Goal: Task Accomplishment & Management: Use online tool/utility

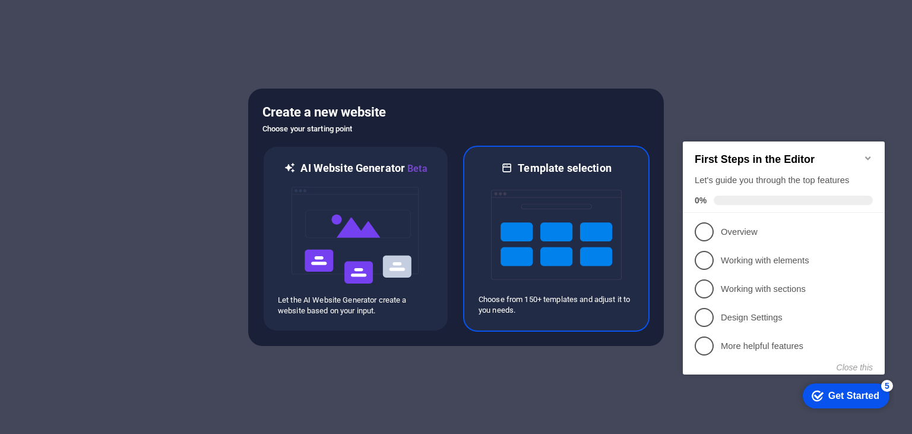
click at [572, 269] on img at bounding box center [556, 234] width 131 height 119
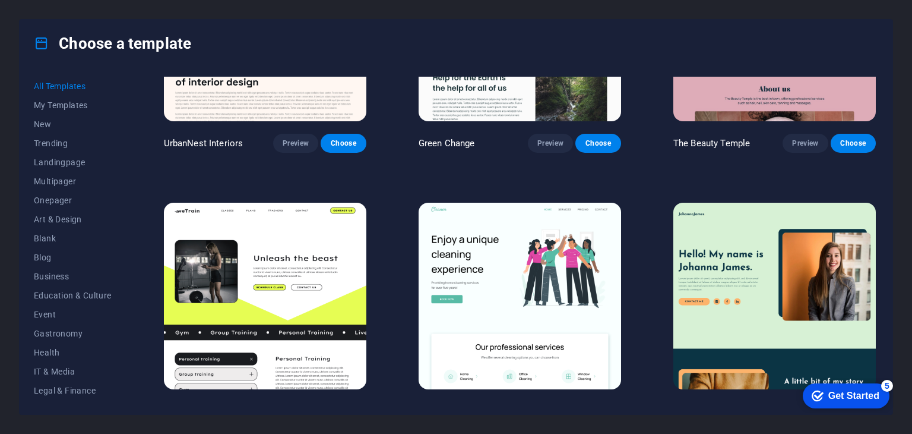
scroll to position [1604, 0]
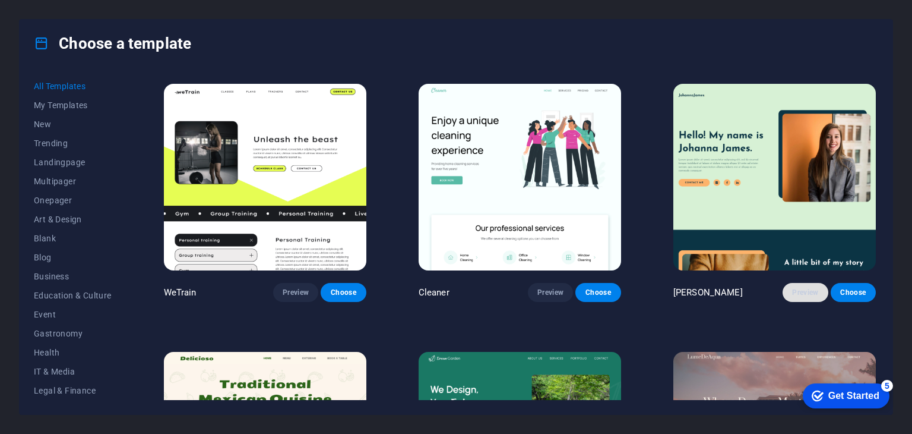
click at [810, 287] on span "Preview" at bounding box center [805, 292] width 26 height 10
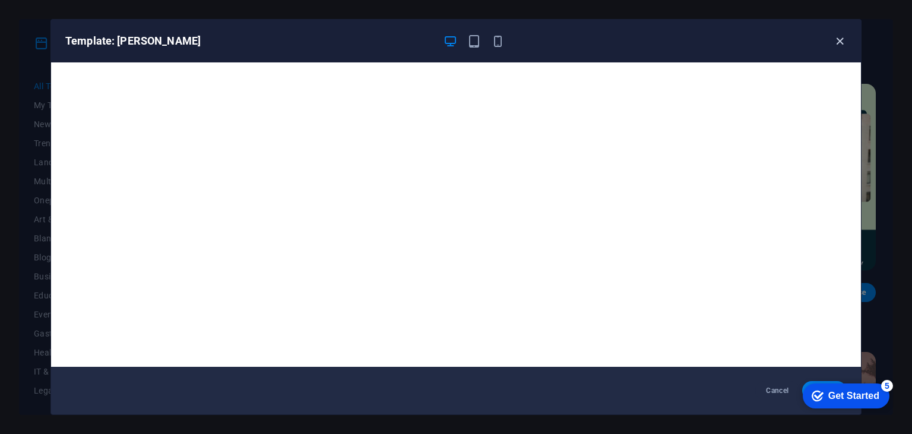
click at [843, 39] on icon "button" at bounding box center [840, 41] width 14 height 14
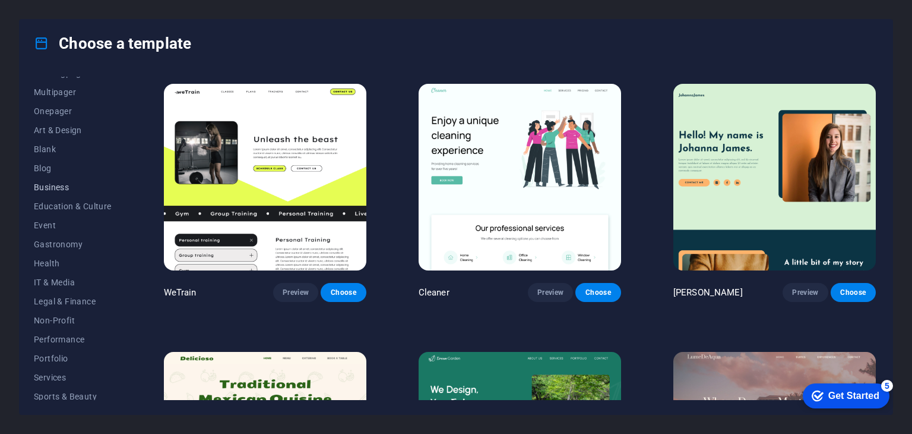
scroll to position [152, 0]
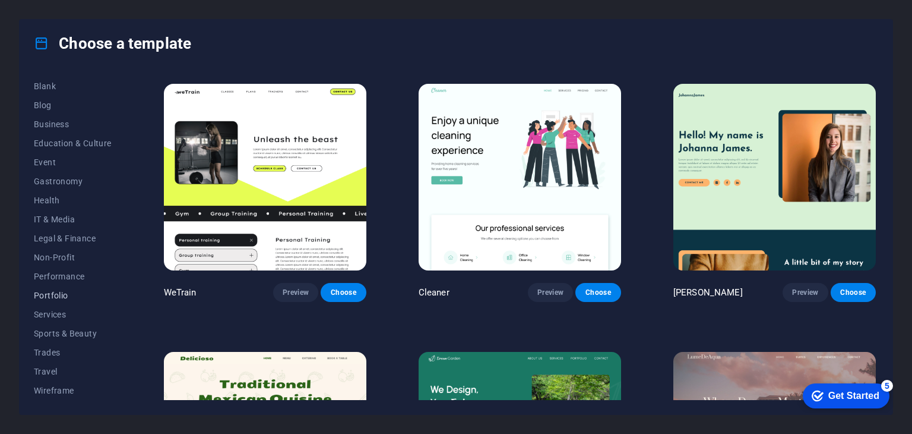
click at [69, 292] on span "Portfolio" at bounding box center [73, 295] width 78 height 10
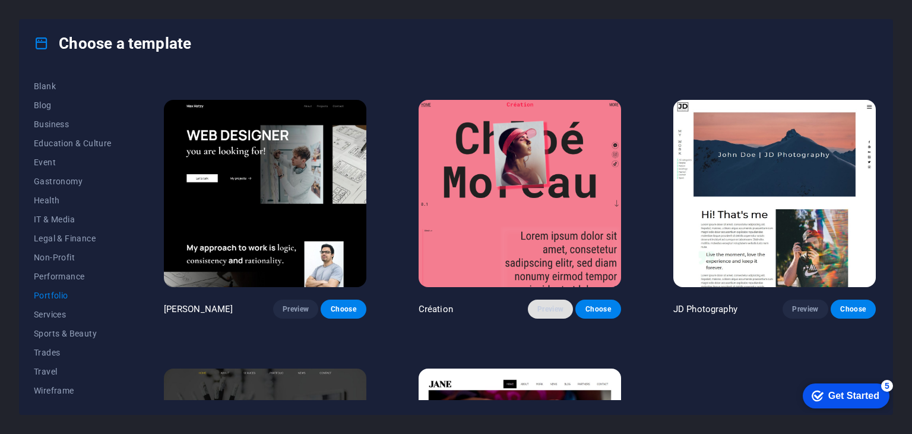
scroll to position [252, 0]
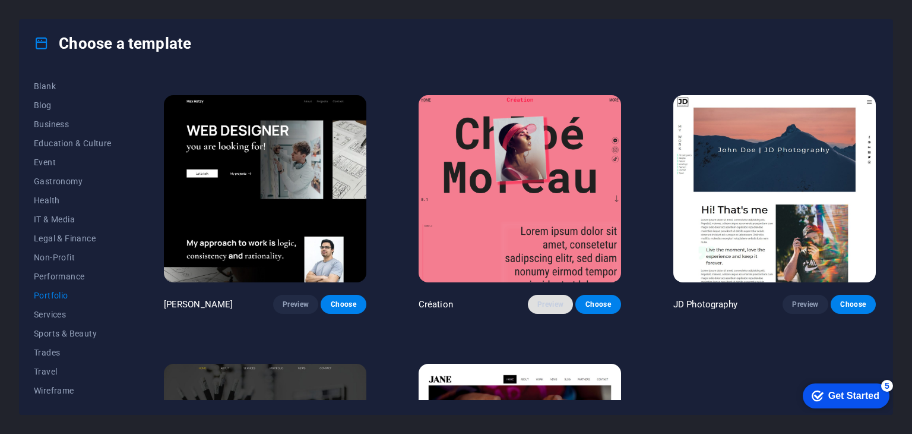
click at [548, 299] on span "Preview" at bounding box center [551, 304] width 26 height 10
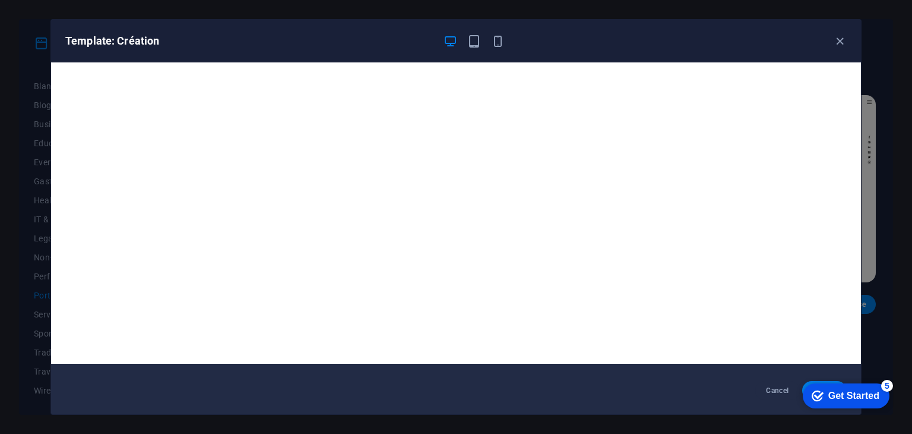
scroll to position [0, 0]
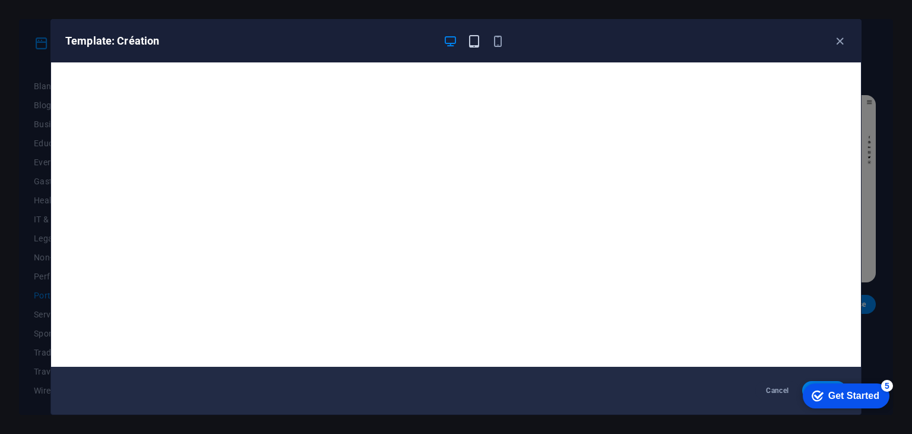
click at [478, 39] on icon "button" at bounding box center [474, 41] width 14 height 14
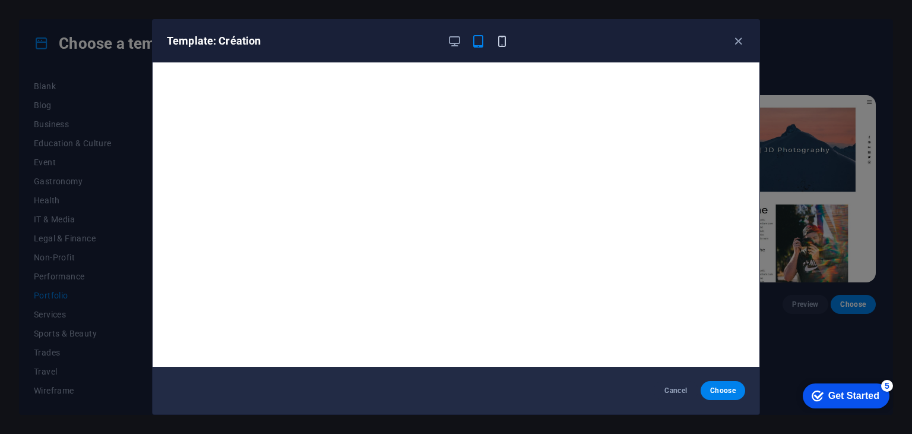
click at [500, 46] on icon "button" at bounding box center [502, 41] width 14 height 14
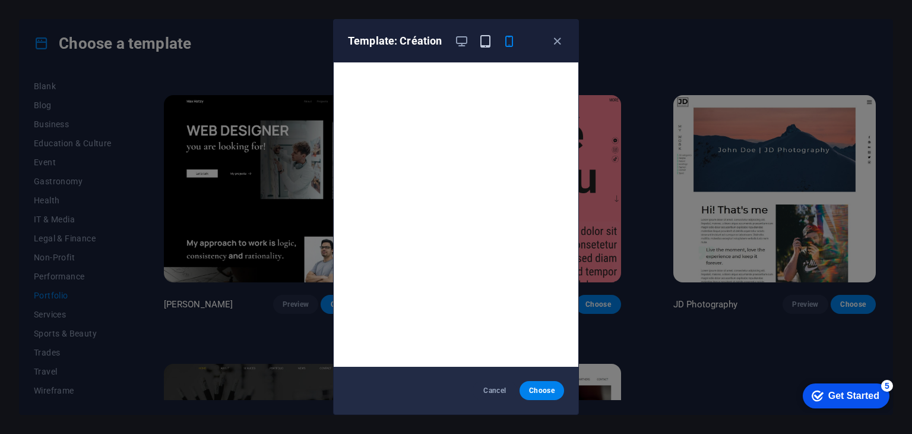
click at [486, 40] on icon "button" at bounding box center [486, 41] width 14 height 14
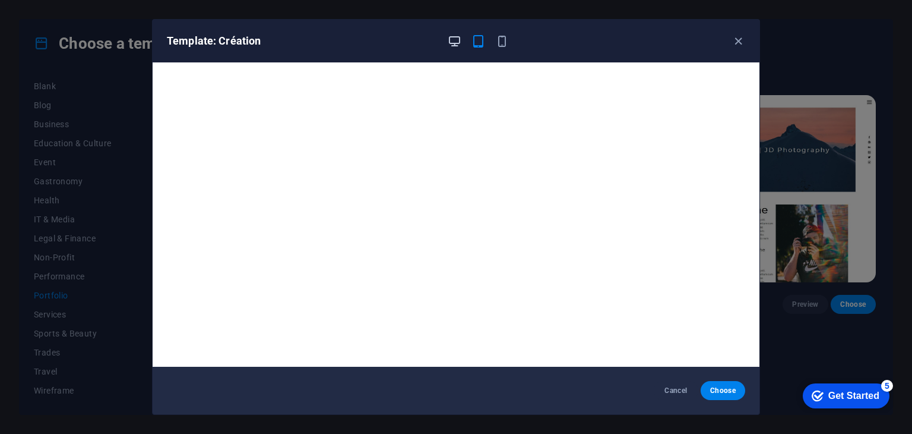
click at [457, 41] on icon "button" at bounding box center [455, 41] width 14 height 14
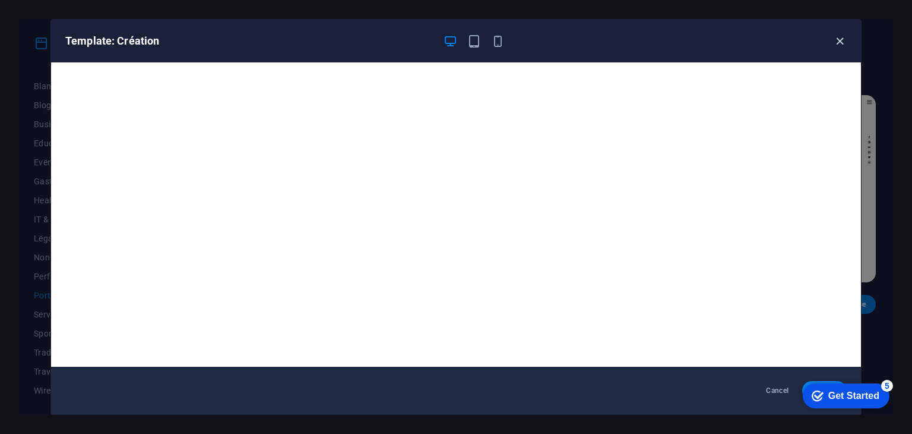
click at [843, 39] on icon "button" at bounding box center [840, 41] width 14 height 14
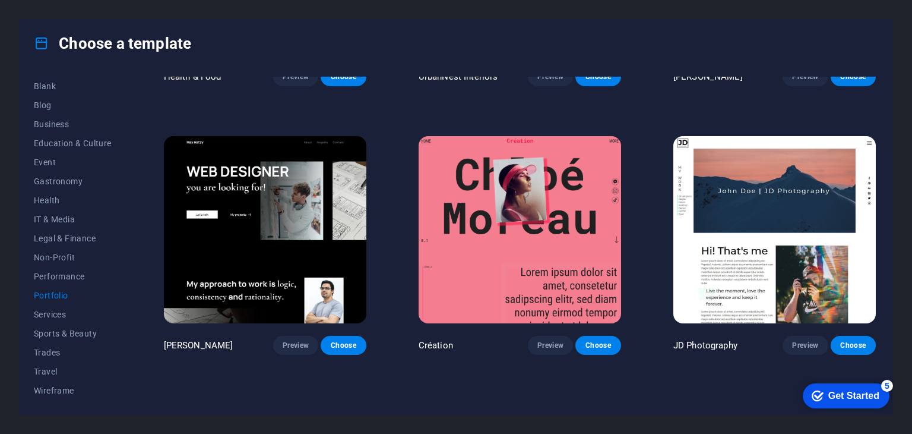
scroll to position [178, 0]
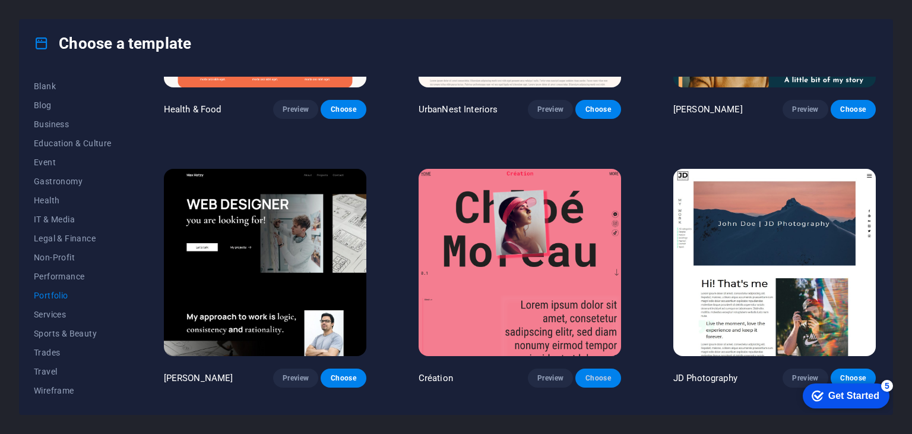
click at [597, 383] on button "Choose" at bounding box center [598, 377] width 45 height 19
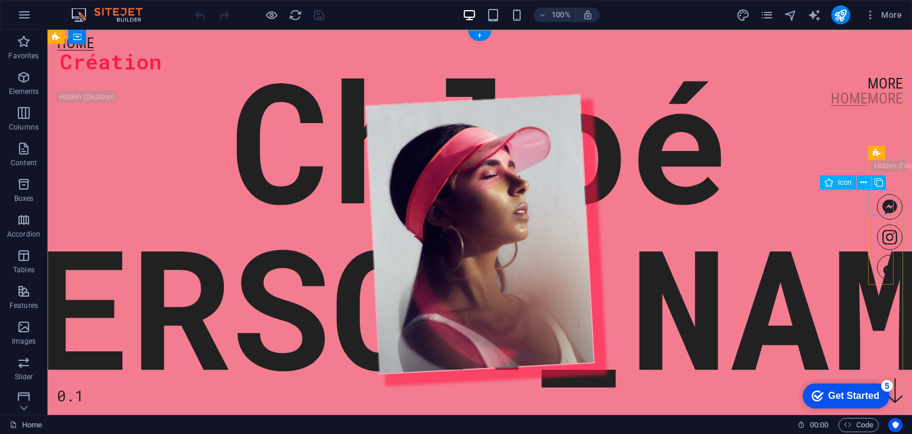
click at [883, 207] on figure at bounding box center [890, 207] width 26 height 26
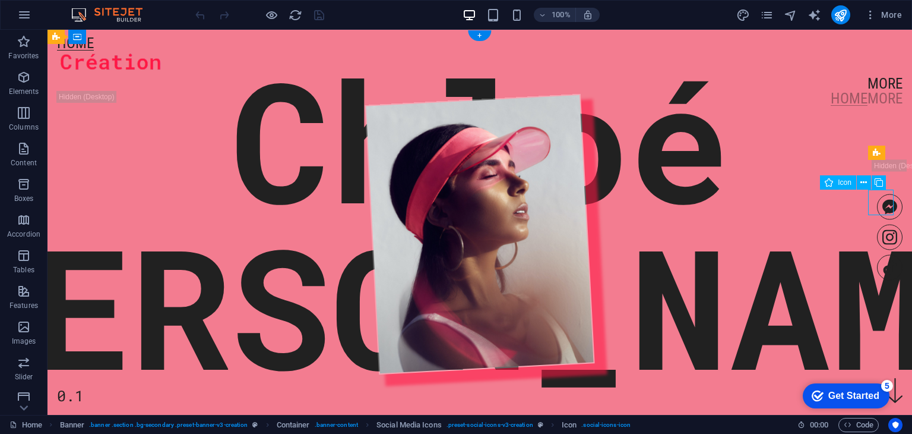
click at [883, 207] on figure at bounding box center [890, 207] width 26 height 26
select select "xMidYMid"
select select "px"
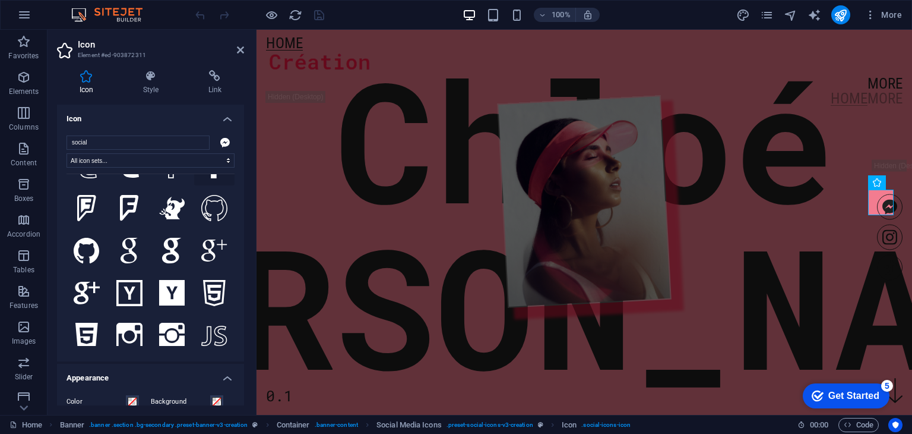
scroll to position [1485, 0]
click at [137, 364] on icon at bounding box center [129, 377] width 26 height 26
click at [217, 86] on h4 "Link" at bounding box center [215, 82] width 58 height 25
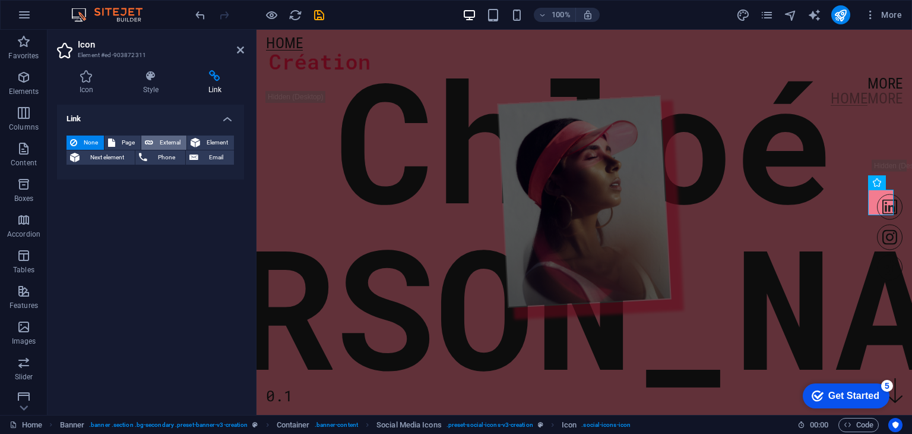
click at [178, 144] on span "External" at bounding box center [170, 142] width 26 height 14
select select "blank"
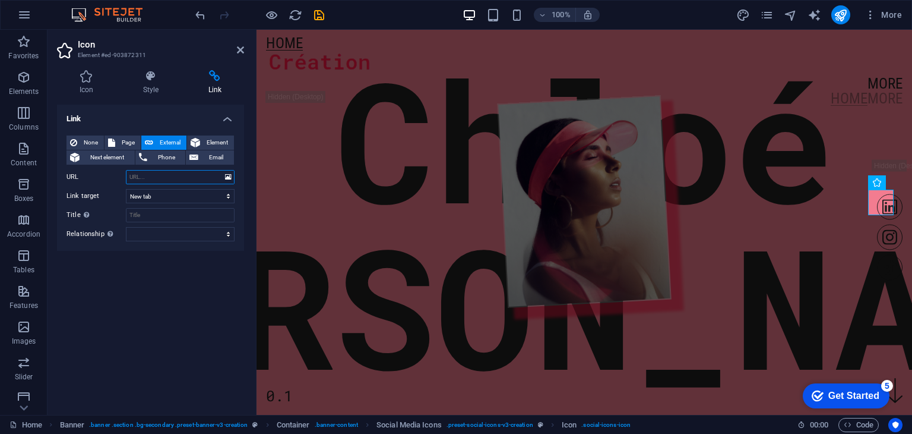
paste input "[DOMAIN_NAME][URL][PERSON_NAME]"
type input "[DOMAIN_NAME][URL][PERSON_NAME]"
click at [203, 334] on div "Link None Page External Element Next element Phone Email Page Home More Legal N…" at bounding box center [150, 255] width 187 height 301
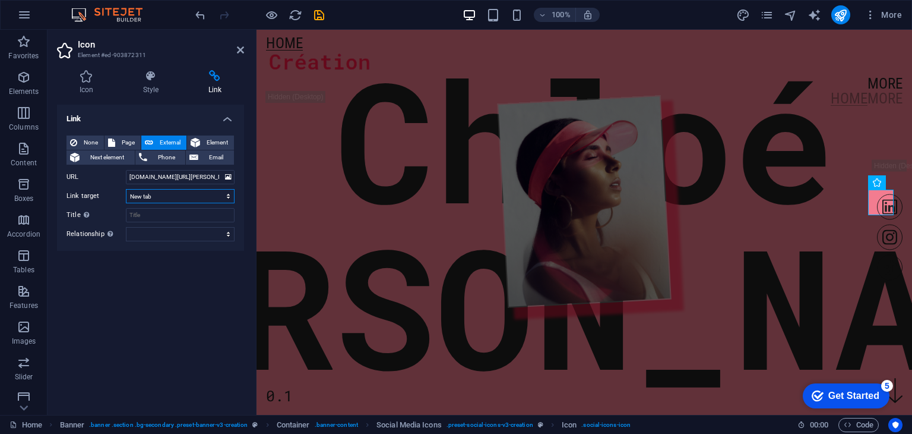
click at [173, 196] on select "New tab Same tab Overlay" at bounding box center [180, 196] width 109 height 14
click at [126, 189] on select "New tab Same tab Overlay" at bounding box center [180, 196] width 109 height 14
click at [150, 275] on div "Link None Page External Element Next element Phone Email Page Home More Legal N…" at bounding box center [150, 255] width 187 height 301
click at [153, 217] on input "Title Additional link description, should not be the same as the link text. The…" at bounding box center [180, 215] width 109 height 14
click at [140, 267] on div "Link None Page External Element Next element Phone Email Page Home More Legal N…" at bounding box center [150, 255] width 187 height 301
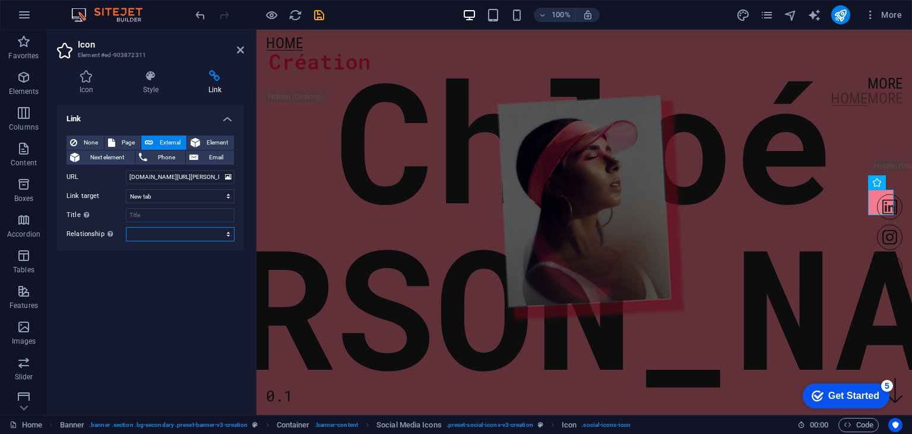
click at [175, 235] on select "alternate author bookmark external help license next nofollow noreferrer noopen…" at bounding box center [180, 234] width 109 height 14
click at [166, 349] on div "Link None Page External Element Next element Phone Email Page Home More Legal N…" at bounding box center [150, 255] width 187 height 301
click at [159, 80] on icon at bounding box center [151, 76] width 61 height 12
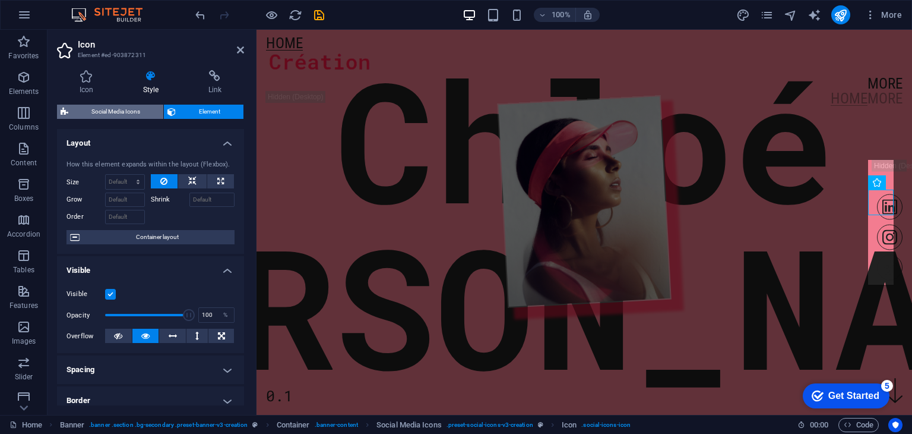
click at [130, 105] on span "Social Media Icons" at bounding box center [116, 112] width 88 height 14
select select "rem"
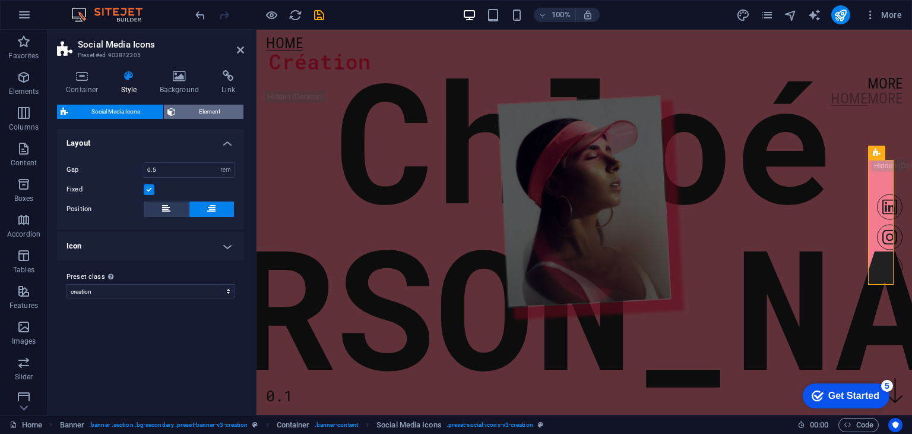
click at [233, 113] on span "Element" at bounding box center [209, 112] width 61 height 14
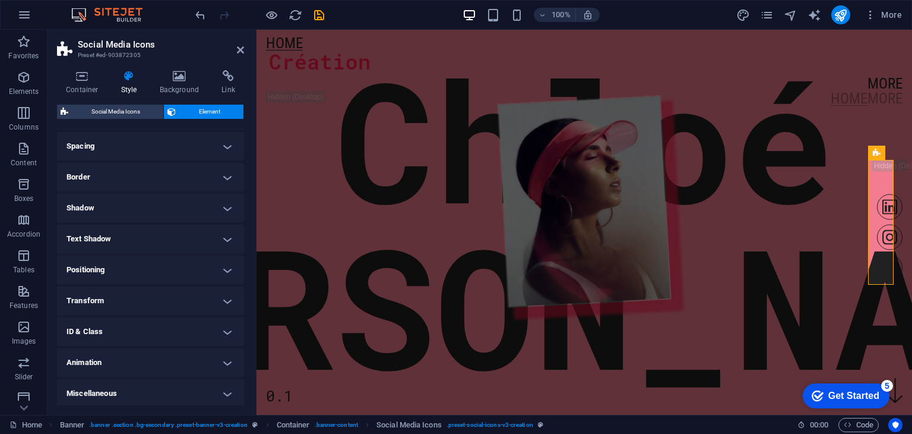
scroll to position [226, 0]
click at [244, 46] on aside "Social Media Icons Preset #ed-903872305 Container Style Background Link Size He…" at bounding box center [152, 222] width 209 height 385
click at [240, 48] on icon at bounding box center [240, 50] width 7 height 10
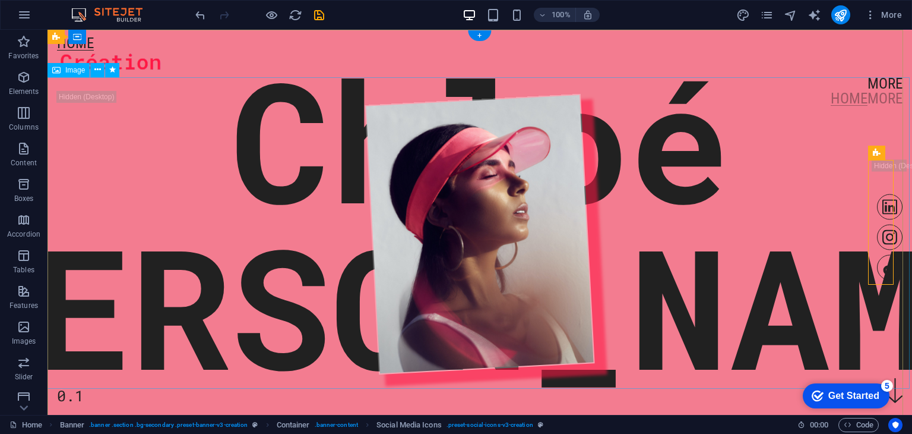
click at [770, 108] on figure at bounding box center [480, 234] width 878 height 315
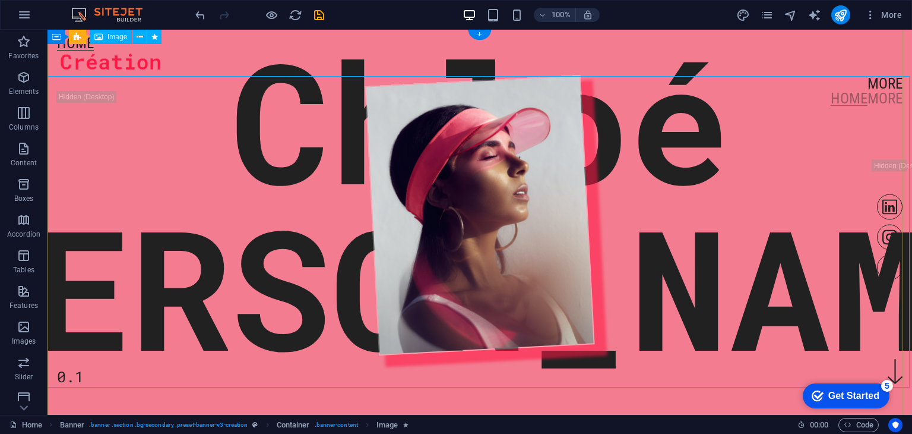
scroll to position [0, 0]
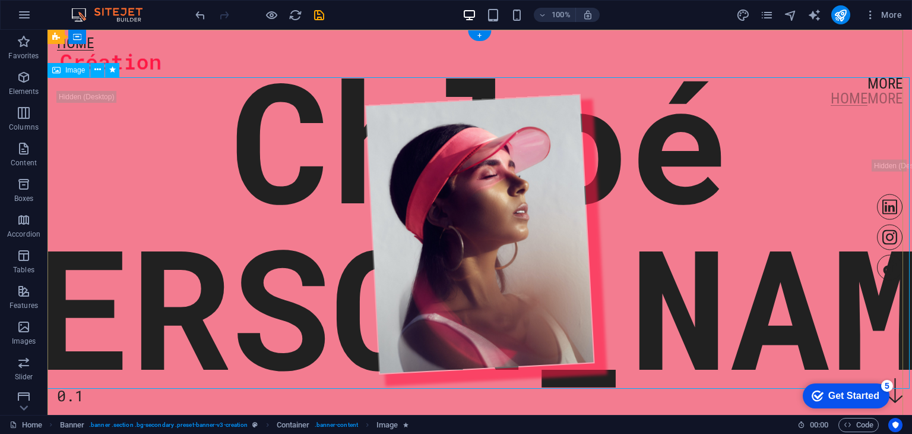
click at [246, 181] on figure at bounding box center [480, 234] width 878 height 315
click at [244, 206] on figure at bounding box center [480, 234] width 878 height 315
select select "%"
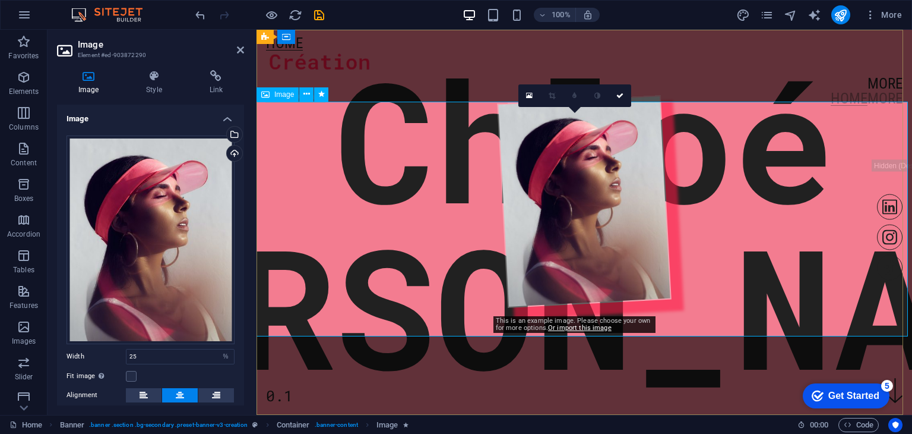
click at [440, 207] on figure at bounding box center [584, 201] width 665 height 238
click at [331, 375] on div "[PERSON_NAME]" at bounding box center [584, 222] width 1297 height 333
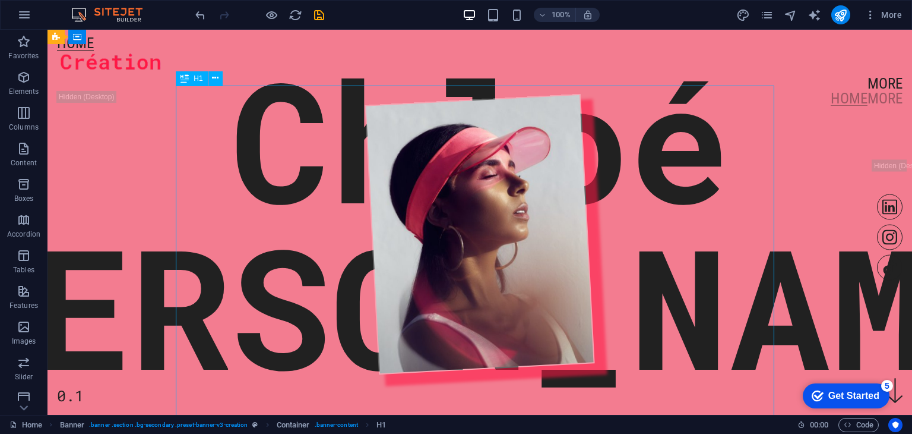
click at [331, 375] on div "[PERSON_NAME]" at bounding box center [479, 222] width 1297 height 333
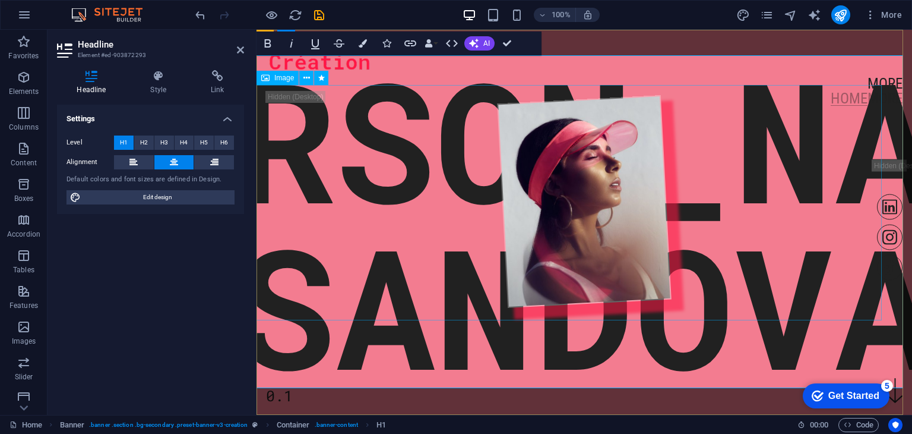
scroll to position [16, 76]
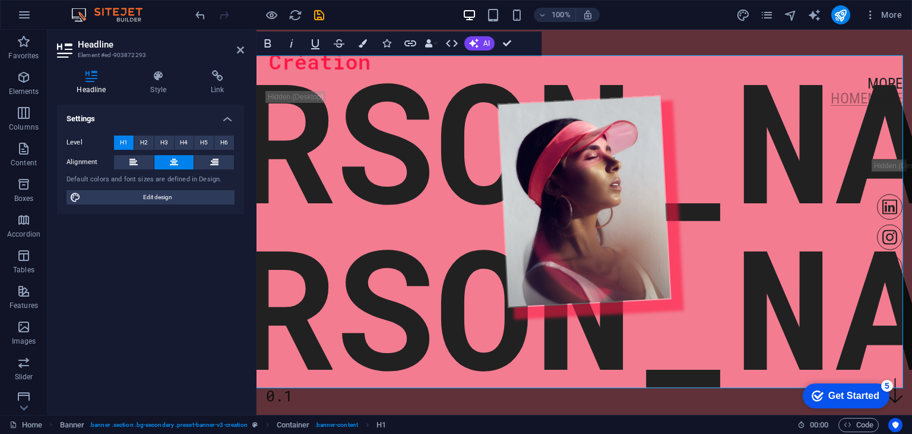
click at [171, 249] on div "Settings Level H1 H2 H3 H4 H5 H6 Alignment Default colors and font sizes are de…" at bounding box center [150, 255] width 187 height 301
click at [242, 52] on icon at bounding box center [240, 50] width 7 height 10
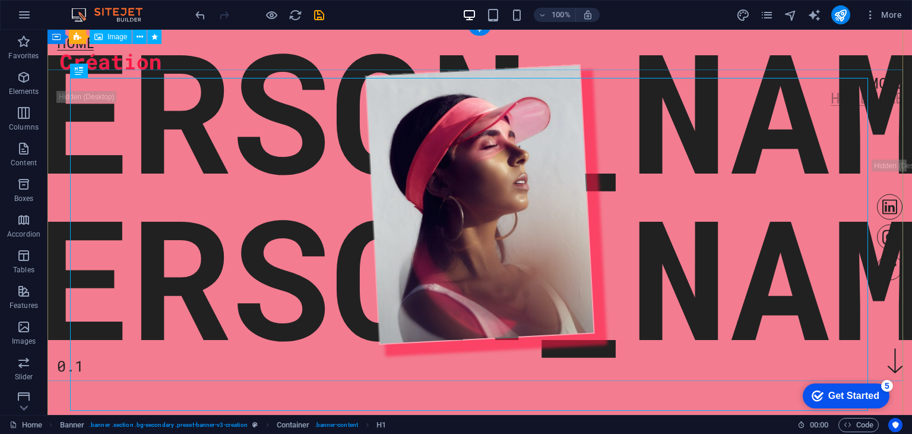
scroll to position [0, 0]
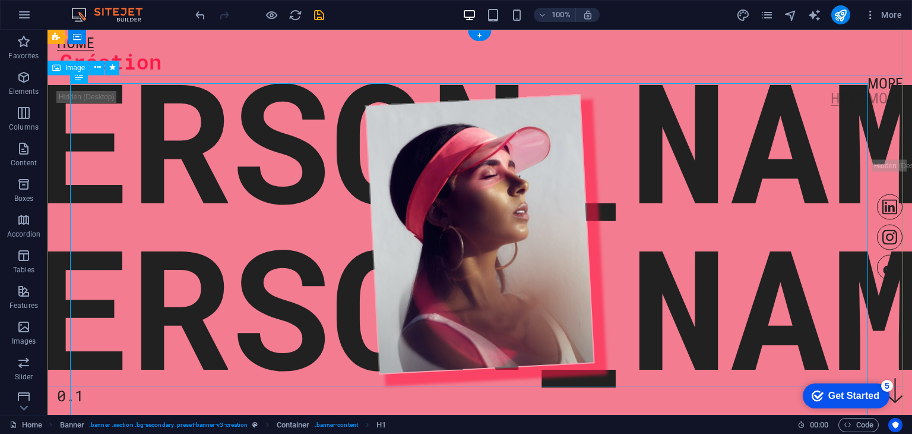
click at [434, 220] on figure at bounding box center [480, 234] width 878 height 315
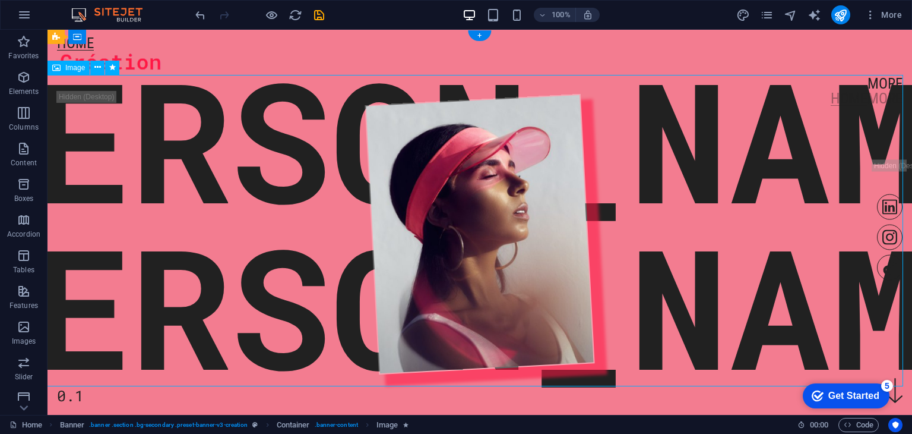
click at [453, 231] on figure at bounding box center [480, 234] width 878 height 315
select select "%"
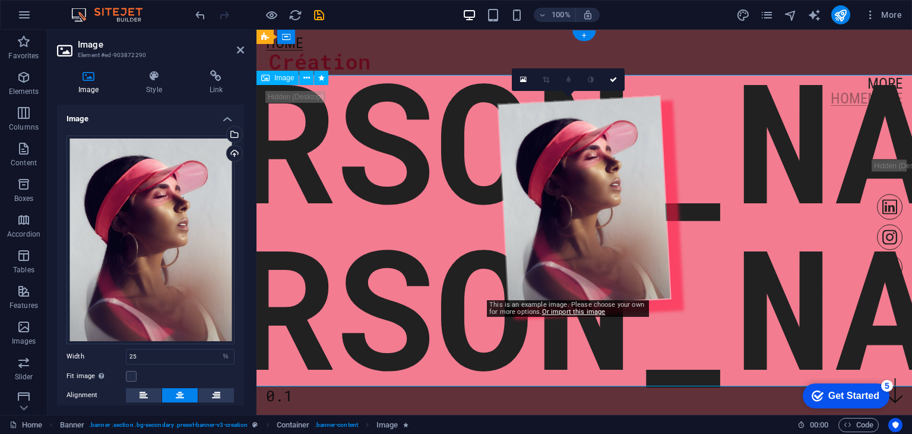
scroll to position [16, 6]
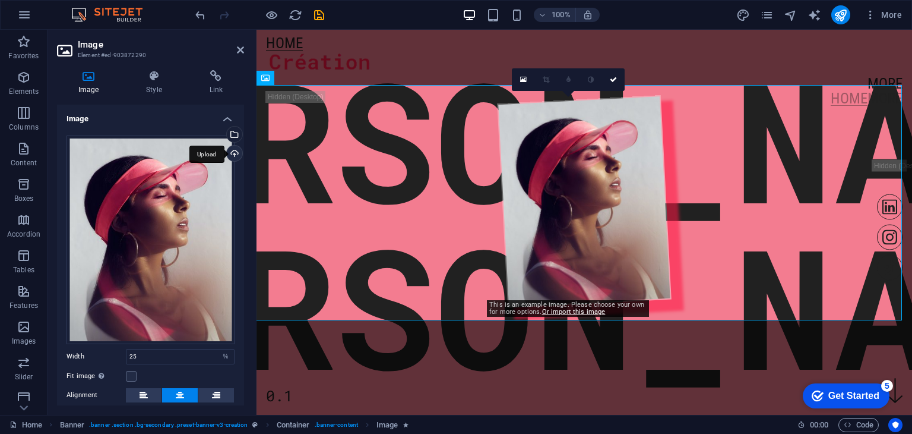
click at [237, 157] on div "Upload" at bounding box center [234, 155] width 18 height 18
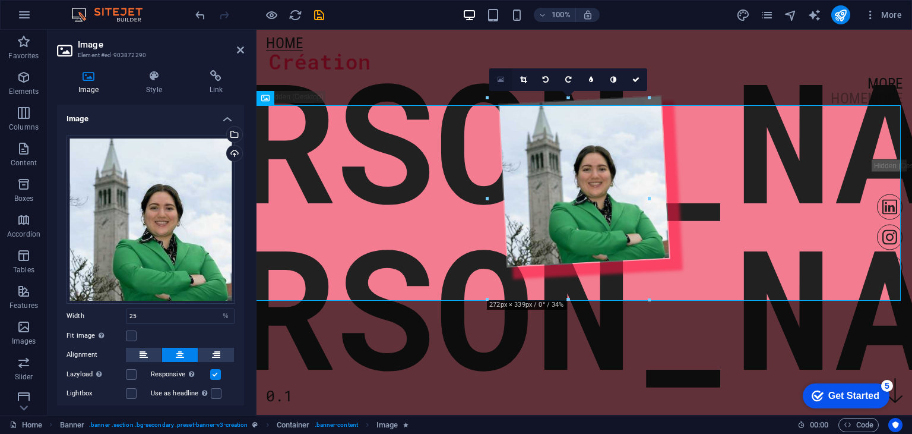
click at [504, 81] on icon at bounding box center [501, 79] width 7 height 8
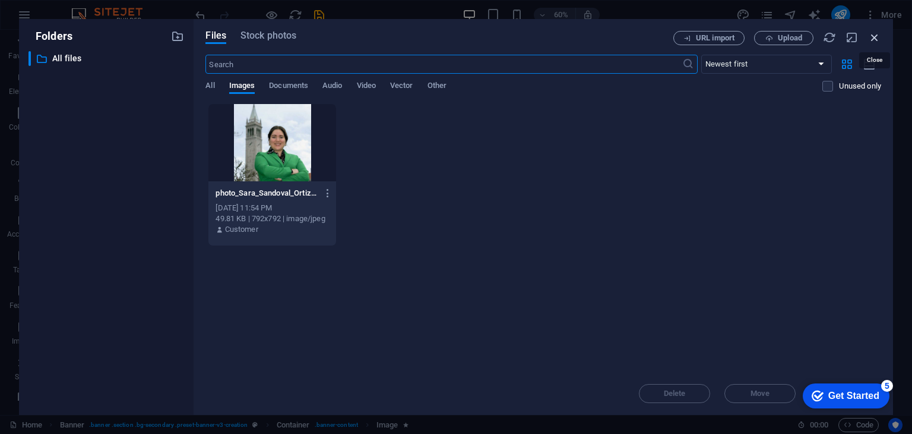
click at [872, 36] on icon "button" at bounding box center [874, 37] width 13 height 13
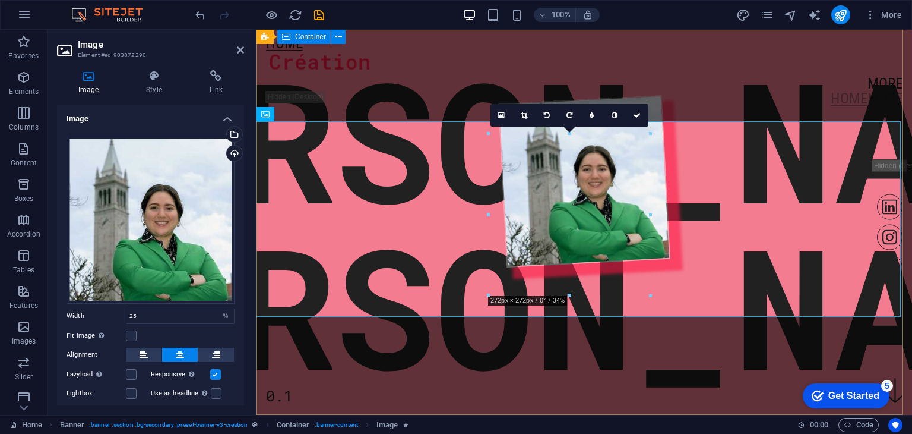
click at [375, 66] on div "[PERSON_NAME] 0.1" at bounding box center [585, 184] width 656 height 309
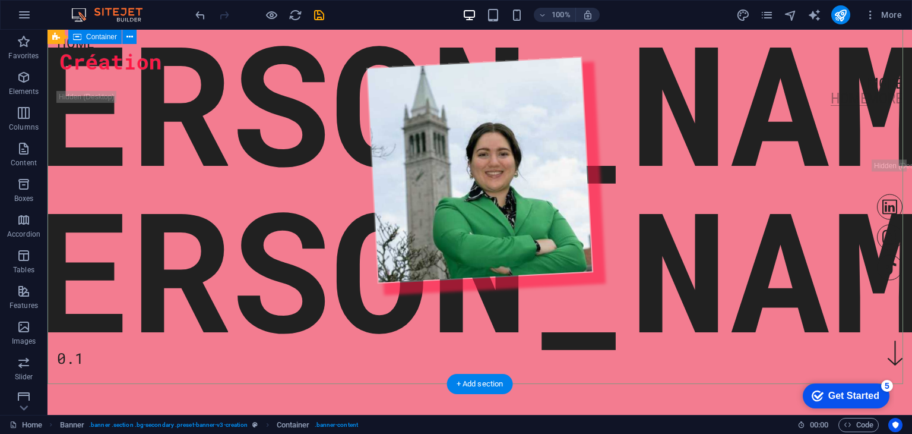
scroll to position [0, 0]
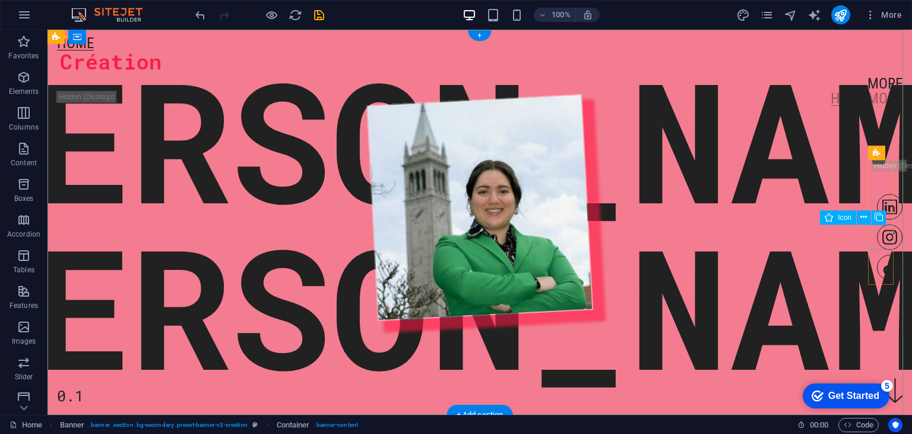
click at [883, 237] on figure at bounding box center [890, 238] width 26 height 26
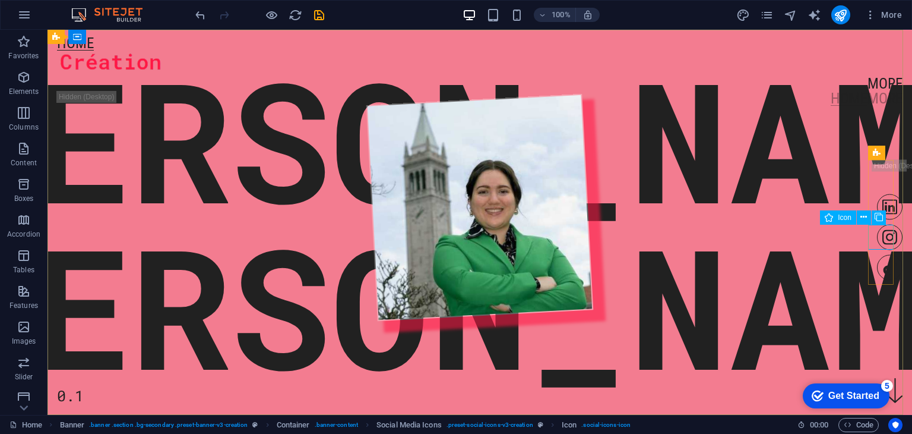
click at [834, 221] on div "Icon" at bounding box center [838, 217] width 36 height 14
click at [882, 241] on figure at bounding box center [890, 238] width 26 height 26
select select "xMidYMid"
select select "px"
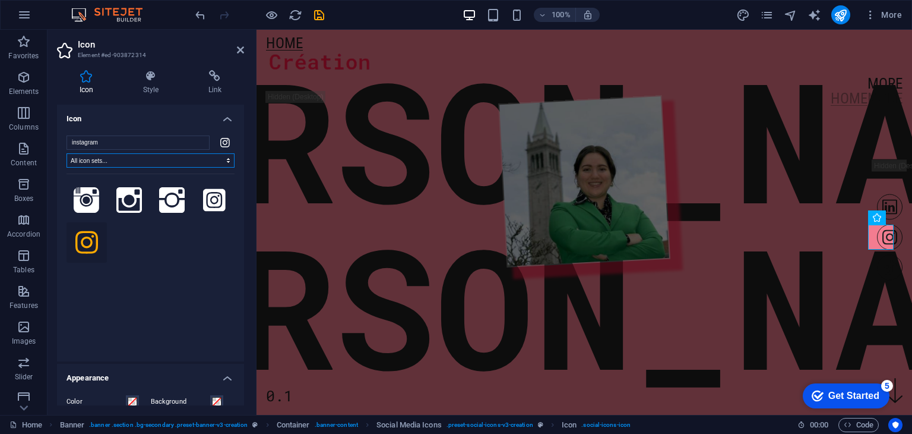
click at [136, 157] on select "All icon sets... IcoFont Ionicons FontAwesome Brands FontAwesome Duotone FontAw…" at bounding box center [151, 160] width 168 height 14
click at [138, 147] on input "instagram" at bounding box center [138, 142] width 143 height 14
click at [186, 154] on select "All icon sets... IcoFont Ionicons FontAwesome Brands FontAwesome Duotone FontAw…" at bounding box center [151, 160] width 168 height 14
click at [172, 140] on input "instagram" at bounding box center [138, 142] width 143 height 14
click at [198, 140] on input "instagram" at bounding box center [138, 142] width 143 height 14
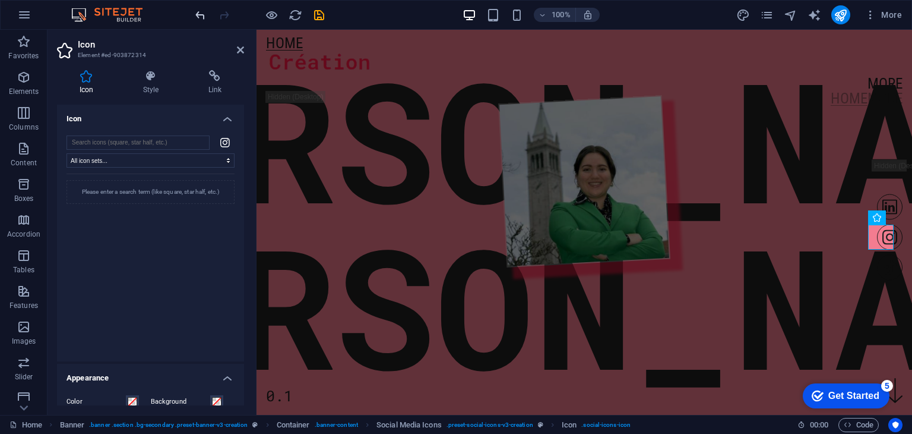
click at [197, 15] on icon "undo" at bounding box center [201, 15] width 14 height 14
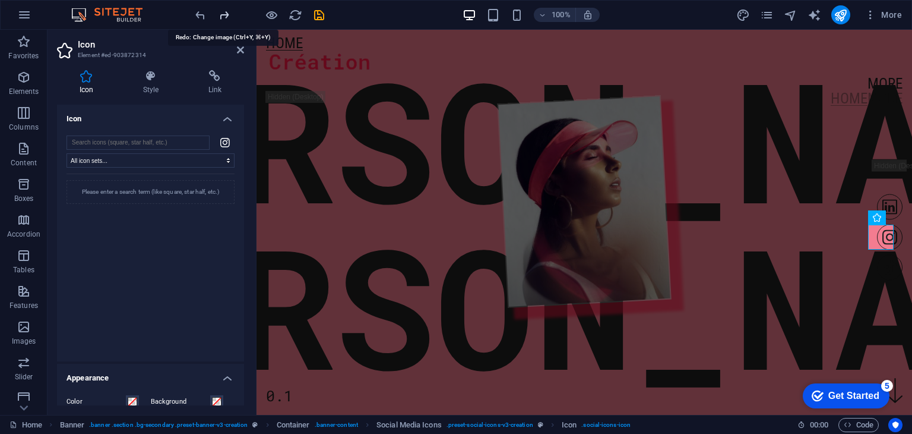
click at [224, 14] on icon "redo" at bounding box center [224, 15] width 14 height 14
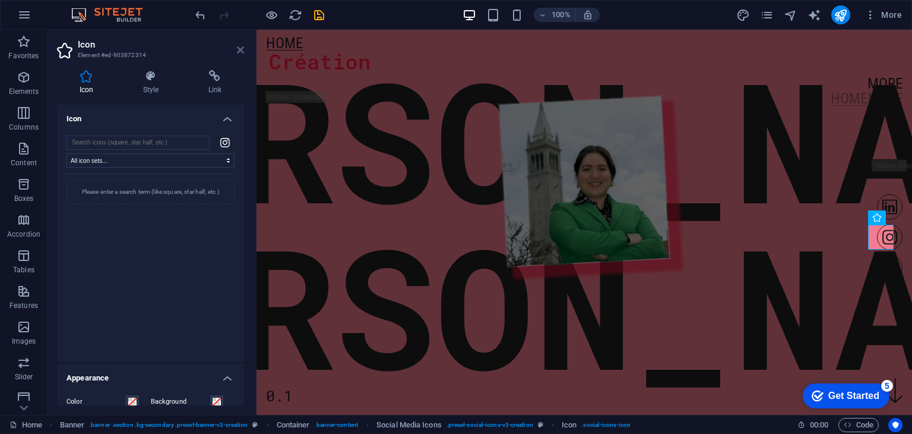
click at [240, 46] on icon at bounding box center [240, 50] width 7 height 10
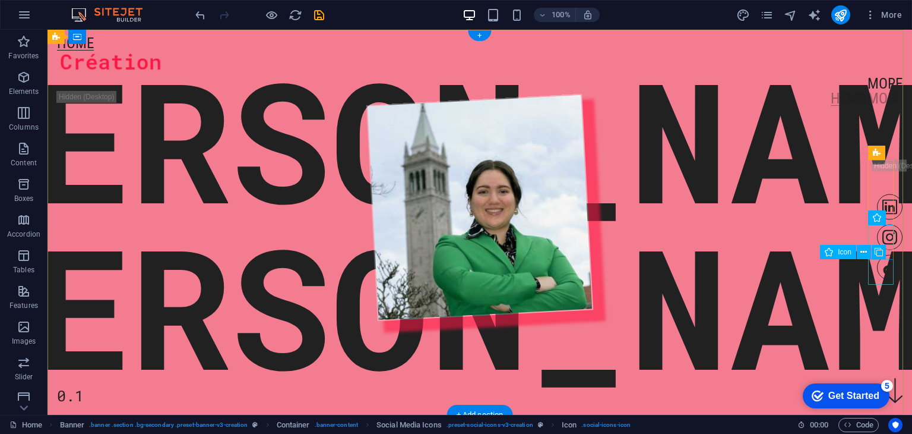
click at [885, 276] on figure at bounding box center [890, 268] width 26 height 26
click at [883, 272] on figure at bounding box center [890, 268] width 26 height 26
drag, startPoint x: 883, startPoint y: 272, endPoint x: 674, endPoint y: 272, distance: 209.7
click at [883, 272] on figure at bounding box center [890, 268] width 26 height 26
select select "xMidYMid"
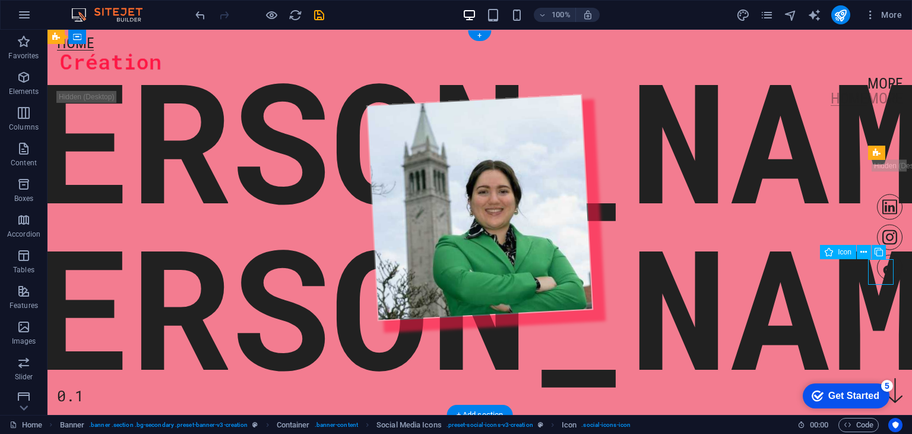
select select "px"
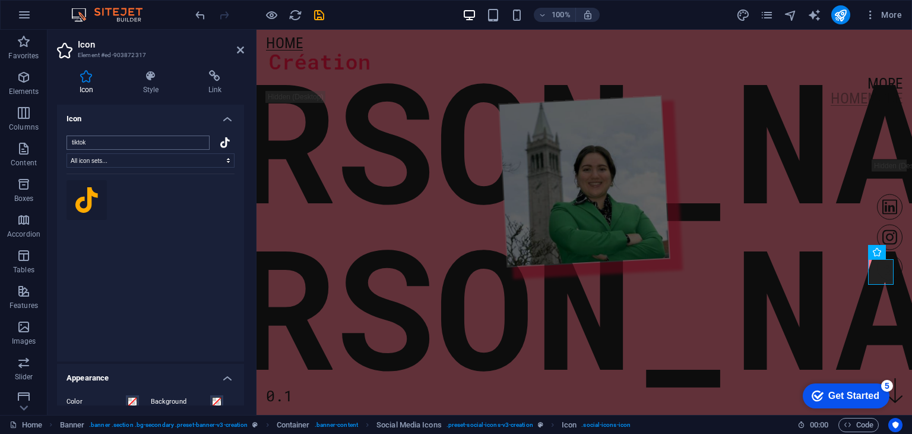
click at [200, 141] on input "tiktok" at bounding box center [138, 142] width 143 height 14
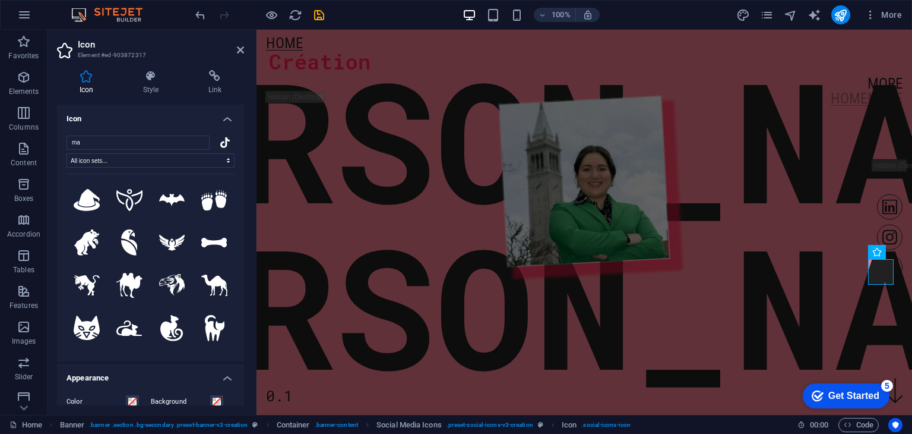
type input "m"
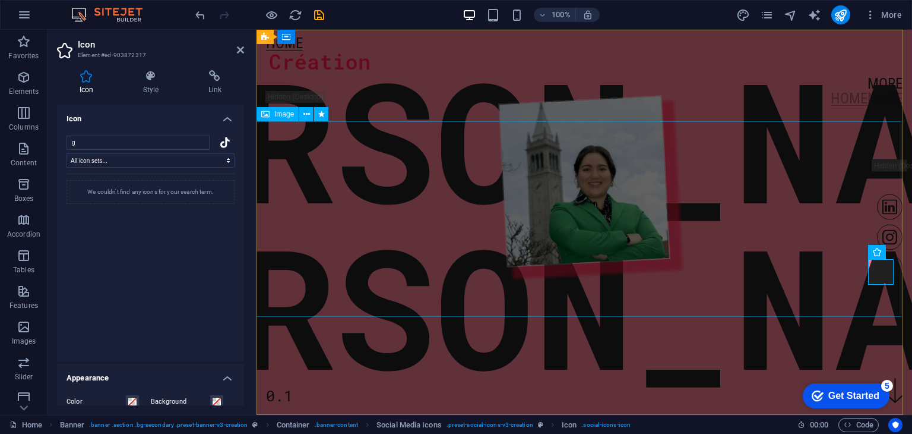
type input "g"
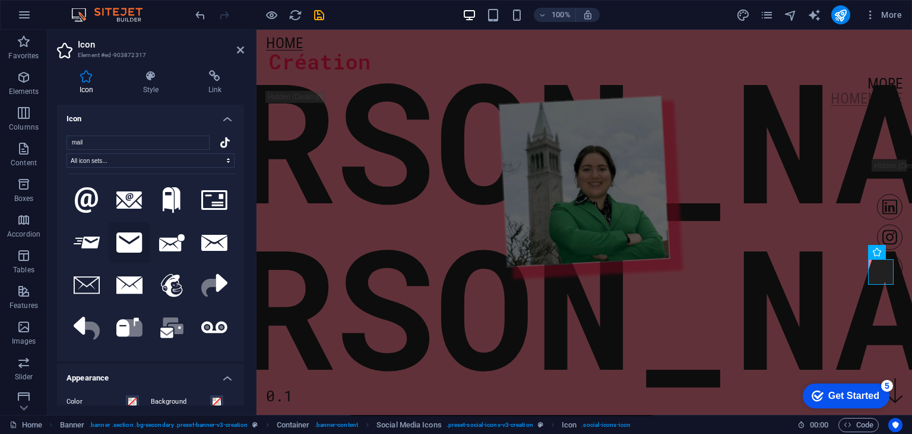
type input "mail"
click at [128, 237] on icon at bounding box center [129, 242] width 26 height 20
click at [221, 84] on h4 "Link" at bounding box center [215, 82] width 58 height 25
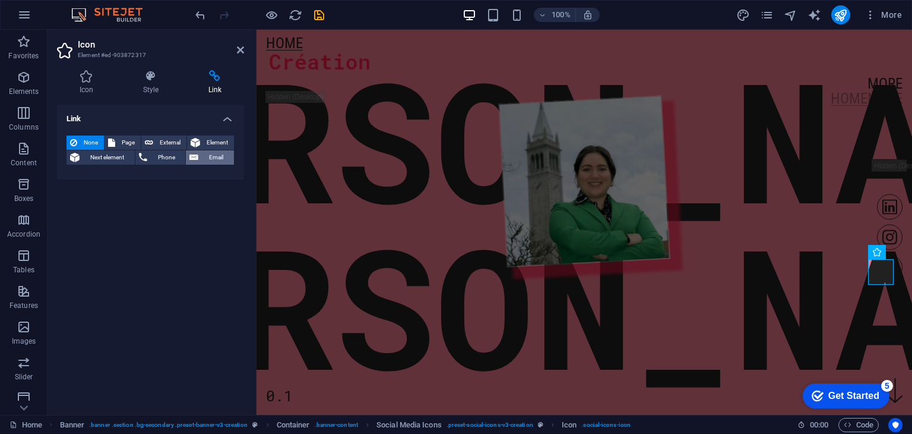
click at [217, 155] on span "Email" at bounding box center [216, 157] width 29 height 14
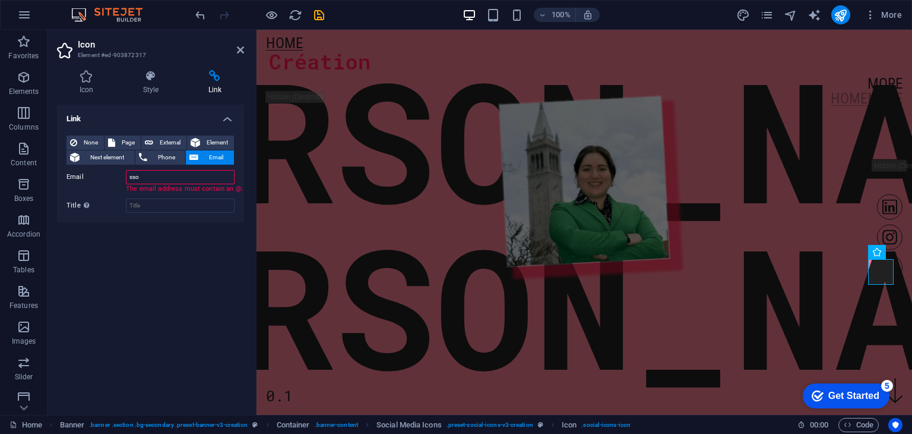
type input "[EMAIL_ADDRESS][DOMAIN_NAME]"
click at [141, 195] on input "Title Additional link description, should not be the same as the link text. The…" at bounding box center [180, 196] width 109 height 14
type input "[PERSON_NAME]'s g-mail"
click at [127, 219] on div "Link None Page External Element Next element Phone Email Page Home More Legal N…" at bounding box center [150, 255] width 187 height 301
click at [93, 78] on icon at bounding box center [86, 76] width 59 height 12
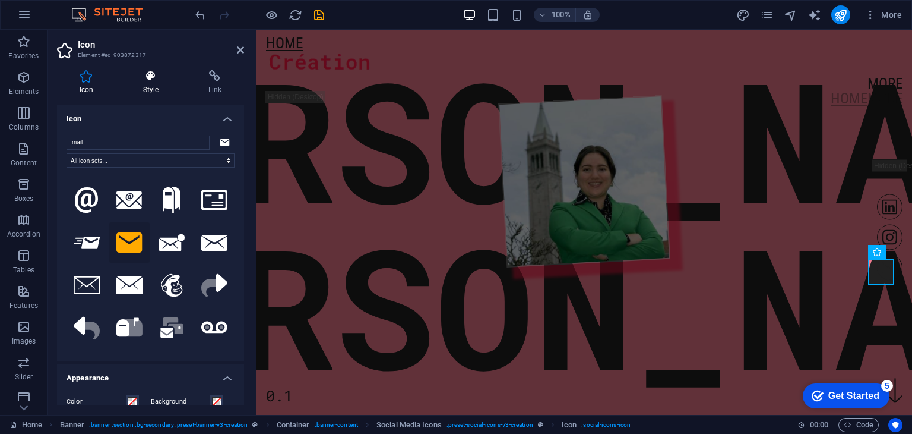
click at [158, 78] on icon at bounding box center [151, 76] width 61 height 12
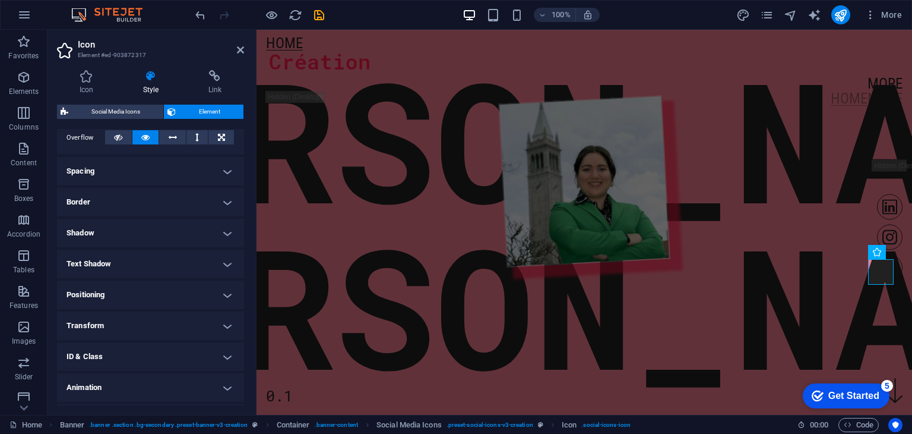
scroll to position [226, 0]
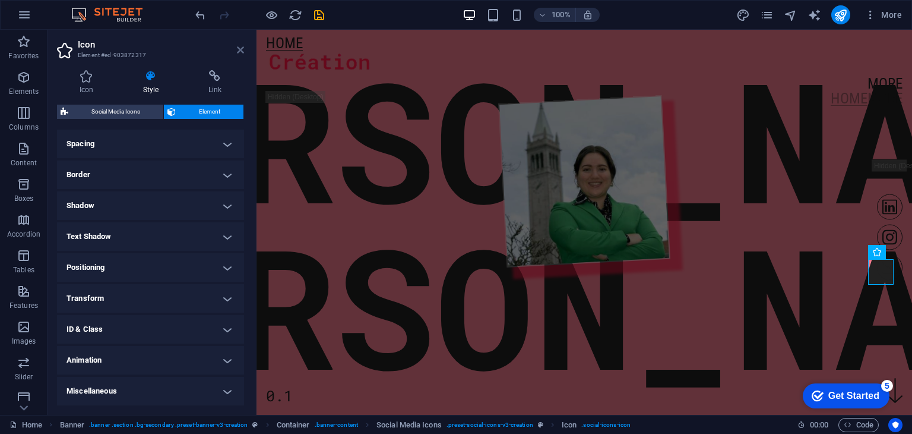
click at [241, 53] on icon at bounding box center [240, 50] width 7 height 10
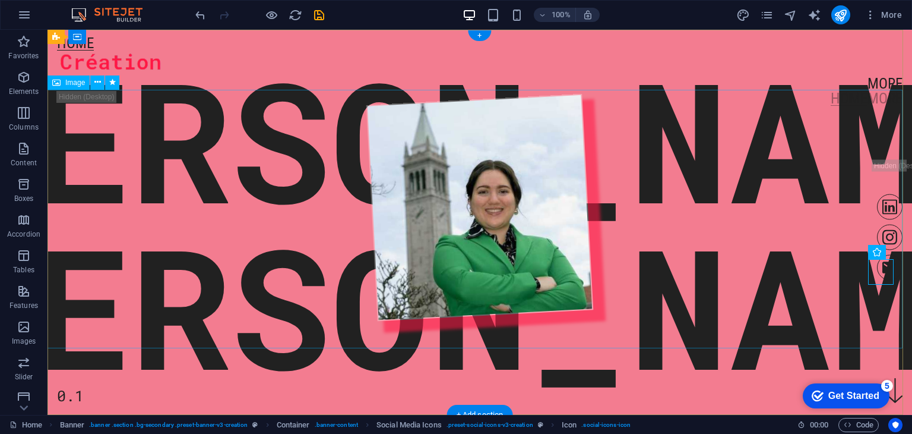
click at [845, 257] on figure at bounding box center [479, 207] width 875 height 261
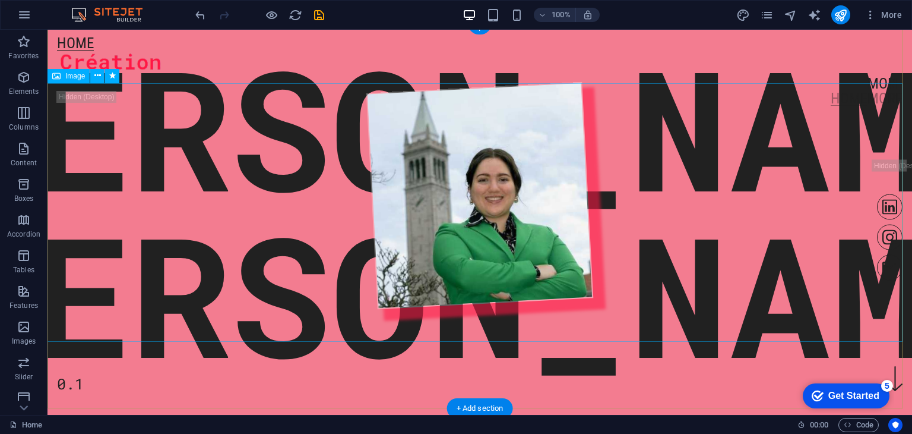
scroll to position [0, 0]
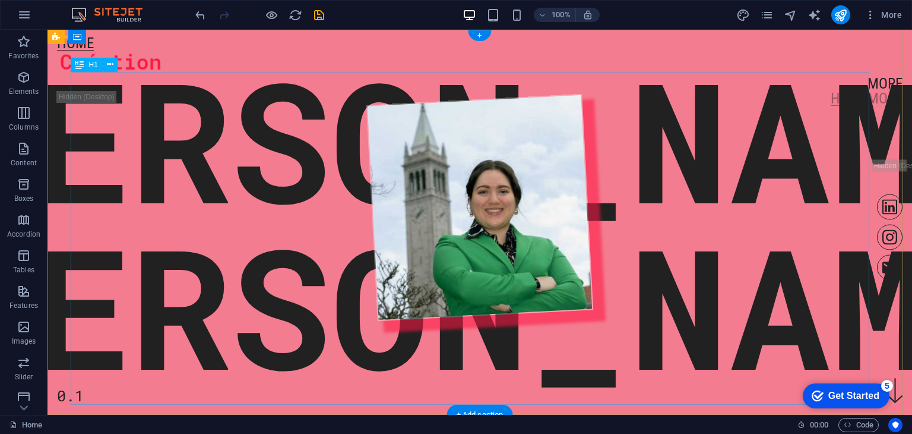
click at [247, 377] on div "[PERSON_NAME]" at bounding box center [479, 222] width 1297 height 333
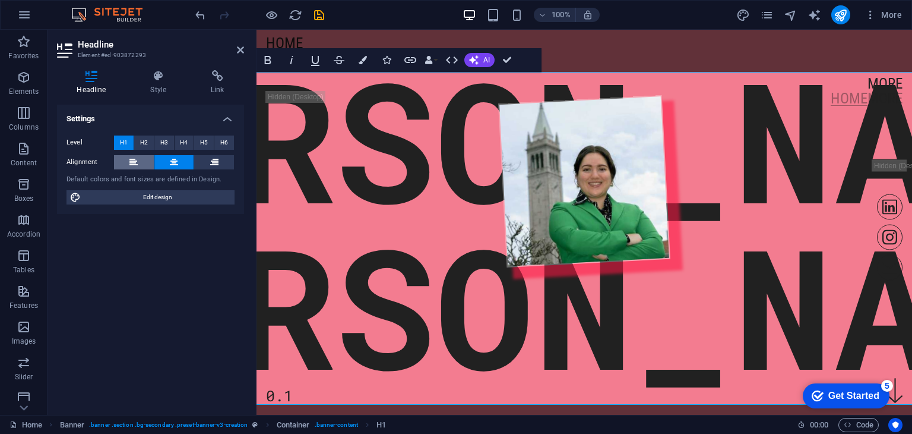
click at [133, 162] on icon at bounding box center [133, 162] width 8 height 14
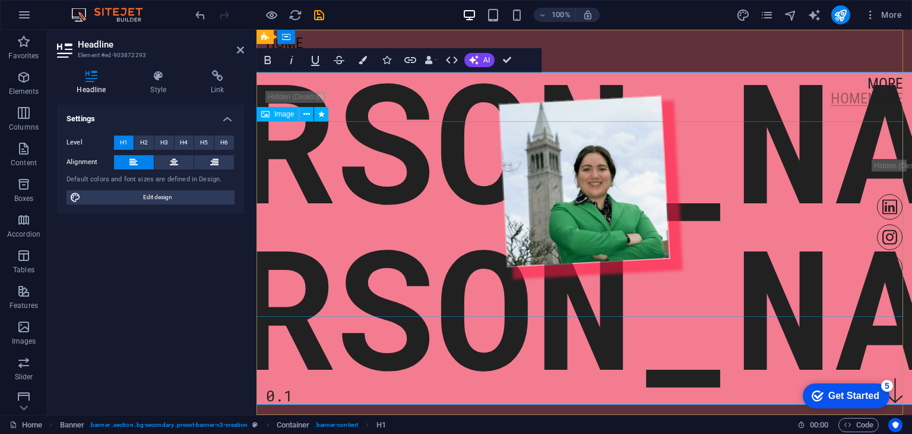
click at [853, 170] on figure at bounding box center [584, 181] width 663 height 198
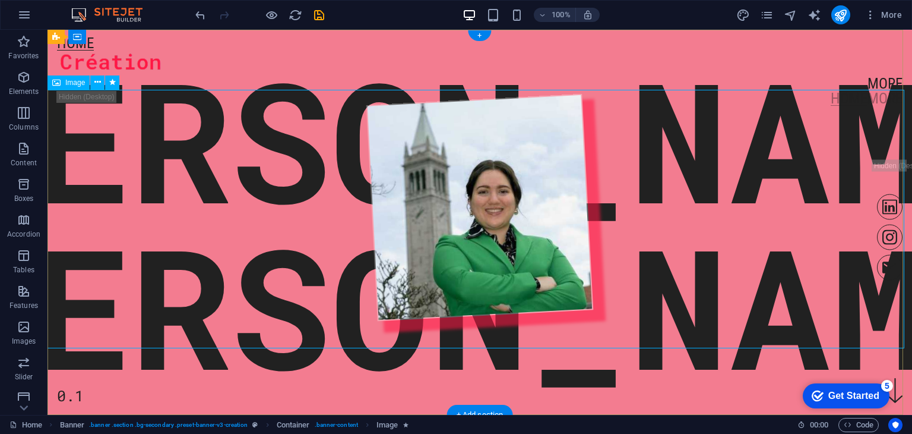
click at [492, 213] on figure at bounding box center [479, 207] width 875 height 261
click at [525, 262] on figure at bounding box center [479, 207] width 875 height 261
click at [449, 217] on figure at bounding box center [479, 207] width 875 height 261
select select "%"
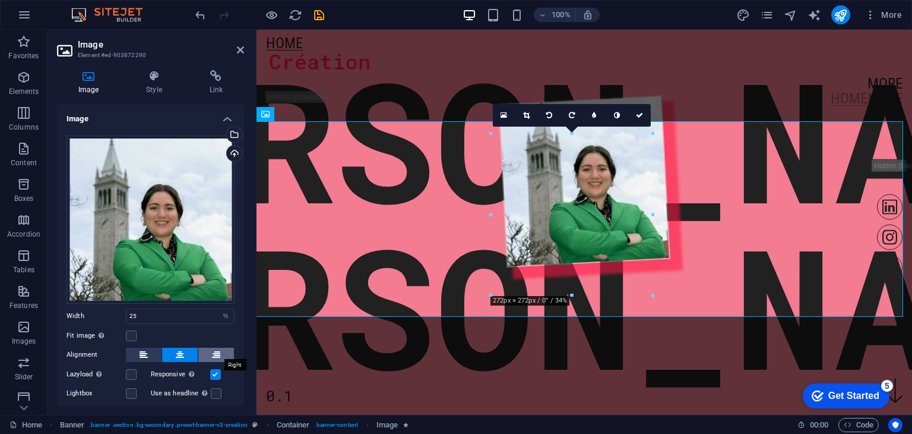
click at [214, 352] on icon at bounding box center [216, 354] width 8 height 14
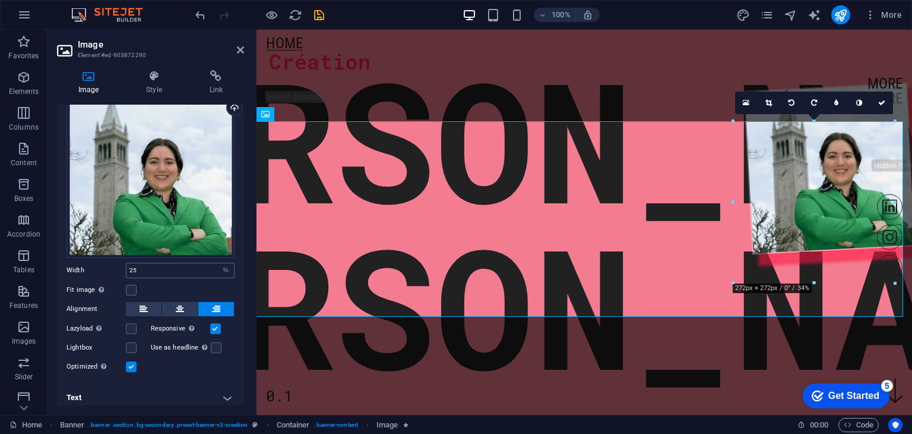
scroll to position [49, 0]
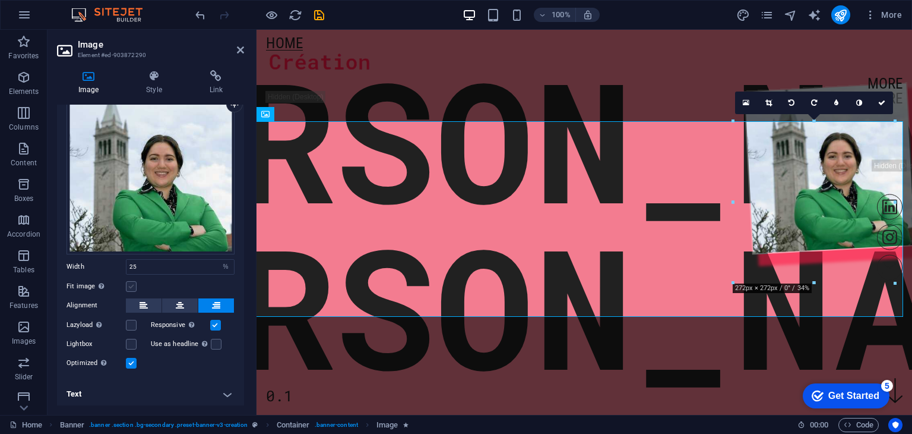
click at [128, 283] on label at bounding box center [131, 286] width 11 height 11
click at [0, 0] on input "Fit image Automatically fit image to a fixed width and height" at bounding box center [0, 0] width 0 height 0
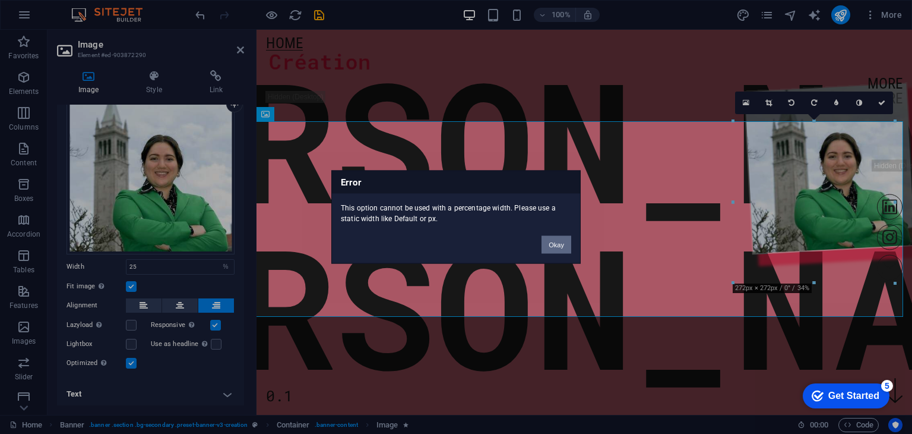
click at [554, 245] on button "Okay" at bounding box center [557, 245] width 30 height 18
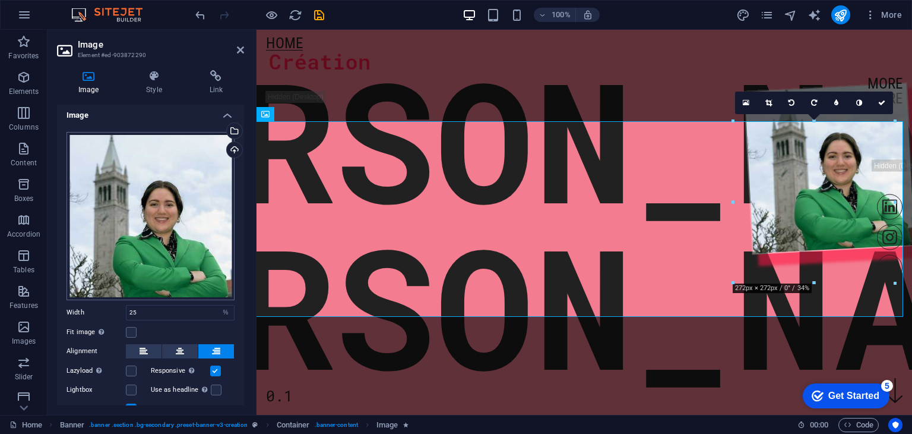
scroll to position [0, 0]
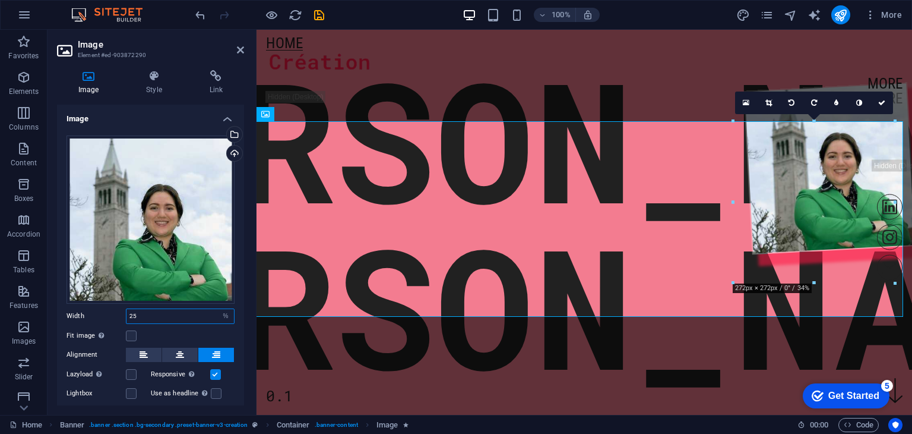
click at [157, 315] on input "25" at bounding box center [181, 316] width 108 height 14
drag, startPoint x: 157, startPoint y: 315, endPoint x: 115, endPoint y: 316, distance: 41.6
click at [115, 316] on div "Width 25 Default auto px rem % em vh vw" at bounding box center [151, 315] width 168 height 15
type input "35"
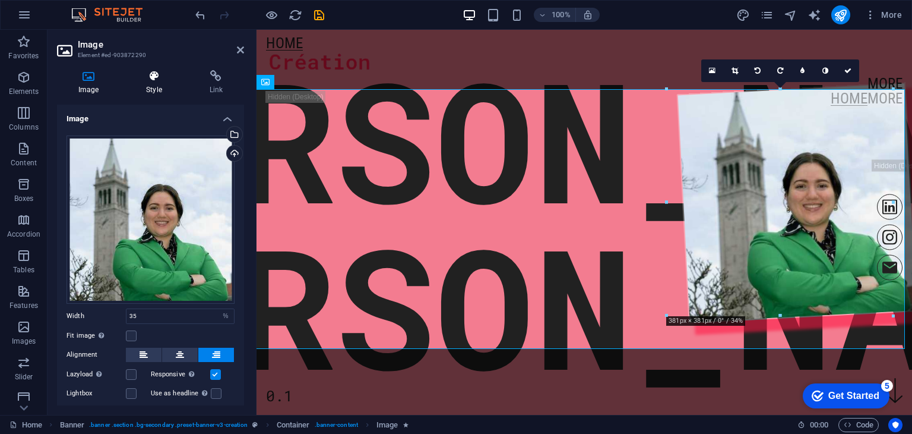
click at [152, 89] on h4 "Style" at bounding box center [156, 82] width 63 height 25
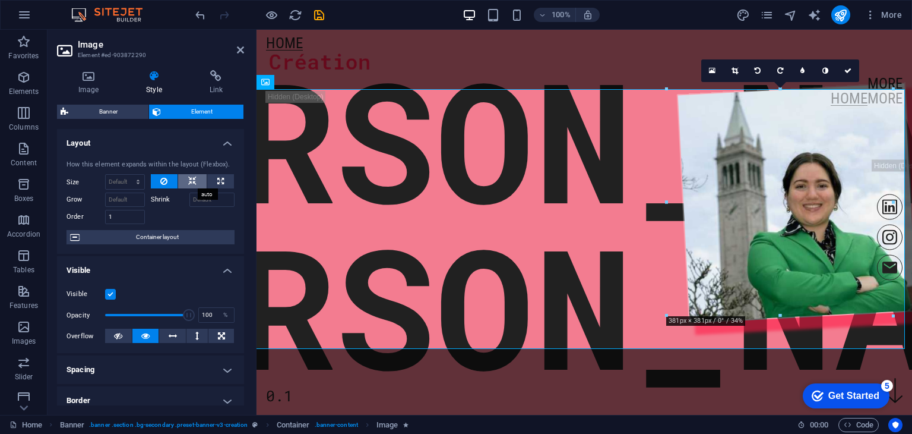
click at [195, 184] on icon at bounding box center [192, 181] width 8 height 14
click at [169, 336] on icon at bounding box center [173, 335] width 8 height 14
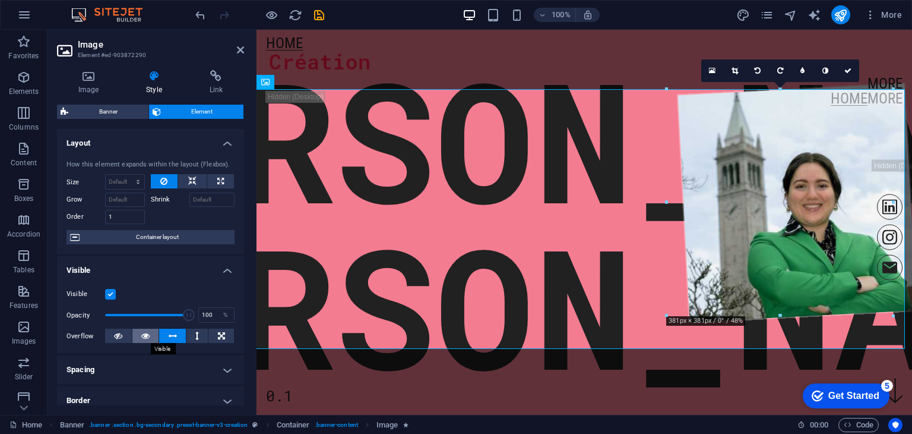
click at [151, 335] on button at bounding box center [145, 335] width 27 height 14
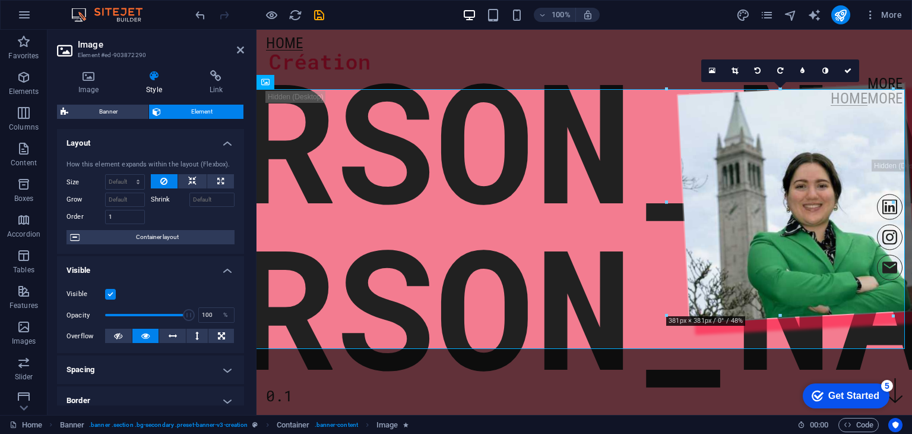
click at [239, 55] on header "Image Element #ed-903872290" at bounding box center [150, 45] width 187 height 31
click at [240, 53] on icon at bounding box center [240, 50] width 7 height 10
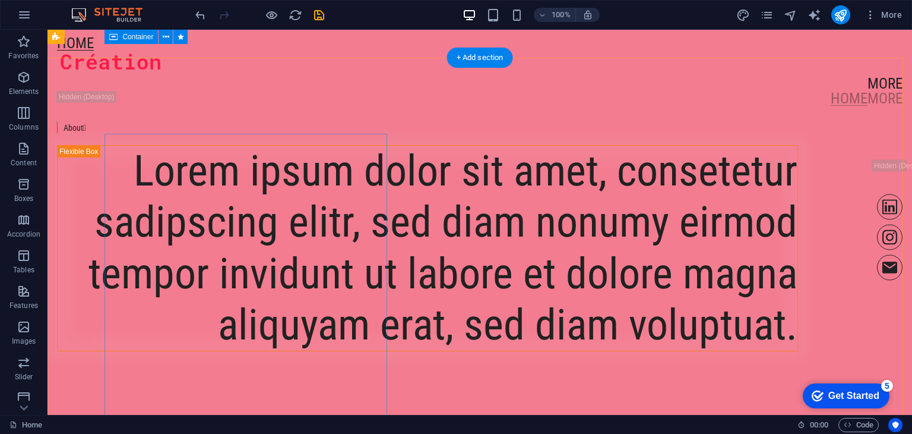
scroll to position [416, 0]
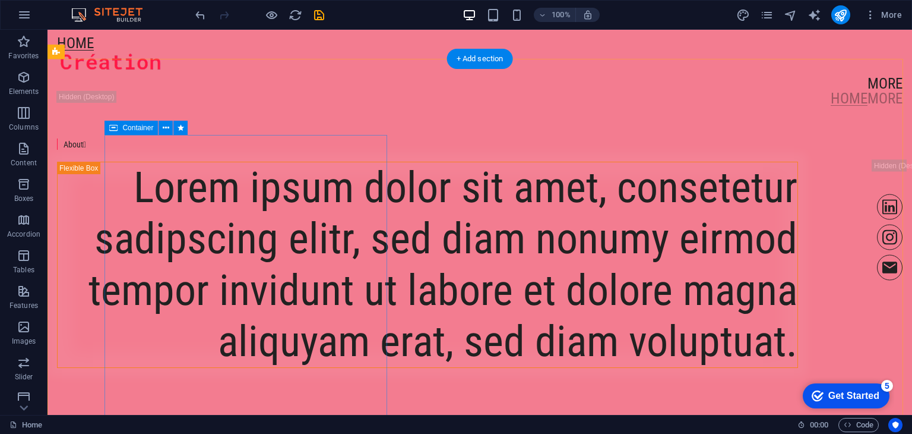
click at [191, 150] on div "About " at bounding box center [427, 143] width 741 height 11
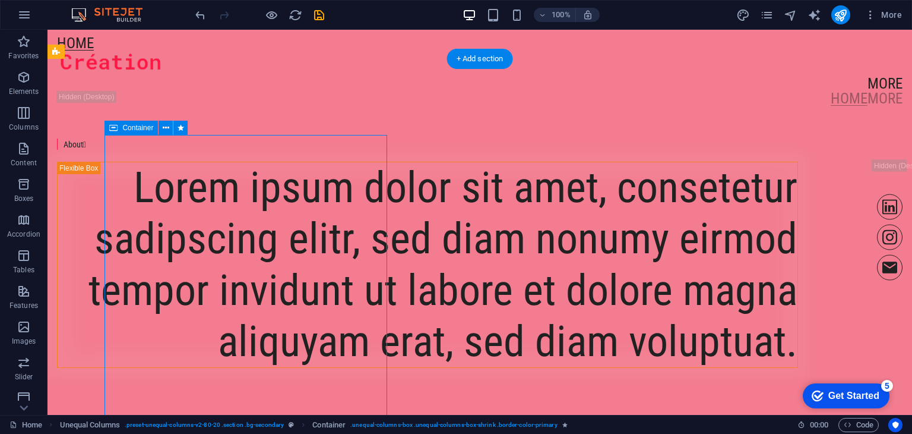
click at [189, 150] on div "About " at bounding box center [427, 143] width 741 height 11
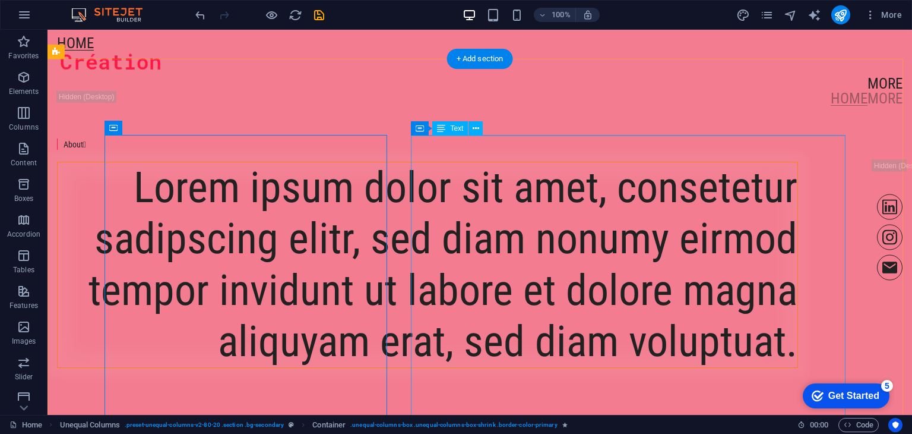
click at [527, 184] on div "Lorem ipsum dolor sit amet, consetetur sadipscing elitr, sed diam nonumy eirmod…" at bounding box center [428, 265] width 740 height 206
click at [526, 186] on div "Lorem ipsum dolor sit amet, consetetur sadipscing elitr, sed diam nonumy eirmod…" at bounding box center [428, 265] width 740 height 206
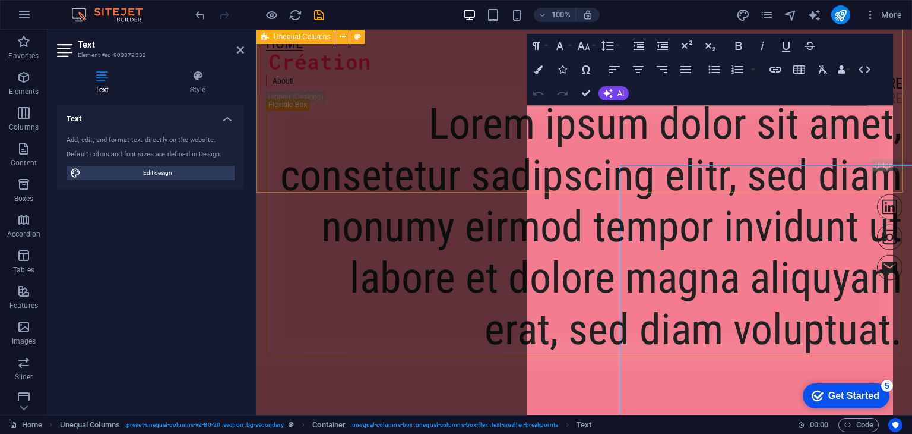
scroll to position [385, 0]
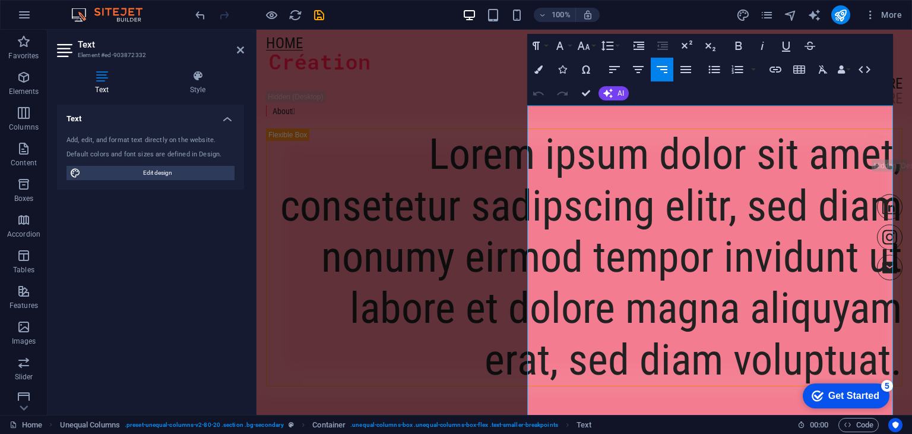
click at [245, 48] on aside "Text Element #ed-903872332 Text Style Text Add, edit, and format text directly …" at bounding box center [152, 222] width 209 height 385
click at [240, 52] on icon at bounding box center [240, 50] width 7 height 10
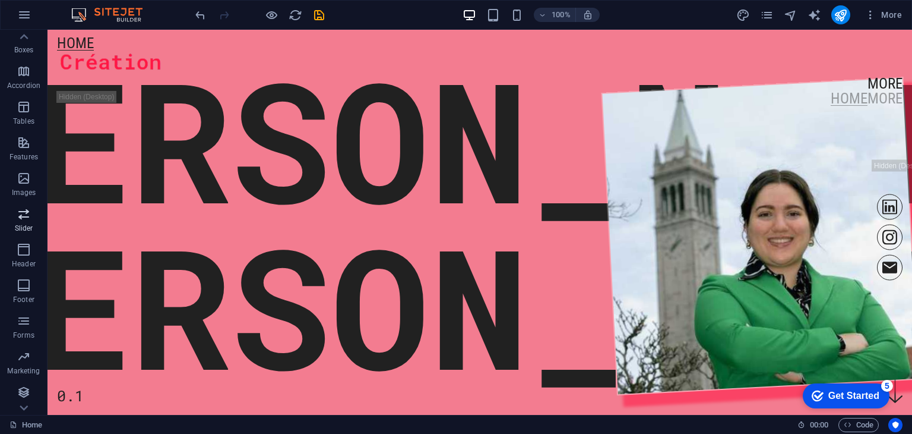
scroll to position [150, 0]
click at [23, 258] on p "Header" at bounding box center [24, 263] width 24 height 10
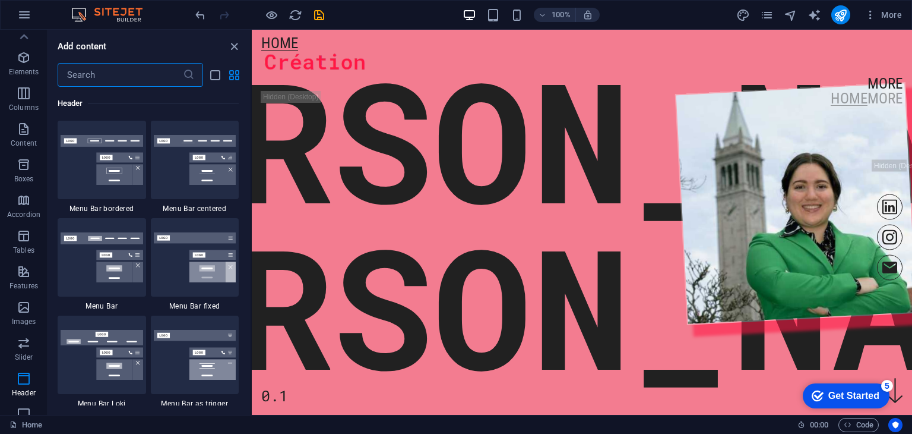
scroll to position [0, 0]
click at [24, 8] on icon "button" at bounding box center [24, 15] width 14 height 14
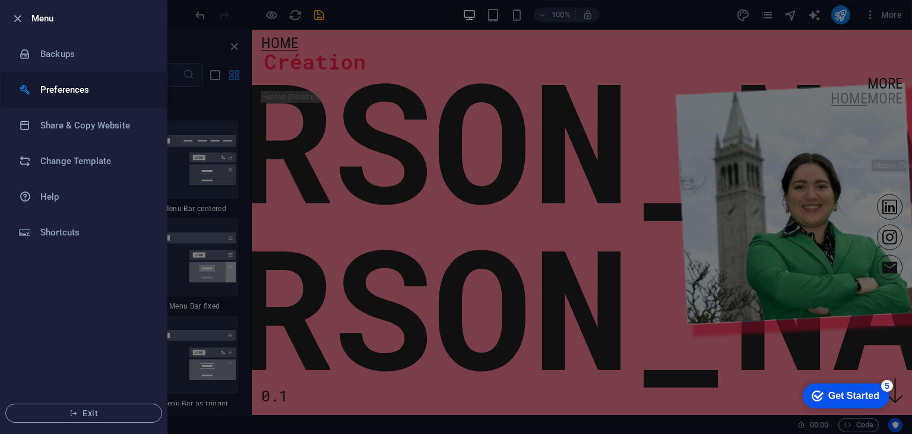
click at [86, 86] on h6 "Preferences" at bounding box center [95, 90] width 110 height 14
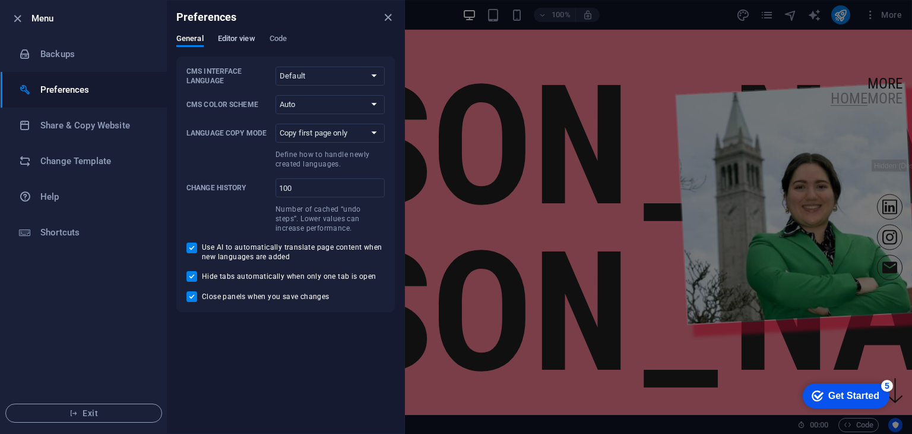
click at [223, 35] on span "Editor view" at bounding box center [236, 39] width 37 height 17
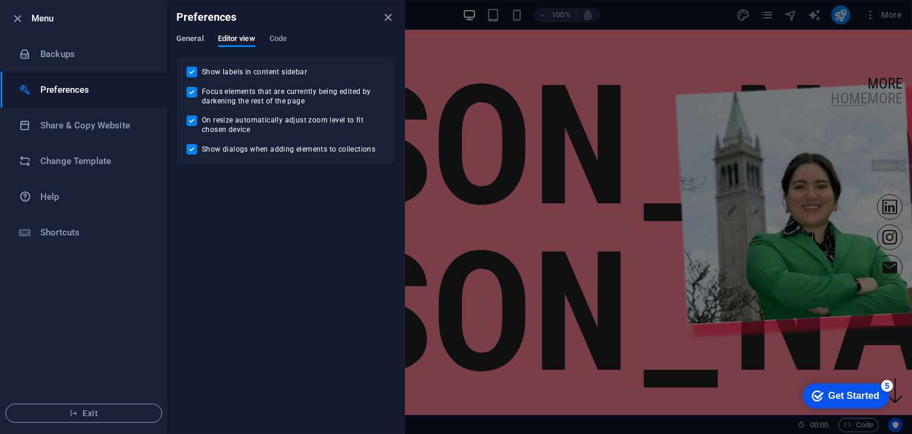
click at [198, 37] on span "General" at bounding box center [189, 39] width 27 height 17
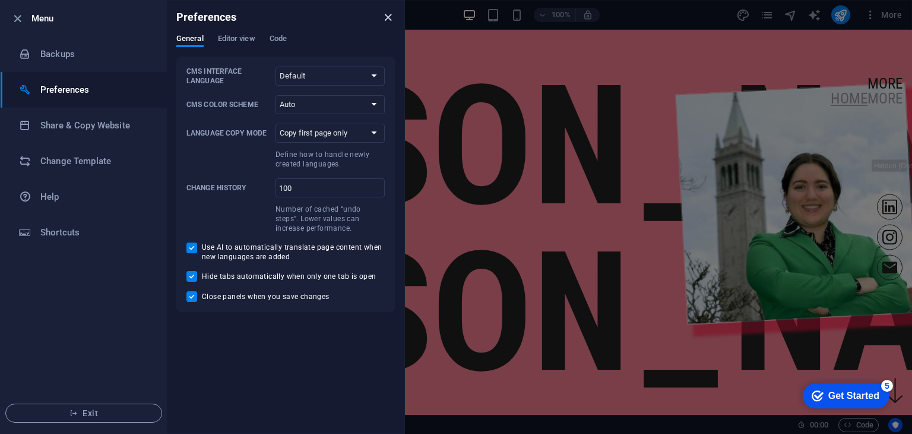
click at [387, 23] on icon "close" at bounding box center [388, 18] width 14 height 14
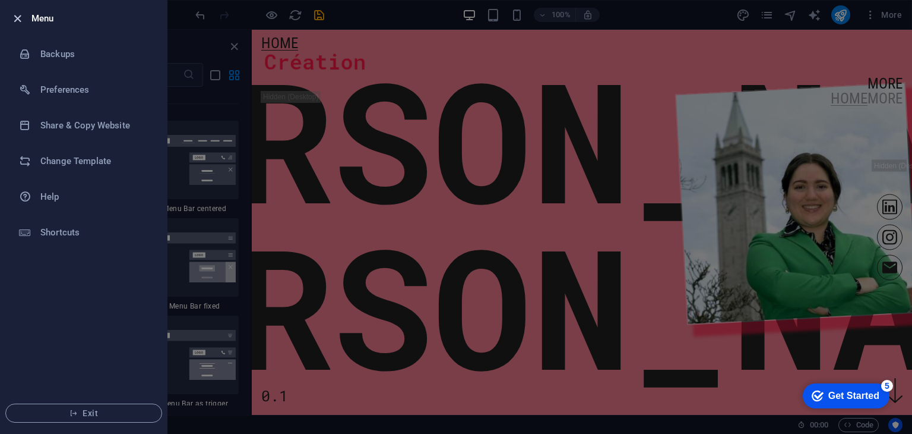
click at [20, 18] on icon "button" at bounding box center [18, 19] width 14 height 14
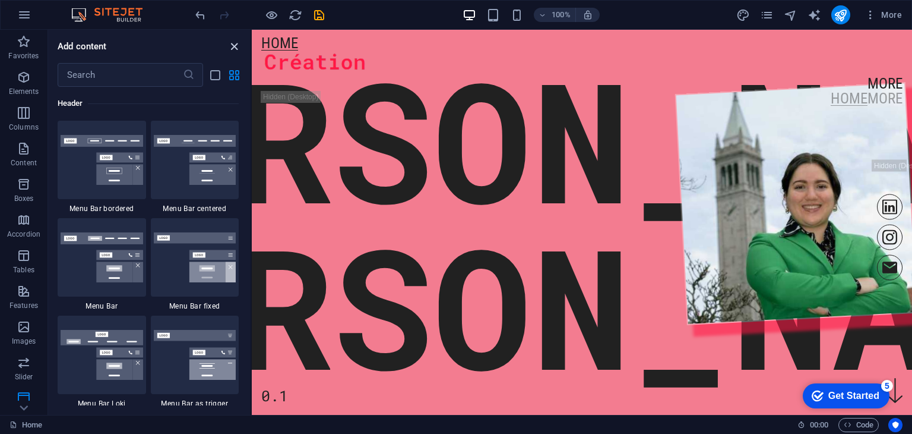
click at [227, 49] on span "close panel" at bounding box center [234, 47] width 14 height 14
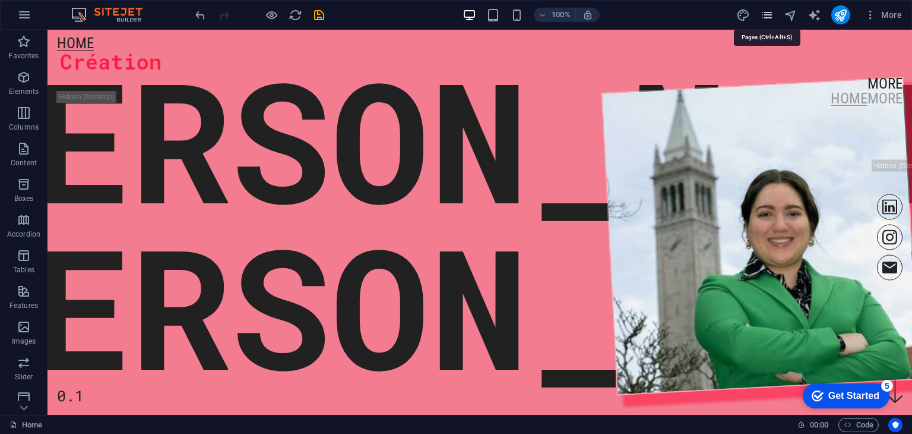
click at [769, 20] on icon "pages" at bounding box center [767, 15] width 14 height 14
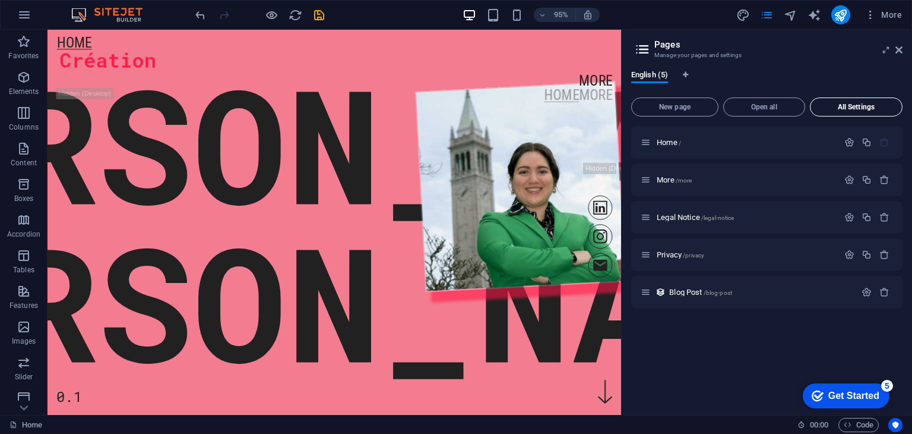
click at [878, 98] on button "All Settings" at bounding box center [856, 106] width 93 height 19
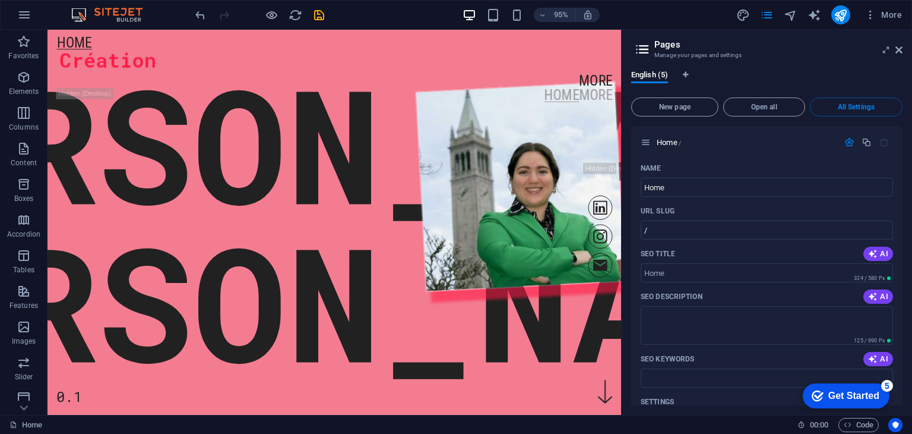
click at [909, 49] on aside "Pages Manage your pages and settings English (5) New page Open all All Settings…" at bounding box center [766, 222] width 291 height 385
click at [899, 48] on icon at bounding box center [899, 50] width 7 height 10
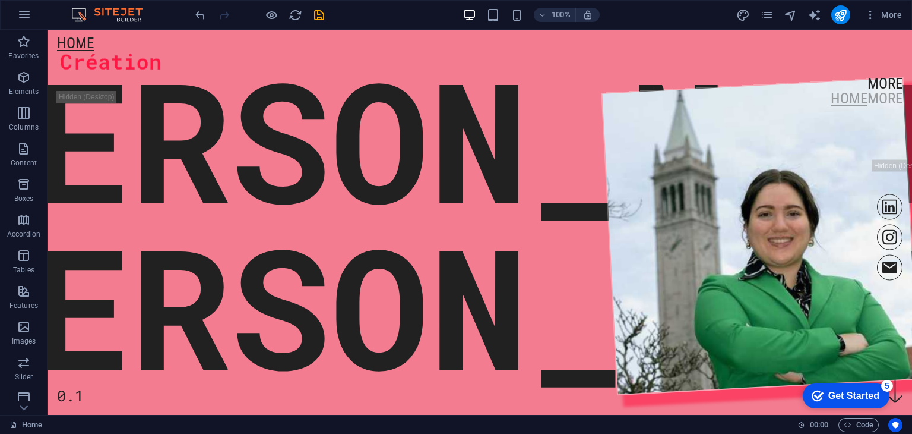
click at [751, 15] on div "More" at bounding box center [821, 14] width 170 height 19
click at [739, 17] on icon "design" at bounding box center [743, 15] width 14 height 14
select select "px"
select select "400"
select select "px"
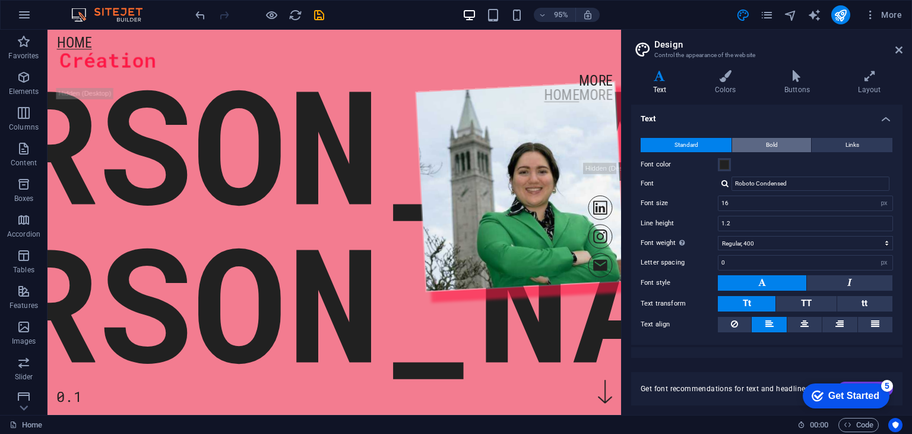
click at [789, 150] on button "Bold" at bounding box center [771, 145] width 79 height 14
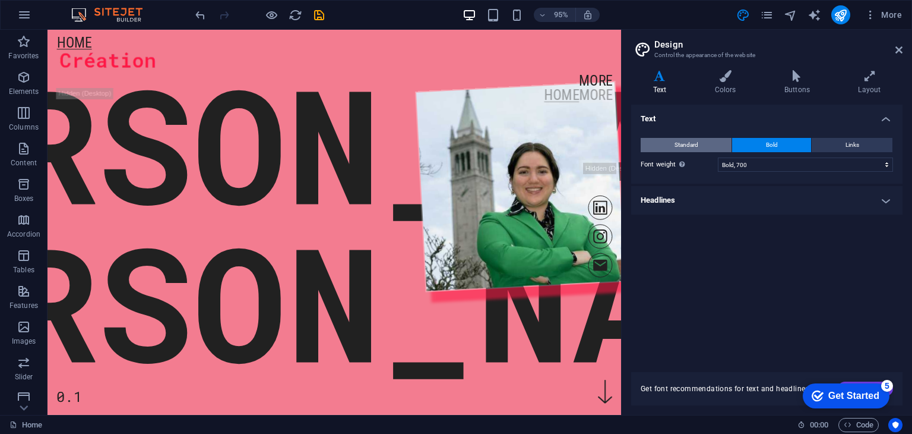
click at [720, 148] on button "Standard" at bounding box center [686, 145] width 91 height 14
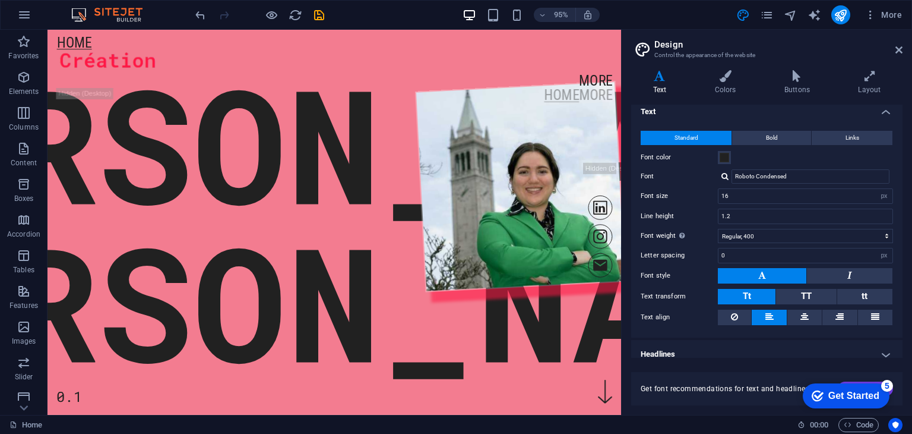
scroll to position [16, 0]
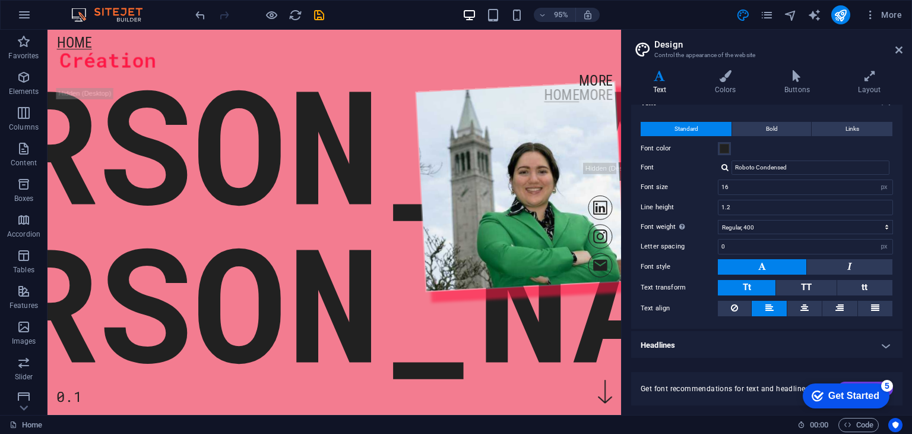
click at [735, 346] on h4 "Headlines" at bounding box center [766, 345] width 271 height 29
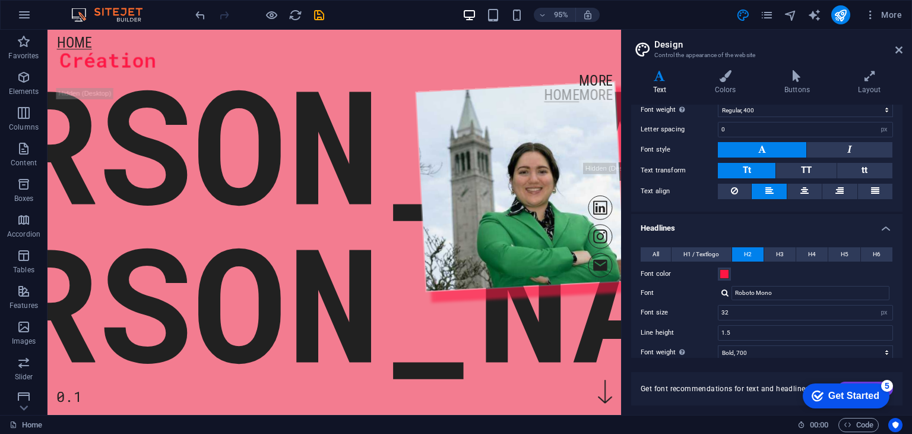
scroll to position [135, 0]
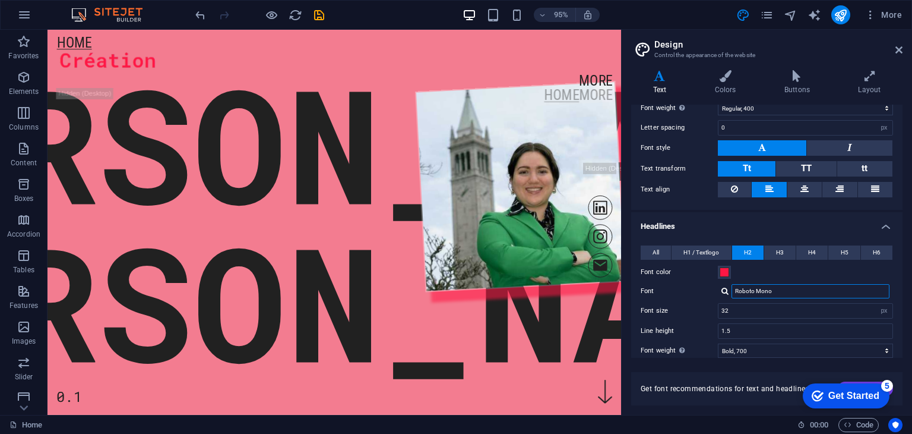
drag, startPoint x: 776, startPoint y: 289, endPoint x: 722, endPoint y: 293, distance: 54.2
click at [722, 293] on div "Roboto Mono" at bounding box center [805, 291] width 175 height 14
type input "b"
type input "Br"
type input "e"
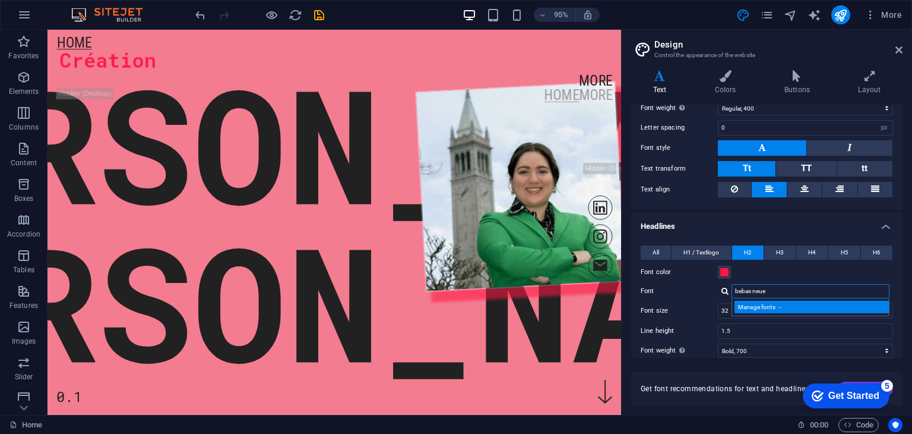
type input "bebas neue"
click at [783, 308] on div "Manage fonts →" at bounding box center [813, 307] width 157 height 12
select select "popularity"
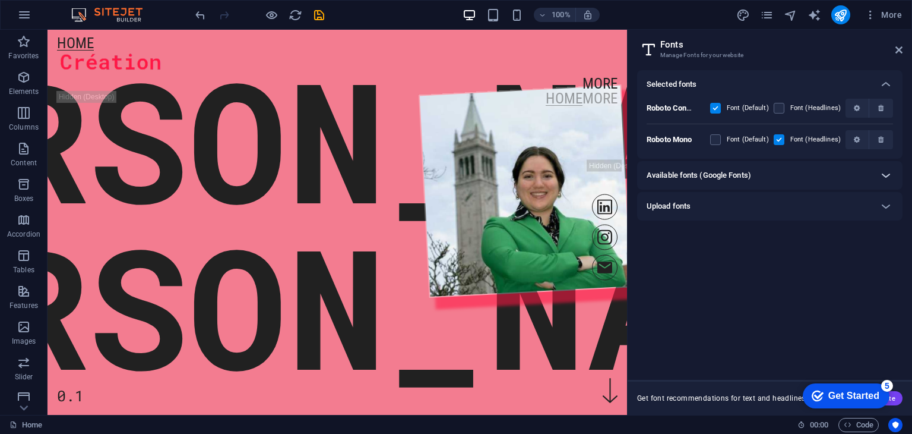
click at [887, 179] on icon at bounding box center [886, 175] width 14 height 14
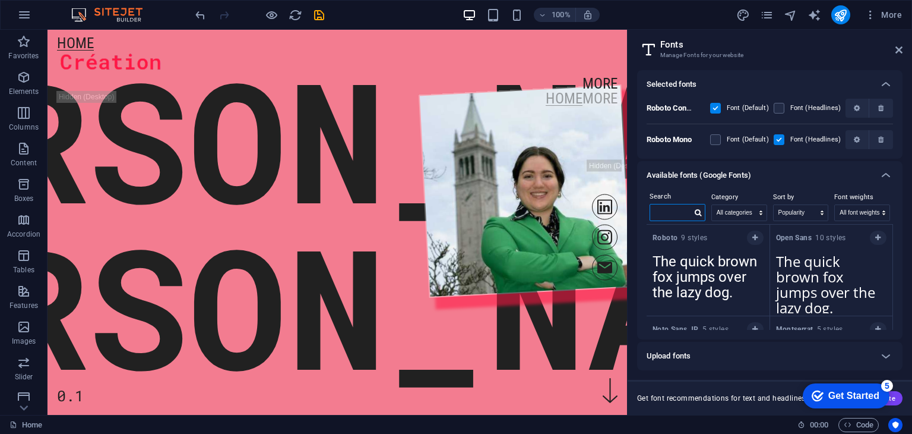
click at [657, 213] on input "text" at bounding box center [671, 211] width 42 height 15
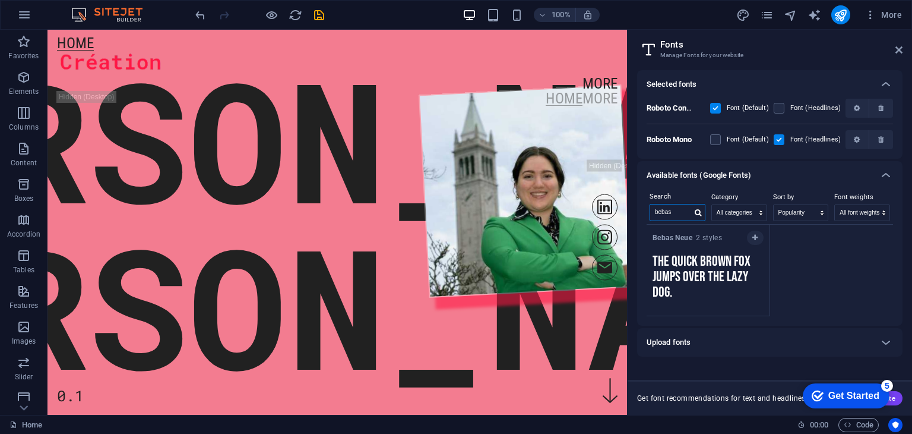
type input "bebas"
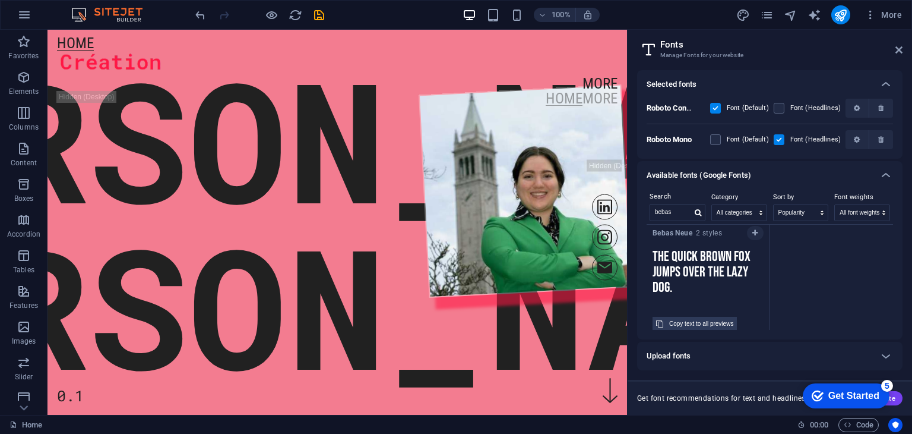
scroll to position [11, 0]
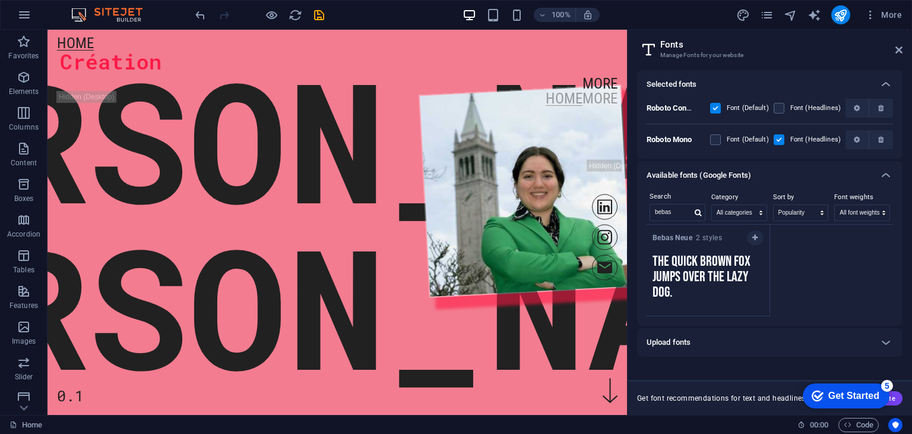
click at [715, 317] on div "Copy text to all previews" at bounding box center [695, 322] width 64 height 14
click at [760, 238] on button "button" at bounding box center [755, 237] width 17 height 14
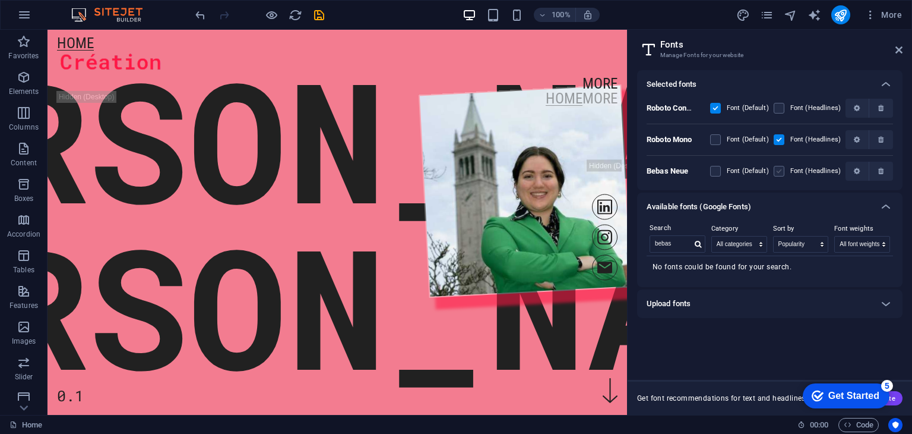
drag, startPoint x: 780, startPoint y: 169, endPoint x: 576, endPoint y: 80, distance: 223.2
click at [780, 169] on label at bounding box center [779, 171] width 11 height 11
click at [0, 0] on Neue "checkbox" at bounding box center [0, 0] width 0 height 0
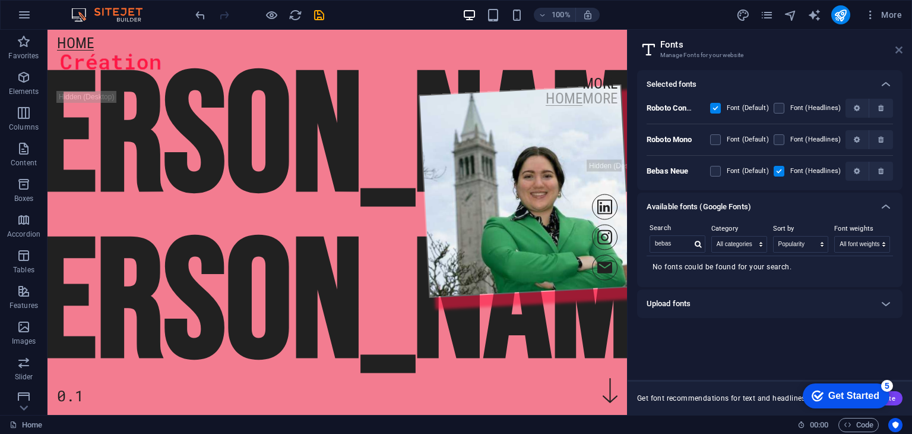
click at [899, 50] on icon at bounding box center [899, 50] width 7 height 10
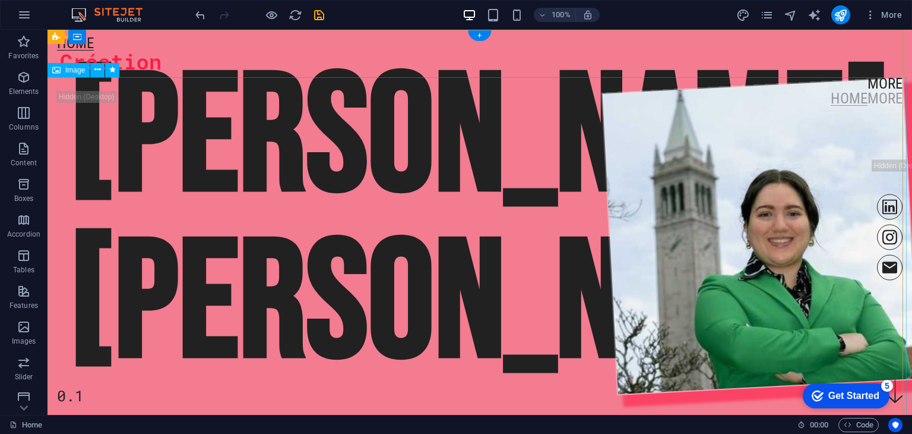
click at [236, 252] on figure at bounding box center [480, 250] width 880 height 347
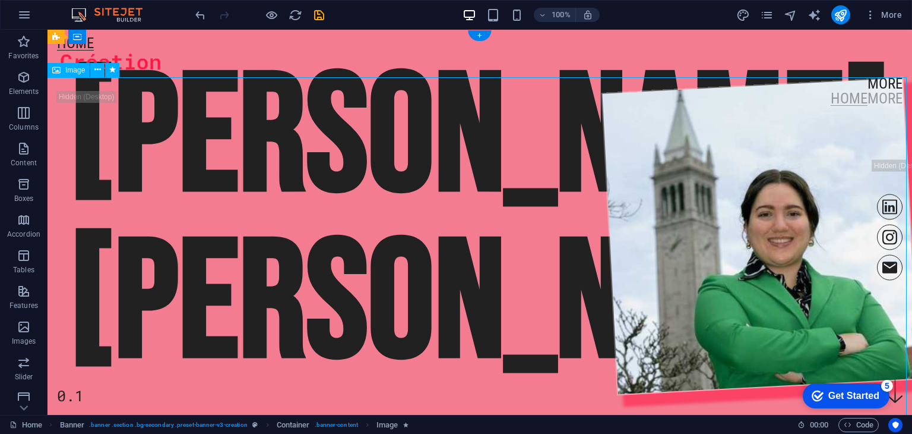
click at [296, 224] on figure at bounding box center [480, 250] width 880 height 347
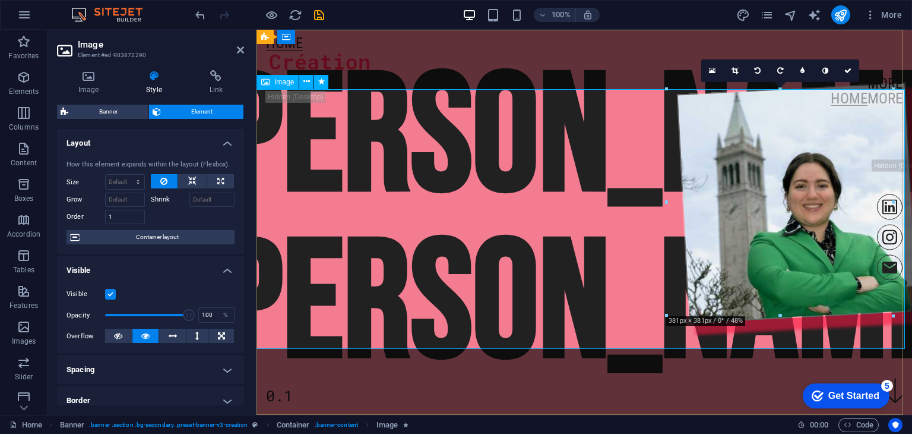
click at [594, 137] on figure at bounding box center [584, 214] width 667 height 264
click at [530, 55] on div at bounding box center [584, 63] width 637 height 26
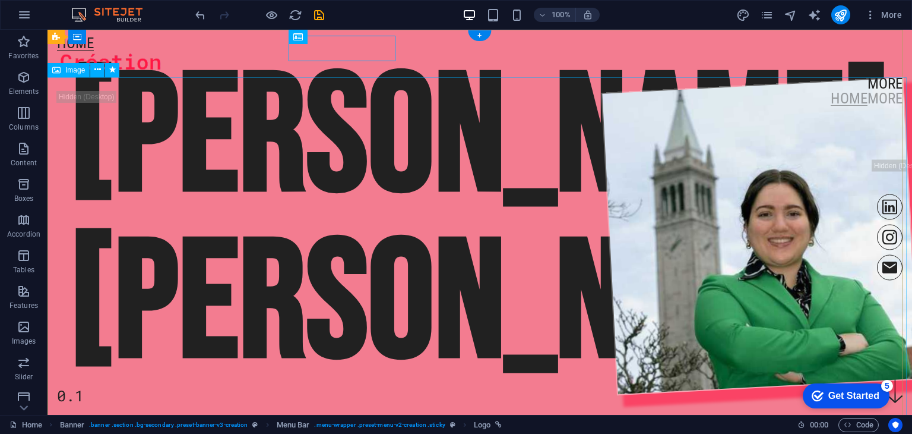
click at [674, 229] on figure at bounding box center [480, 250] width 880 height 347
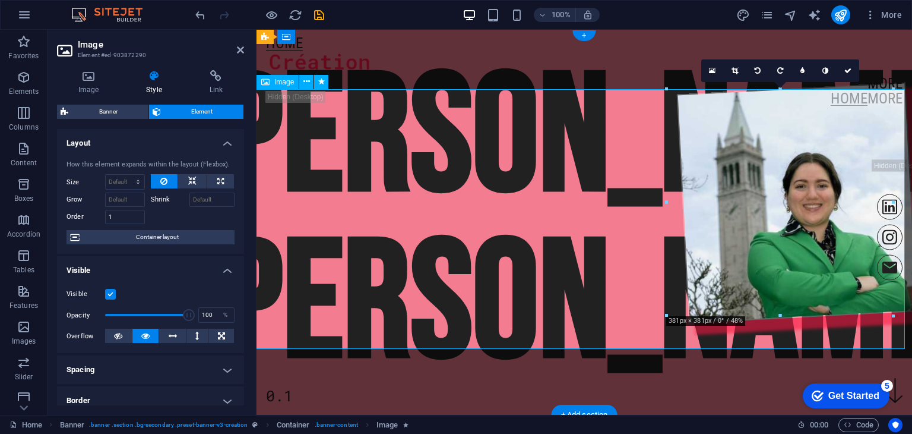
click at [747, 203] on figure at bounding box center [584, 214] width 667 height 264
click at [763, 216] on figure at bounding box center [584, 214] width 667 height 264
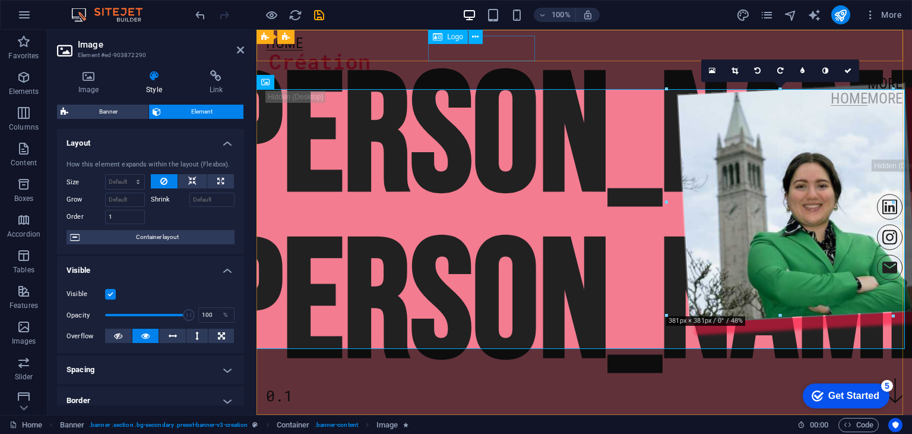
click at [453, 61] on div at bounding box center [584, 63] width 637 height 26
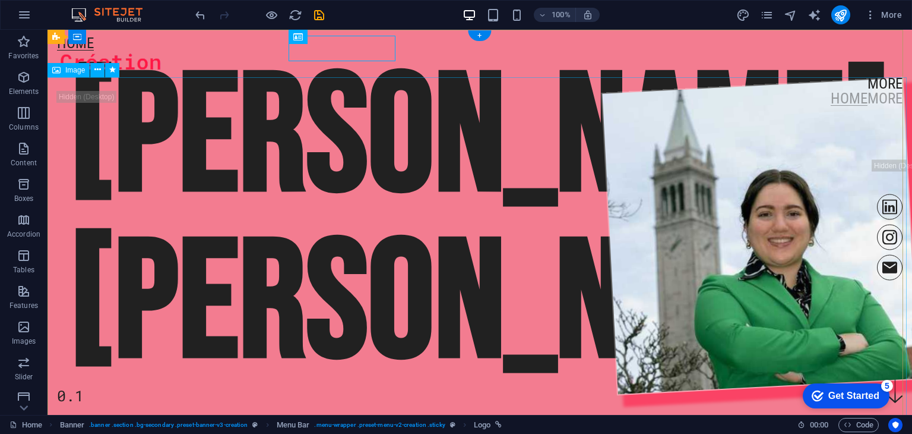
click at [808, 226] on figure at bounding box center [480, 250] width 880 height 347
click at [758, 215] on figure at bounding box center [480, 250] width 880 height 347
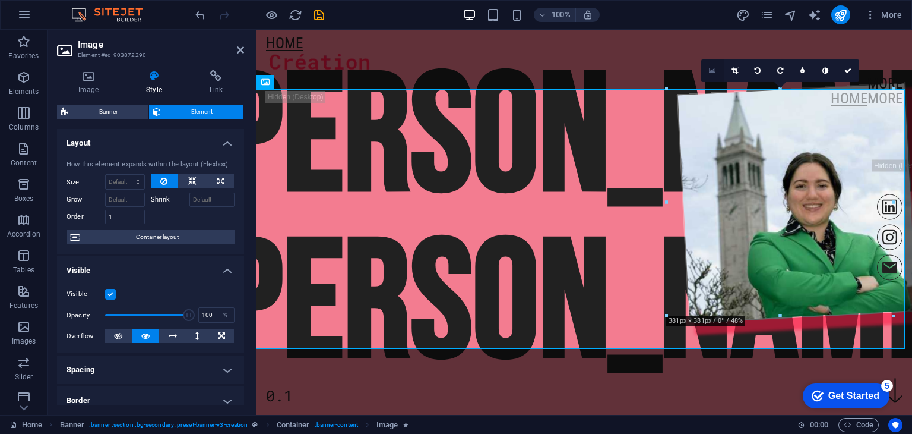
click at [714, 67] on icon at bounding box center [712, 71] width 7 height 8
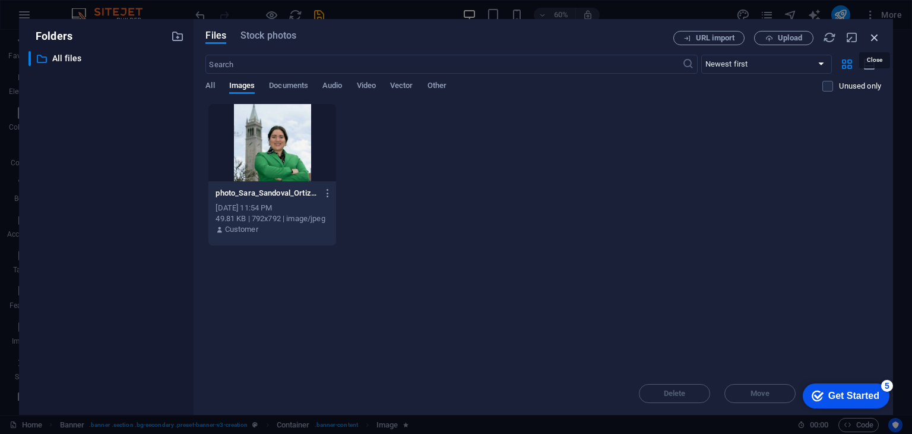
click at [877, 36] on icon "button" at bounding box center [874, 37] width 13 height 13
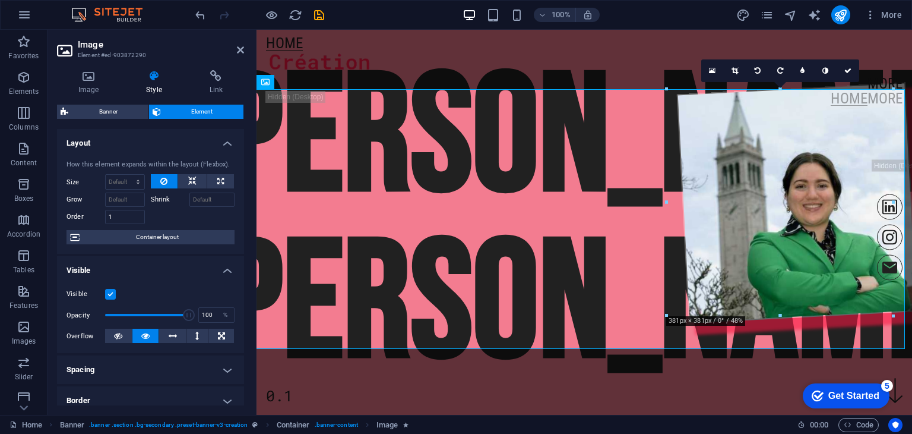
click at [185, 111] on span "Element" at bounding box center [203, 112] width 76 height 14
click at [91, 79] on icon at bounding box center [88, 76] width 63 height 12
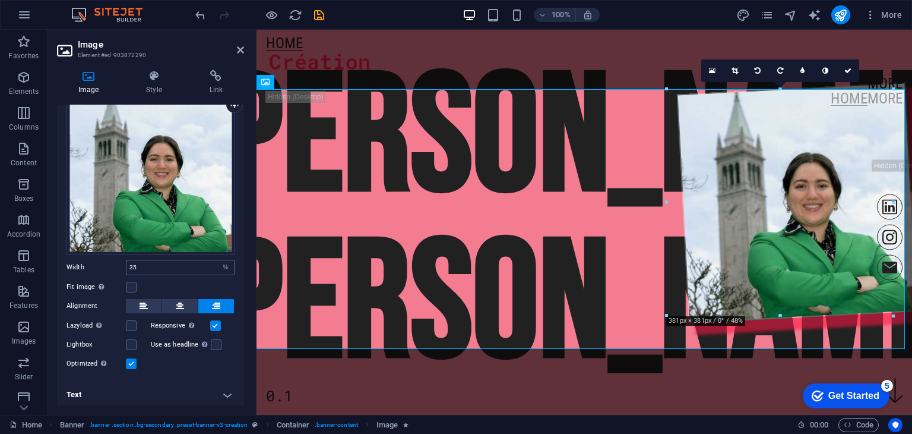
scroll to position [49, 0]
click at [132, 263] on input "35" at bounding box center [181, 267] width 108 height 14
type input "25"
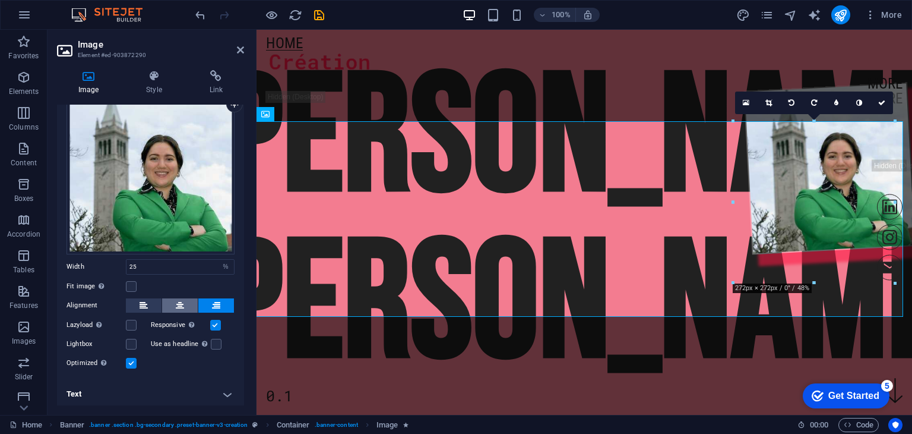
click at [189, 301] on button at bounding box center [180, 305] width 36 height 14
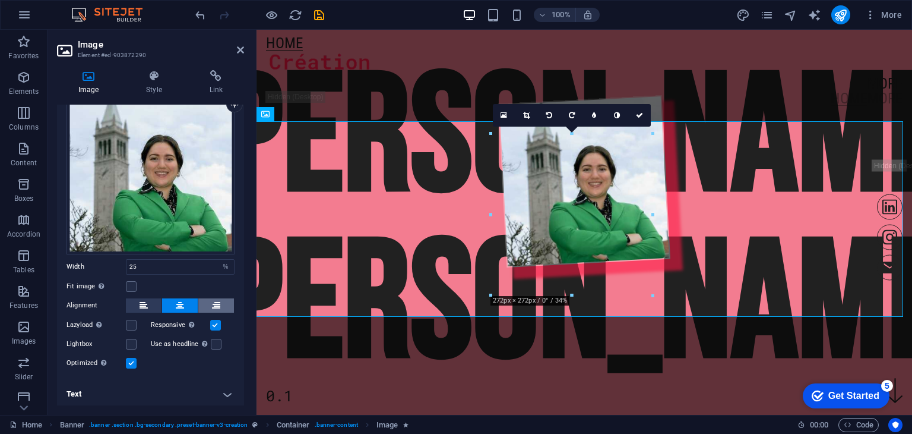
click at [214, 305] on icon at bounding box center [216, 305] width 8 height 14
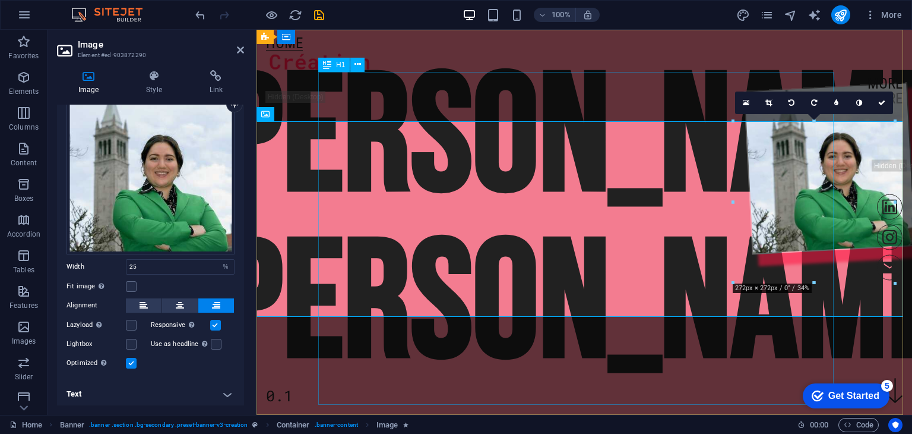
click at [599, 100] on div "[PERSON_NAME]" at bounding box center [584, 222] width 823 height 333
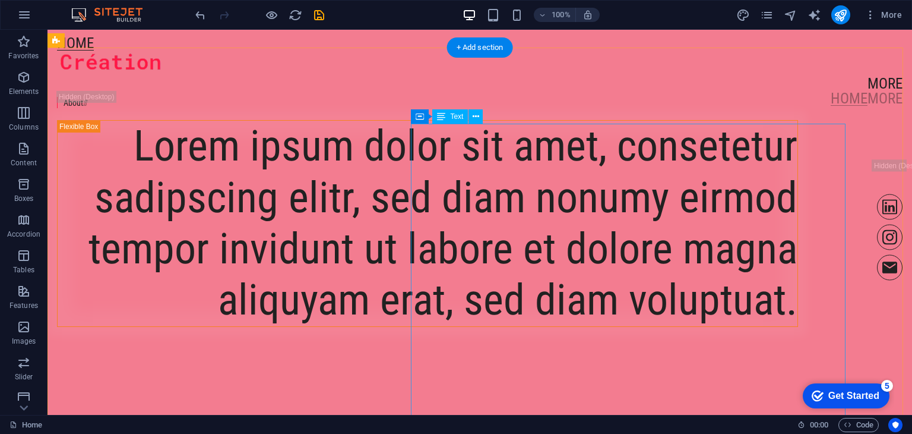
scroll to position [356, 0]
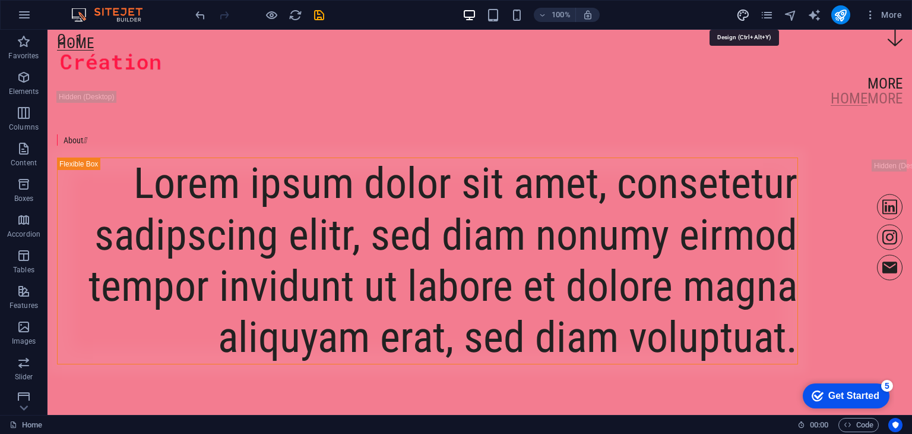
click at [745, 17] on icon "design" at bounding box center [743, 15] width 14 height 14
select select "px"
select select "400"
select select "px"
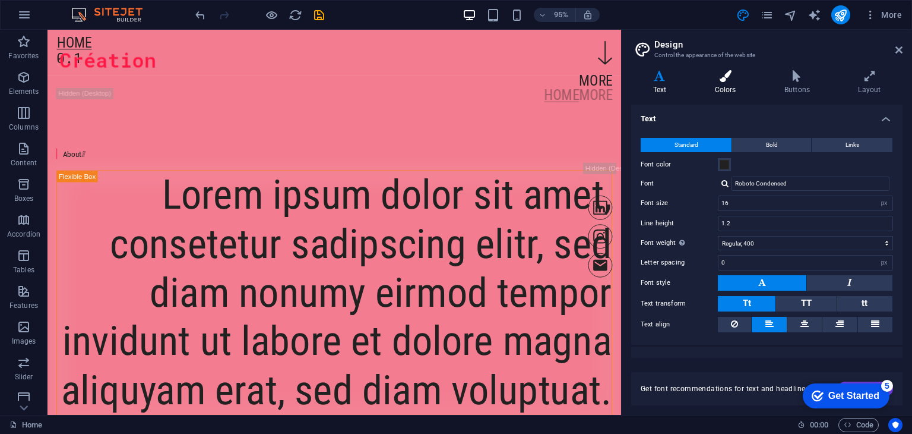
click at [720, 84] on h4 "Colors" at bounding box center [727, 82] width 69 height 25
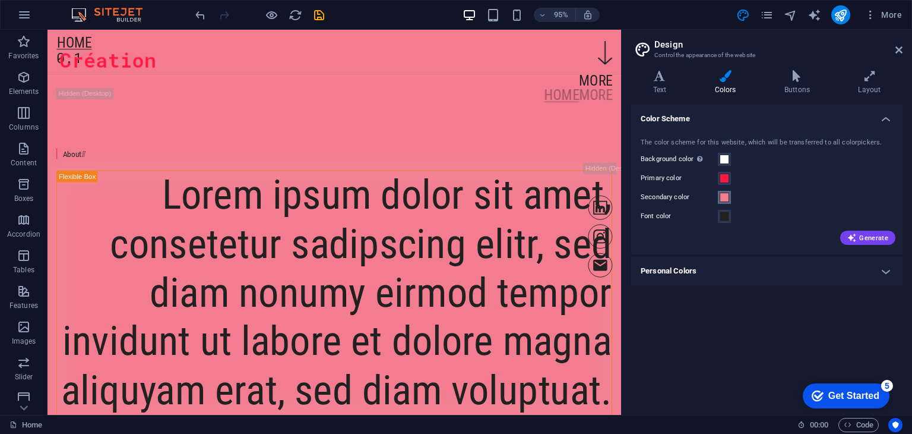
click at [722, 198] on span at bounding box center [725, 197] width 10 height 10
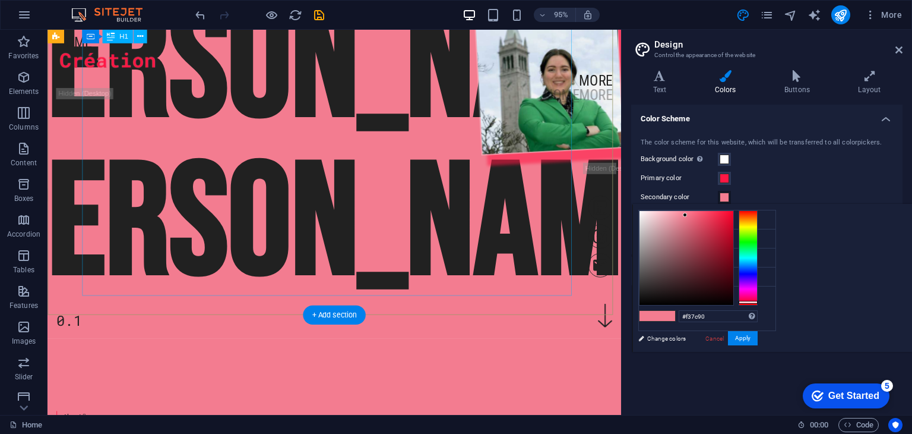
scroll to position [0, 0]
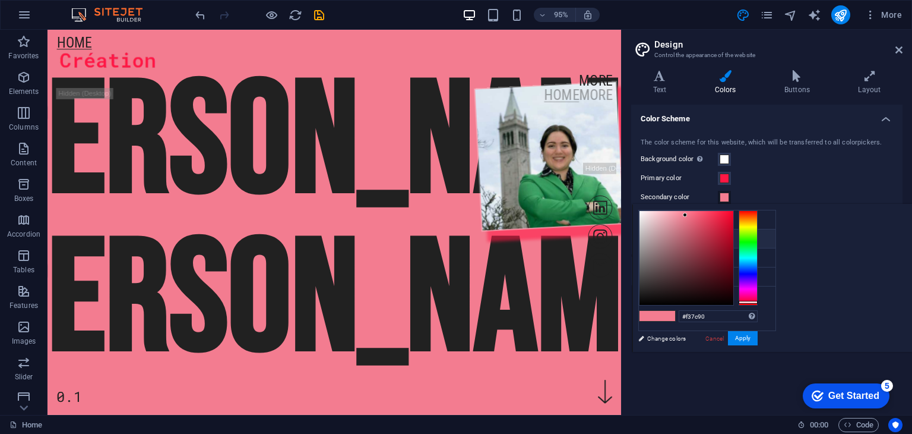
click at [687, 239] on li "Primary color #ff1744" at bounding box center [707, 238] width 137 height 19
click at [695, 260] on li "Secondary color #ff1744" at bounding box center [707, 257] width 137 height 19
click at [677, 264] on li "Secondary color #ff1744" at bounding box center [707, 257] width 137 height 19
click at [685, 240] on li "Primary color #ff1744" at bounding box center [707, 238] width 137 height 19
click at [687, 223] on li "Background color #ffffff" at bounding box center [707, 219] width 137 height 19
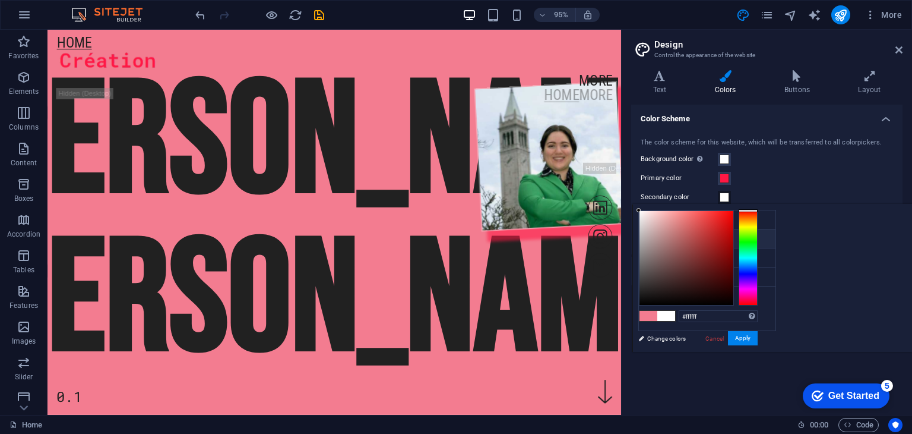
click at [685, 244] on li "Primary color #ff1744" at bounding box center [707, 238] width 137 height 19
click at [695, 274] on small "#212121" at bounding box center [699, 278] width 18 height 8
click at [200, 14] on icon "undo" at bounding box center [201, 15] width 14 height 14
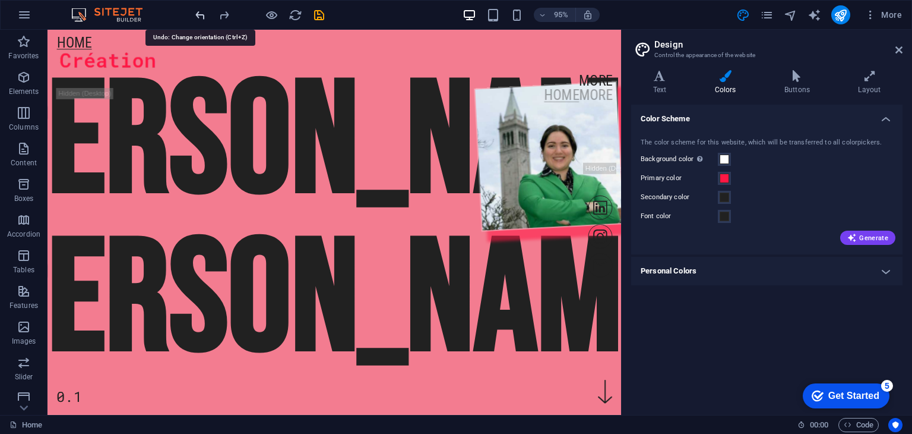
click at [200, 14] on icon "undo" at bounding box center [201, 15] width 14 height 14
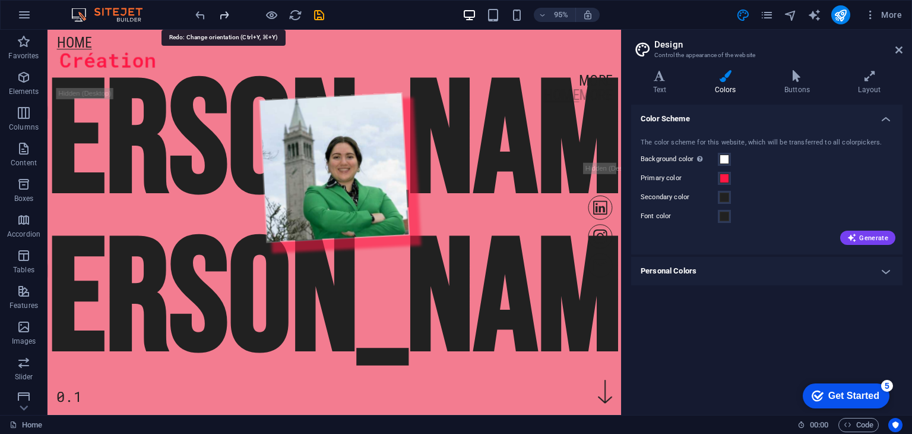
click at [224, 14] on icon "redo" at bounding box center [224, 15] width 14 height 14
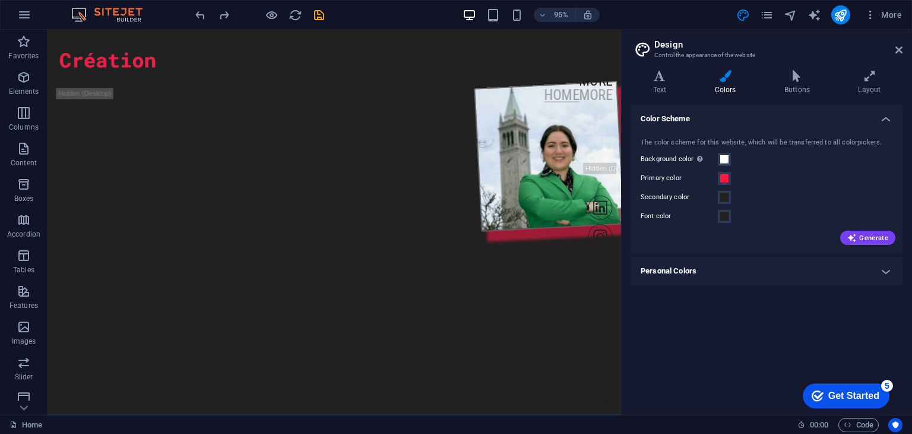
click at [805, 162] on div "Background color Only visible if it is not covered by other backgrounds." at bounding box center [767, 159] width 252 height 14
click at [723, 195] on span at bounding box center [725, 197] width 10 height 10
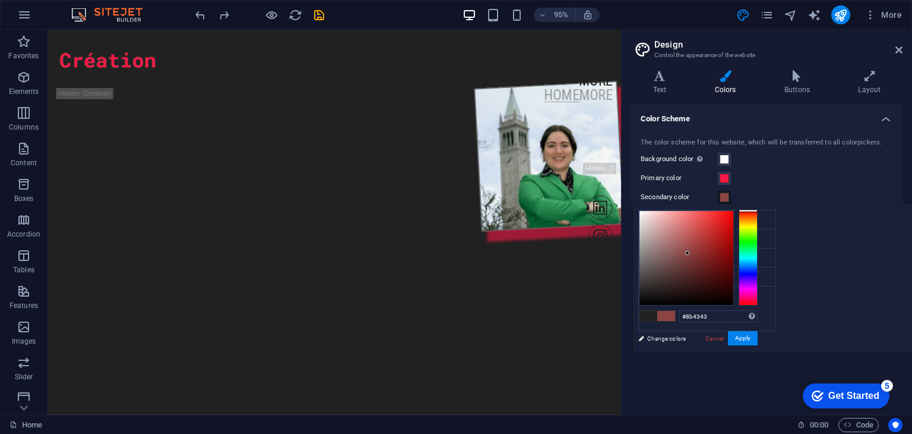
click at [734, 252] on div at bounding box center [687, 258] width 94 height 94
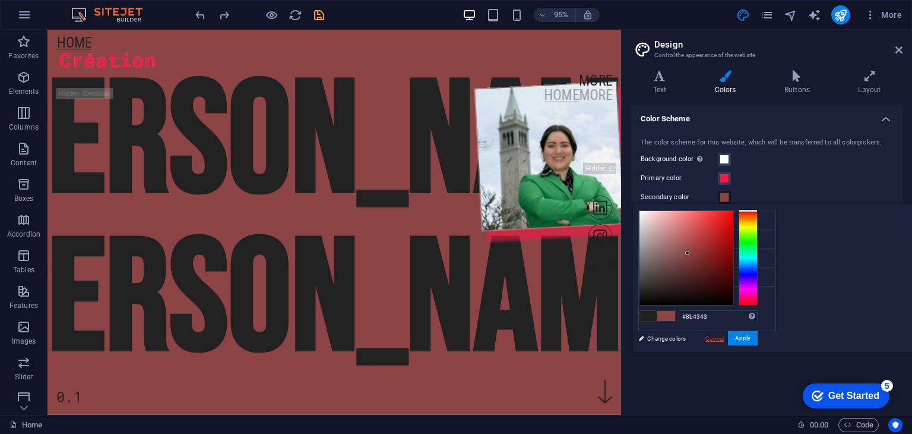
click at [725, 336] on link "Cancel" at bounding box center [714, 338] width 21 height 9
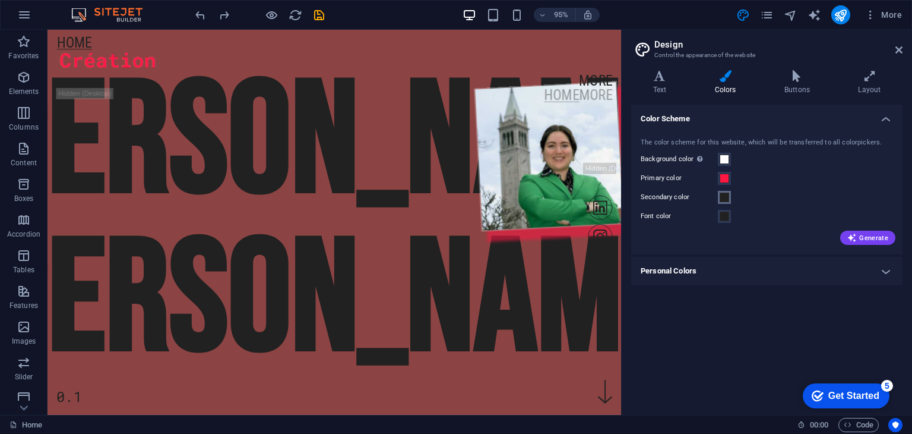
click at [727, 202] on button "Secondary color" at bounding box center [724, 197] width 13 height 13
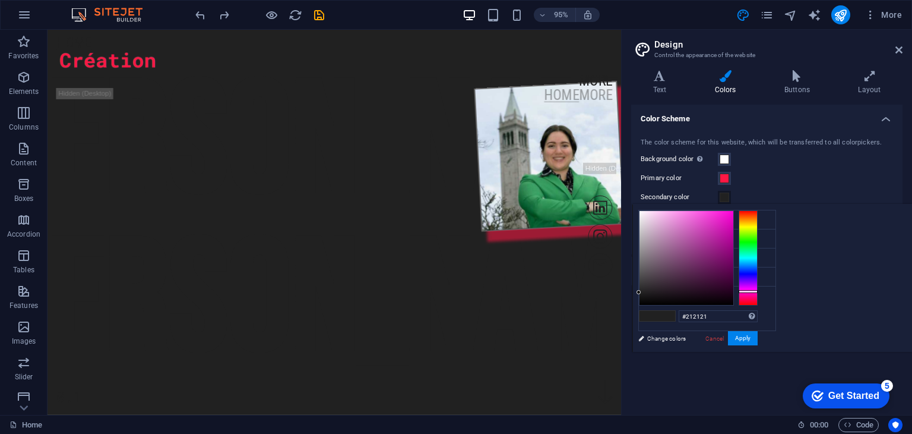
click at [744, 291] on div at bounding box center [748, 257] width 19 height 95
click at [712, 264] on div at bounding box center [687, 258] width 94 height 94
type input "#dc1bbf"
click at [722, 223] on div at bounding box center [687, 258] width 94 height 94
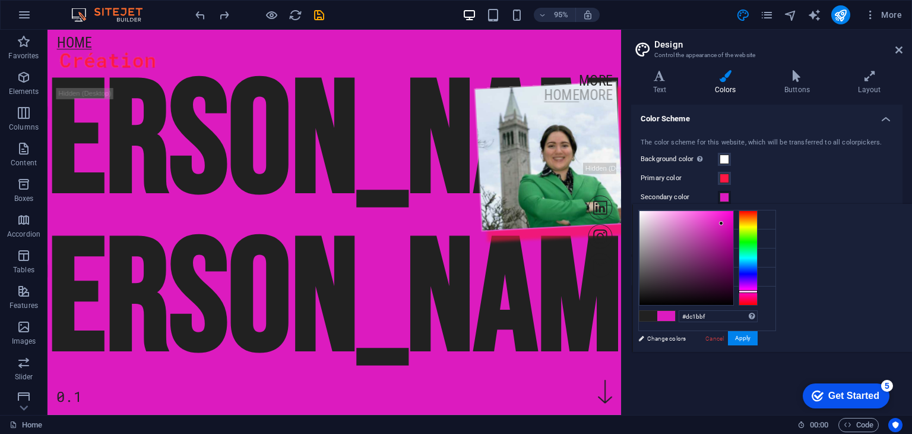
scroll to position [0, 3]
drag, startPoint x: 715, startPoint y: 317, endPoint x: 662, endPoint y: 321, distance: 52.4
click at [662, 321] on div "#dc1bbf Supported formats #0852ed rgb(8, 82, 237) rgba(8, 82, 237, 90%) hsv(221…" at bounding box center [698, 364] width 131 height 320
paste input "6b1577"
click at [736, 338] on button "Apply" at bounding box center [743, 338] width 30 height 14
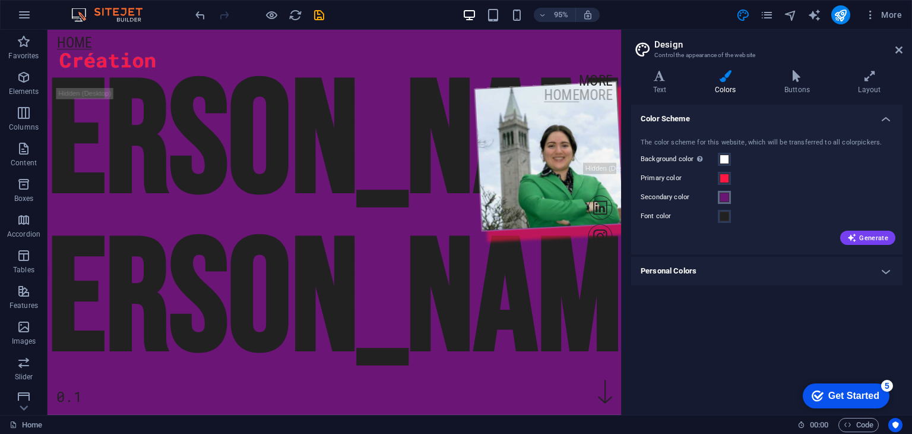
click at [726, 196] on span at bounding box center [725, 197] width 10 height 10
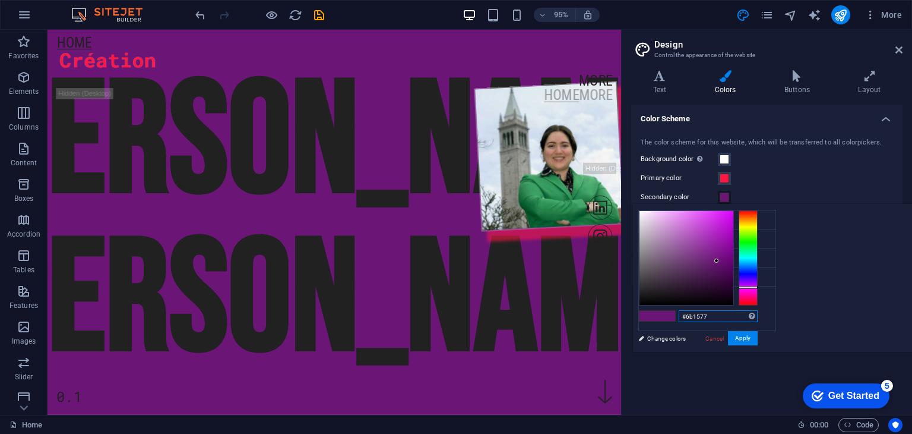
drag, startPoint x: 870, startPoint y: 310, endPoint x: 809, endPoint y: 321, distance: 61.6
click at [764, 323] on div "#6b1577 Supported formats #0852ed rgb(8, 82, 237) rgba(8, 82, 237, 90%) hsv(221…" at bounding box center [698, 364] width 131 height 320
paste input "77f165"
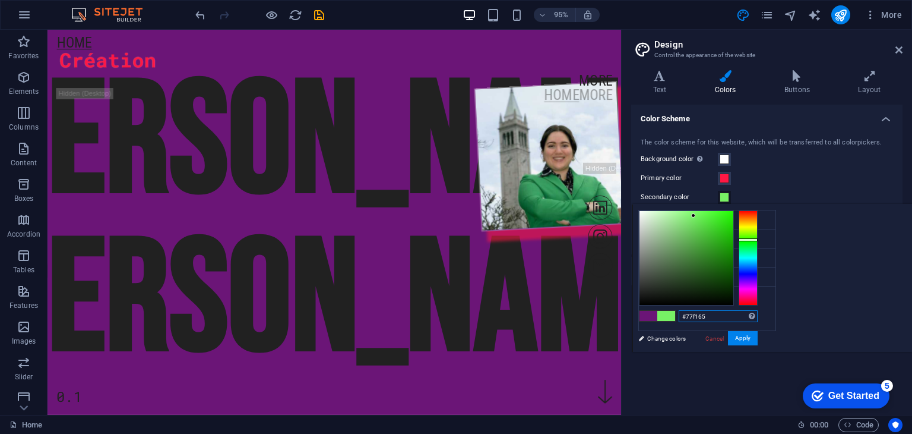
type input "#77f165"
click at [758, 333] on button "Apply" at bounding box center [743, 338] width 30 height 14
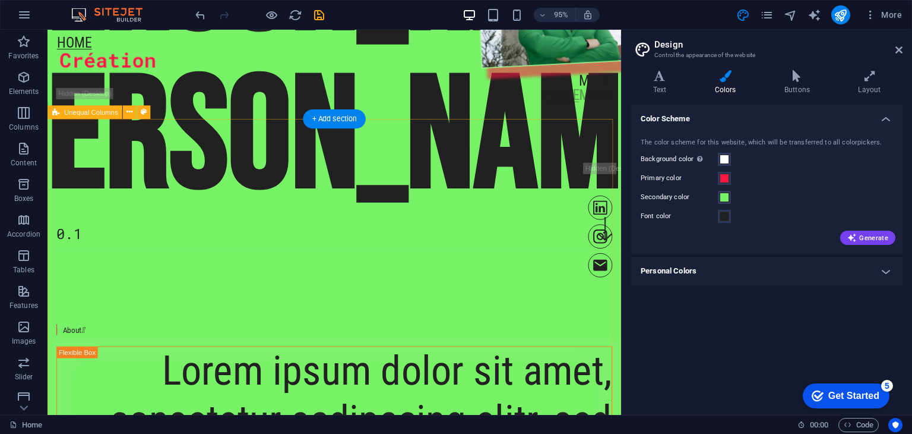
scroll to position [0, 0]
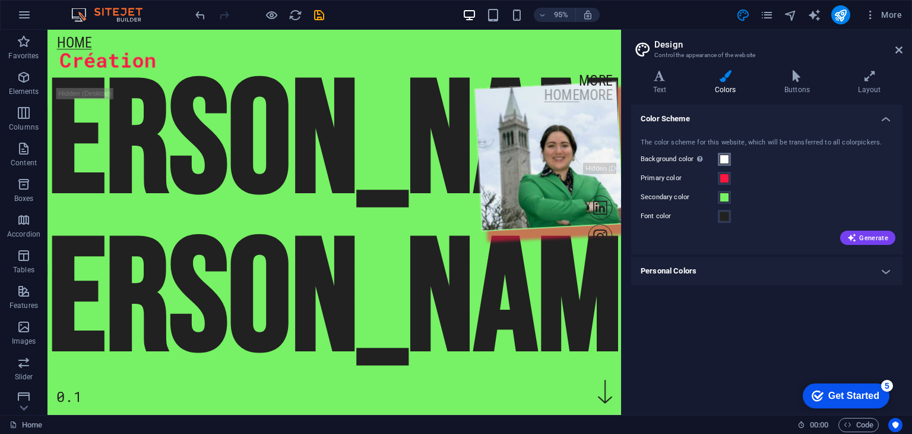
click at [729, 159] on button "Background color Only visible if it is not covered by other backgrounds." at bounding box center [724, 159] width 13 height 13
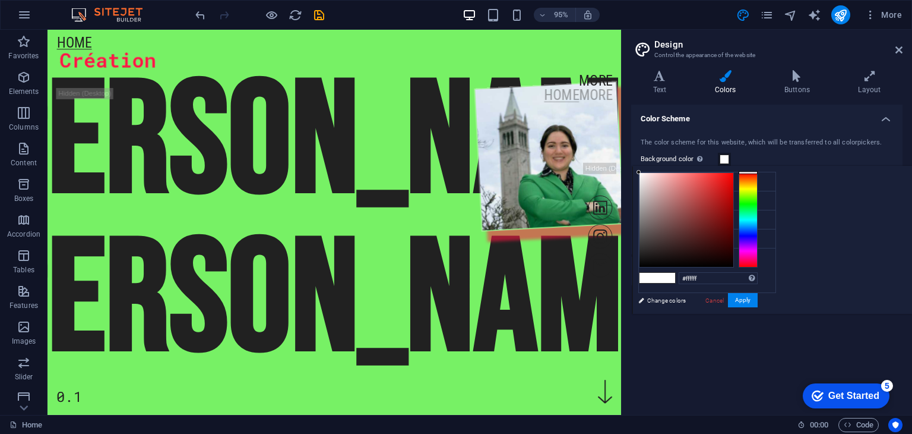
click at [742, 272] on ul "Background color #ffffff Primary color #ff1744 Secondary color #77f165 Font col…" at bounding box center [707, 232] width 138 height 121
click at [682, 218] on li "Secondary color #77f165" at bounding box center [707, 219] width 137 height 19
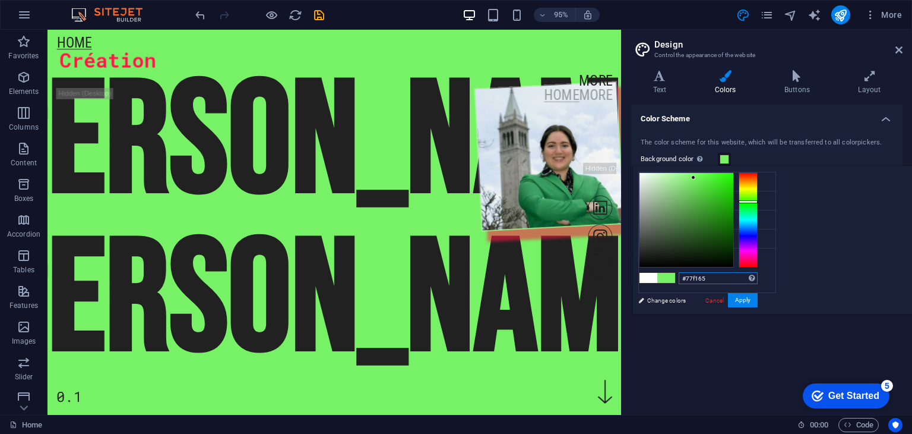
drag, startPoint x: 864, startPoint y: 274, endPoint x: 799, endPoint y: 283, distance: 65.3
click at [764, 283] on div "#77f165 Supported formats #0852ed rgb(8, 82, 237) rgba(8, 82, 237, 90%) hsv(221…" at bounding box center [698, 326] width 131 height 320
paste input "6b1577"
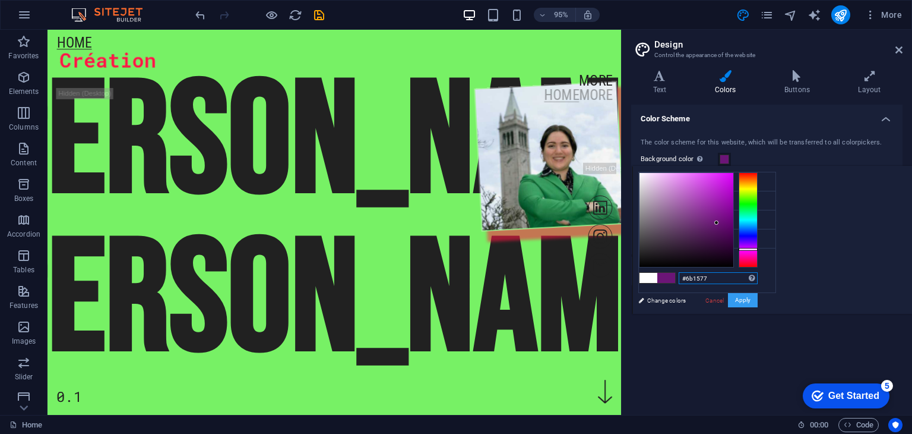
type input "#6b1577"
click at [758, 302] on button "Apply" at bounding box center [743, 300] width 30 height 14
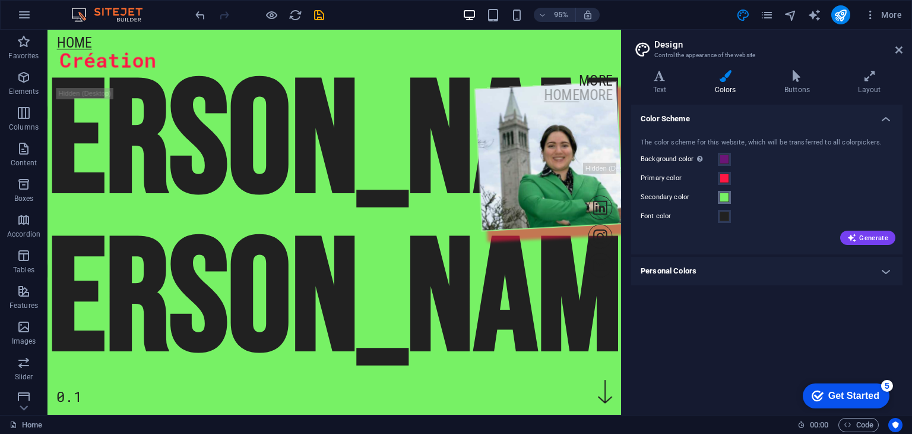
click at [729, 196] on button "Secondary color" at bounding box center [724, 197] width 13 height 13
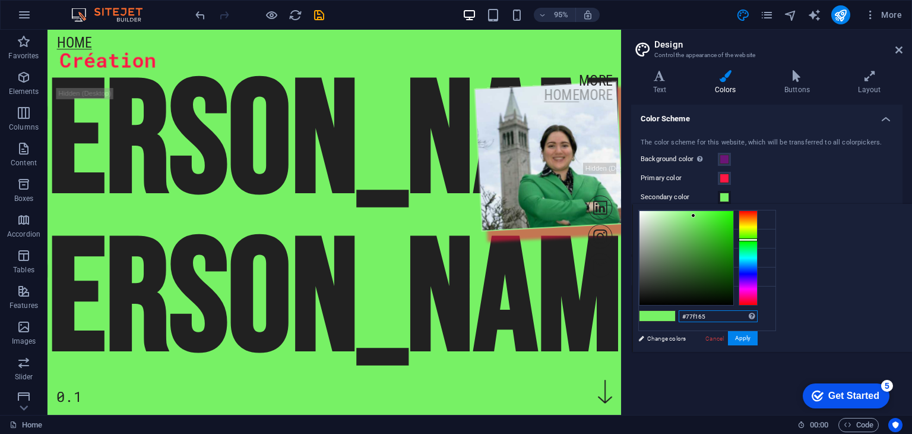
drag, startPoint x: 886, startPoint y: 312, endPoint x: 818, endPoint y: 314, distance: 67.7
click at [764, 314] on div "#77f165 Supported formats #0852ed rgb(8, 82, 237) rgba(8, 82, 237, 90%) hsv(221…" at bounding box center [698, 364] width 131 height 320
paste input "6b1577"
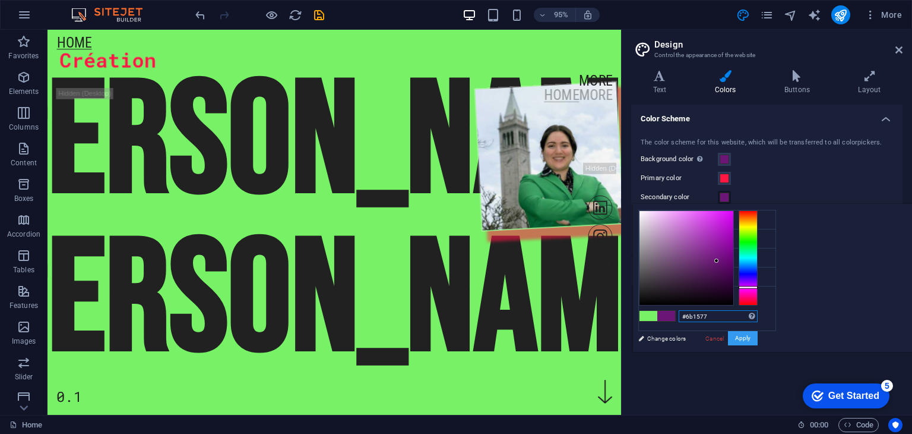
type input "#6b1577"
click at [758, 333] on button "Apply" at bounding box center [743, 338] width 30 height 14
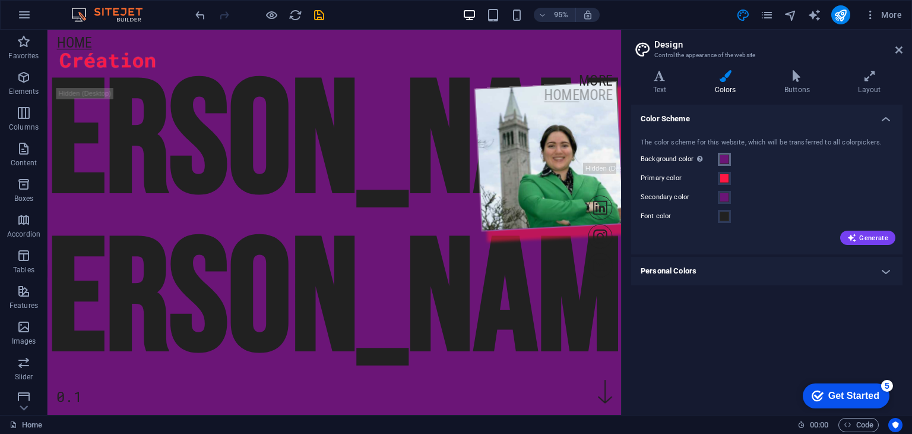
click at [723, 160] on span at bounding box center [725, 159] width 10 height 10
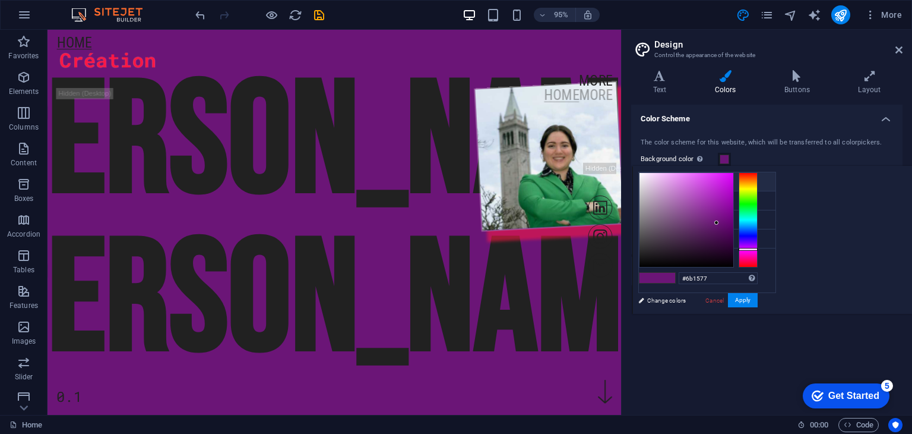
click at [700, 182] on li "Background color #6b1577" at bounding box center [707, 181] width 137 height 19
click at [680, 180] on li "Background color #6b1577" at bounding box center [707, 181] width 137 height 19
drag, startPoint x: 868, startPoint y: 280, endPoint x: 807, endPoint y: 281, distance: 61.8
click at [764, 281] on div "#6b1577 Supported formats #0852ed rgb(8, 82, 237) rgba(8, 82, 237, 90%) hsv(221…" at bounding box center [698, 326] width 131 height 320
paste input "#28374"
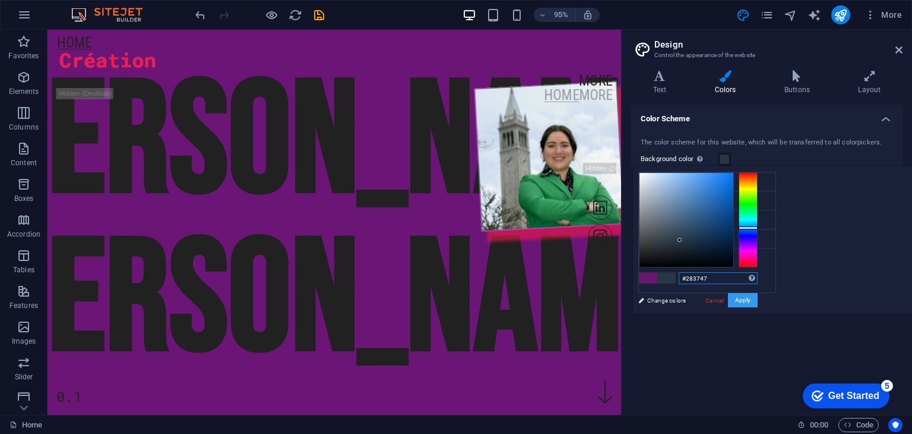
type input "#283747"
click at [758, 300] on button "Apply" at bounding box center [743, 300] width 30 height 14
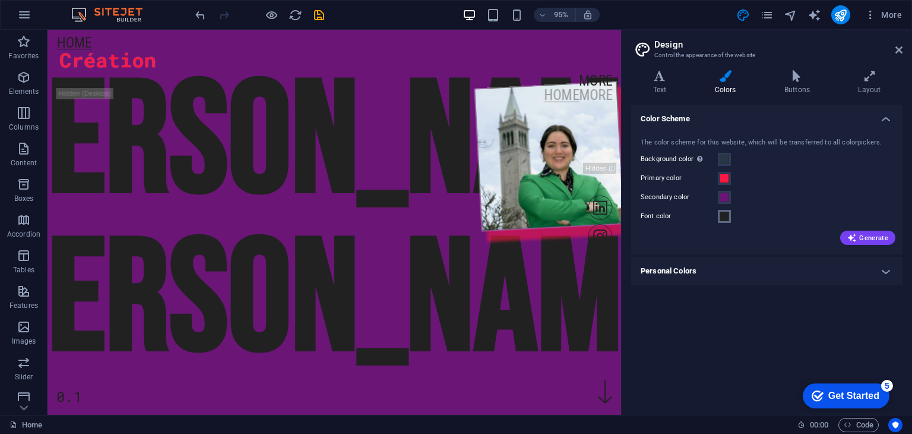
click at [729, 212] on span at bounding box center [725, 216] width 10 height 10
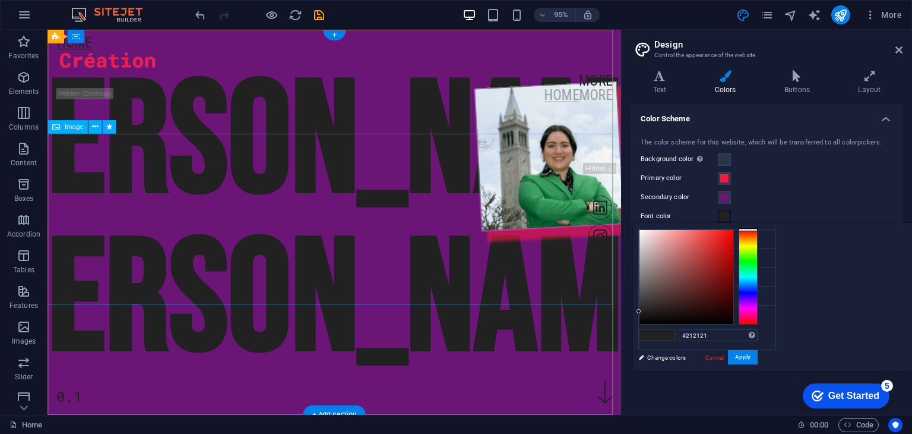
click at [561, 210] on figure at bounding box center [349, 175] width 611 height 182
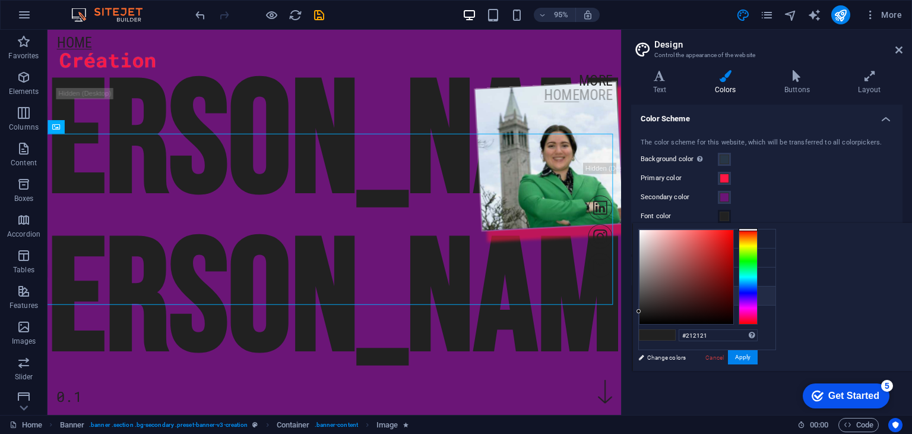
click at [684, 296] on li "Font color #212121" at bounding box center [707, 295] width 137 height 19
click at [521, 355] on div "[PERSON_NAME]" at bounding box center [349, 232] width 823 height 333
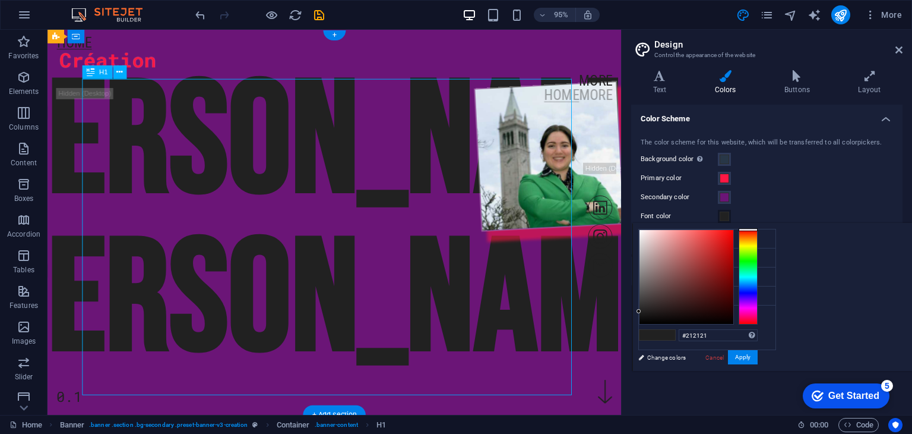
click at [521, 355] on div "[PERSON_NAME]" at bounding box center [349, 232] width 823 height 333
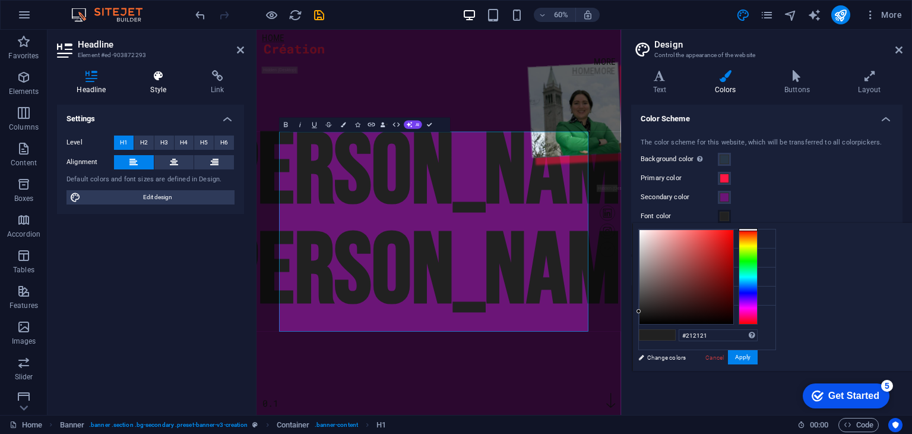
click at [157, 86] on h4 "Style" at bounding box center [161, 82] width 61 height 25
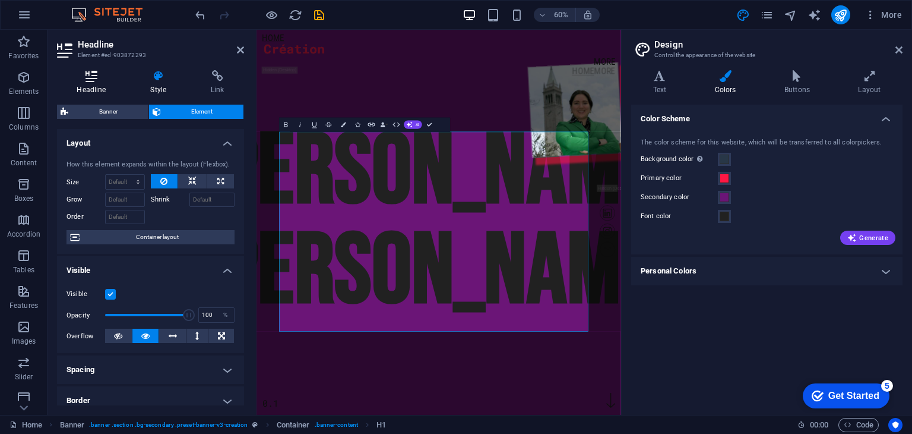
click at [106, 82] on h4 "Headline" at bounding box center [94, 82] width 74 height 25
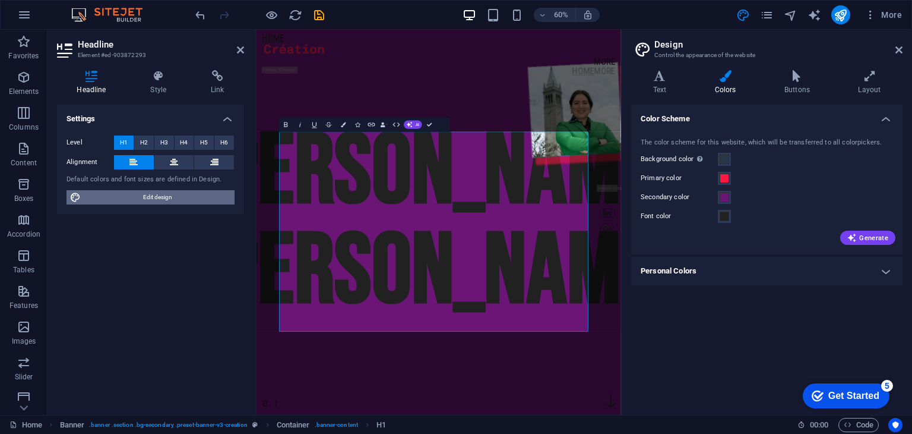
click at [184, 200] on span "Edit design" at bounding box center [157, 197] width 147 height 14
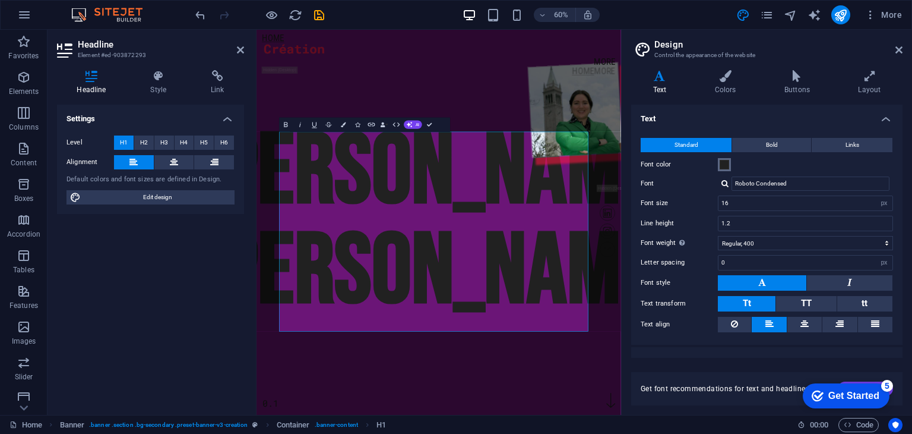
click at [721, 166] on span at bounding box center [725, 165] width 10 height 10
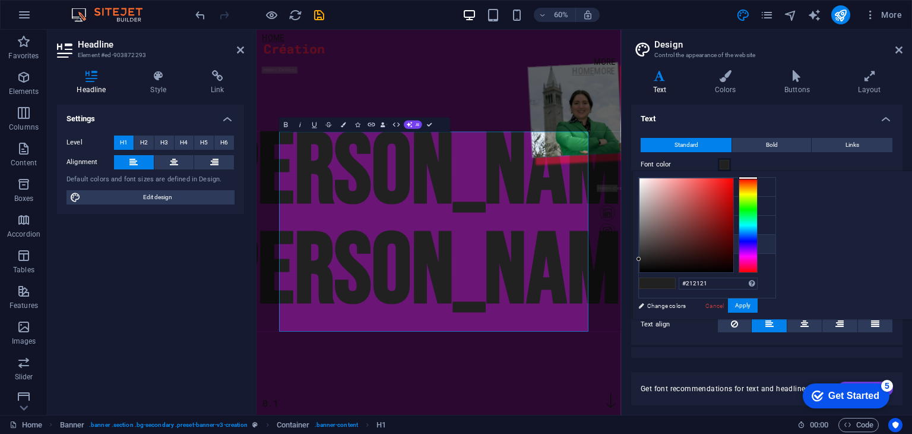
click at [647, 239] on icon at bounding box center [648, 243] width 8 height 8
click at [650, 239] on icon at bounding box center [648, 243] width 8 height 8
drag, startPoint x: 868, startPoint y: 280, endPoint x: 808, endPoint y: 290, distance: 60.8
click at [764, 290] on div "#212121 Supported formats #0852ed rgb(8, 82, 237) rgba(8, 82, 237, 90%) hsv(221…" at bounding box center [698, 332] width 131 height 320
paste input "e89eb8"
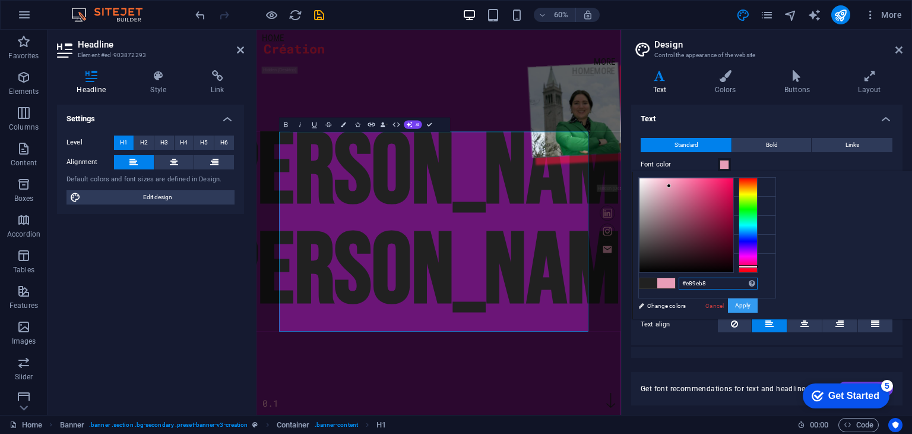
type input "#e89eb8"
click at [758, 301] on button "Apply" at bounding box center [743, 305] width 30 height 14
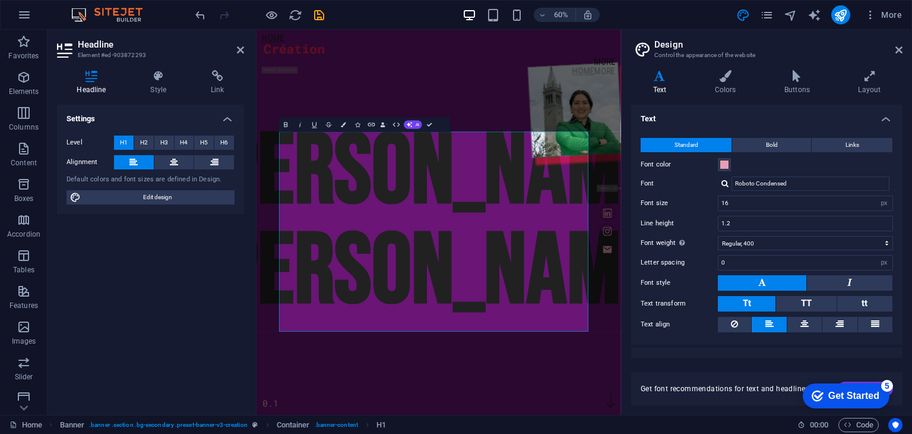
click at [903, 48] on aside "Design Control the appearance of the website Variants Text Colors Buttons Layou…" at bounding box center [766, 222] width 291 height 385
click at [900, 47] on icon at bounding box center [899, 50] width 7 height 10
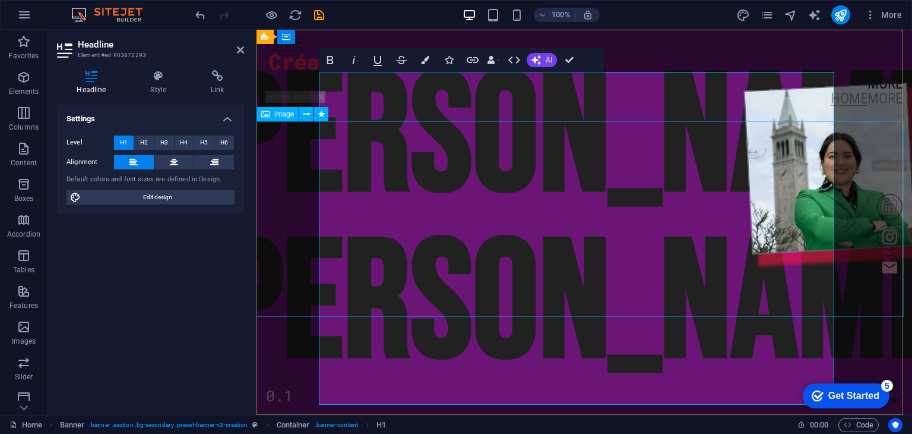
click at [266, 228] on figure at bounding box center [584, 181] width 663 height 198
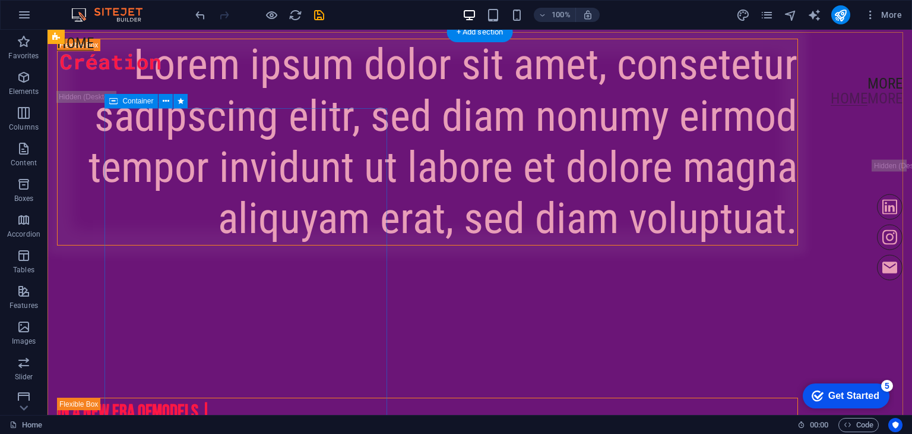
scroll to position [356, 0]
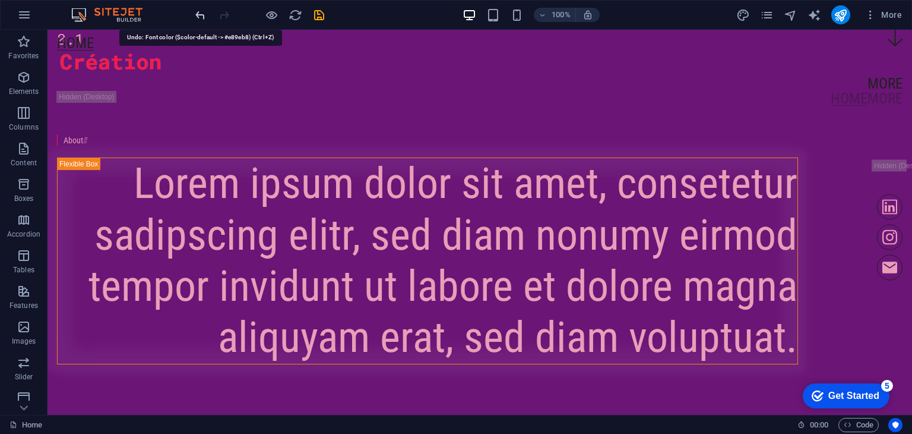
click at [201, 15] on icon "undo" at bounding box center [201, 15] width 14 height 14
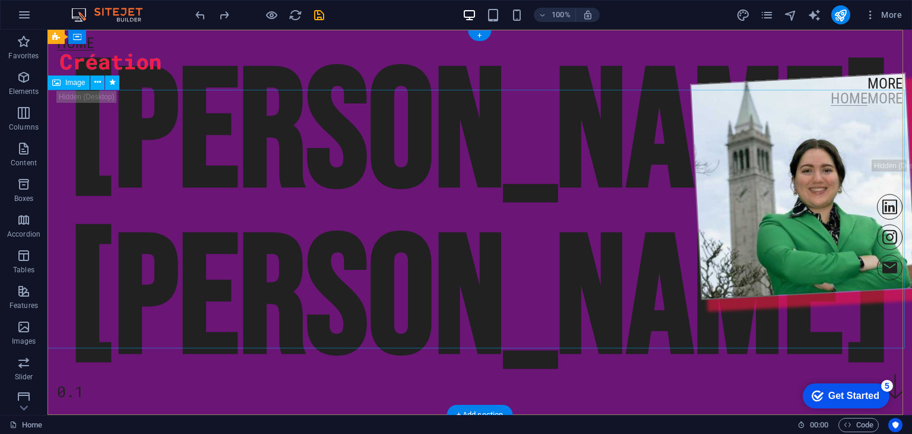
scroll to position [0, 0]
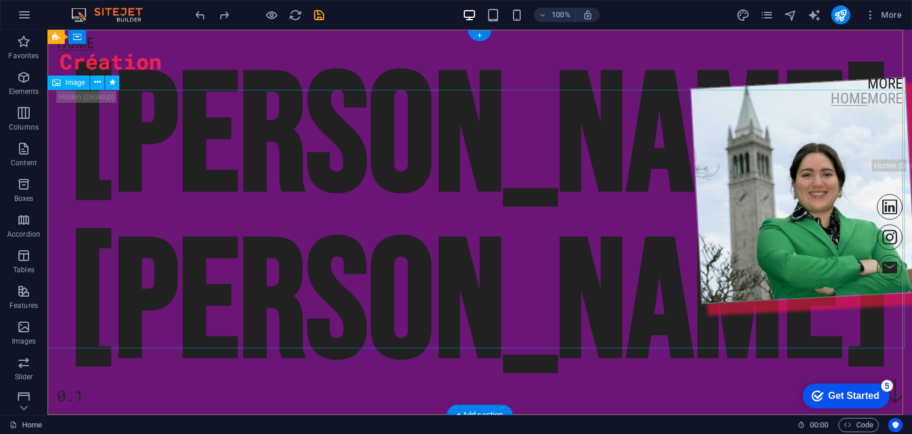
click at [326, 194] on figure at bounding box center [479, 207] width 875 height 261
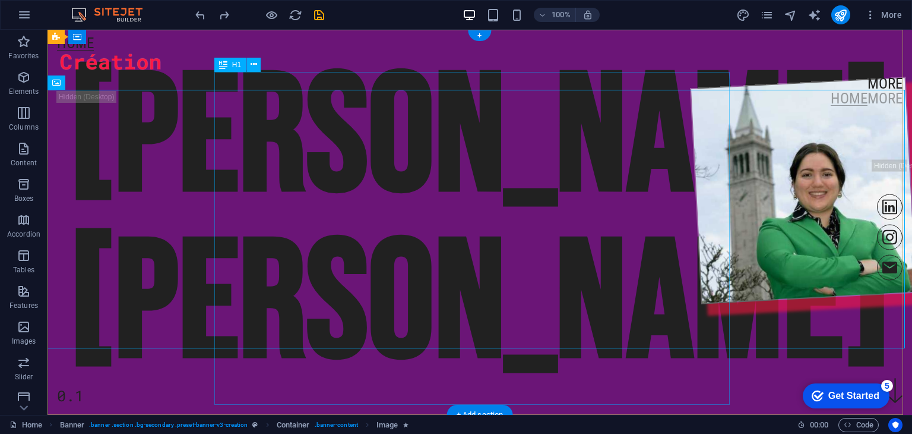
click at [366, 350] on div "[PERSON_NAME]" at bounding box center [480, 222] width 823 height 333
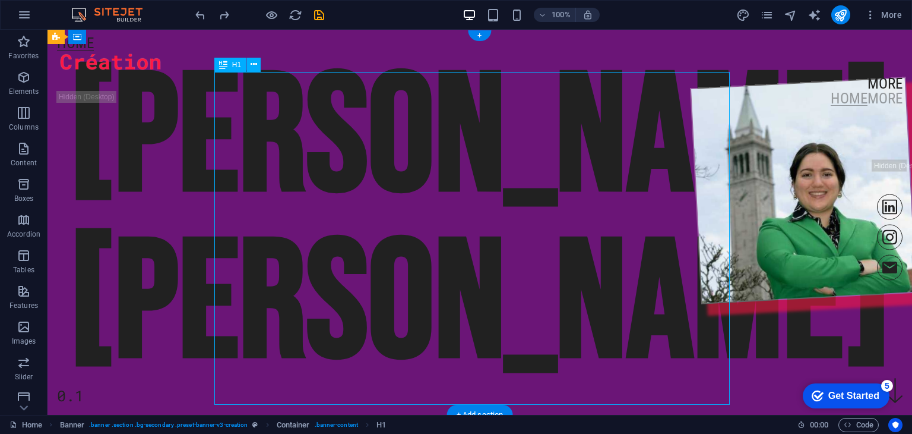
click at [371, 356] on div "[PERSON_NAME]" at bounding box center [480, 222] width 823 height 333
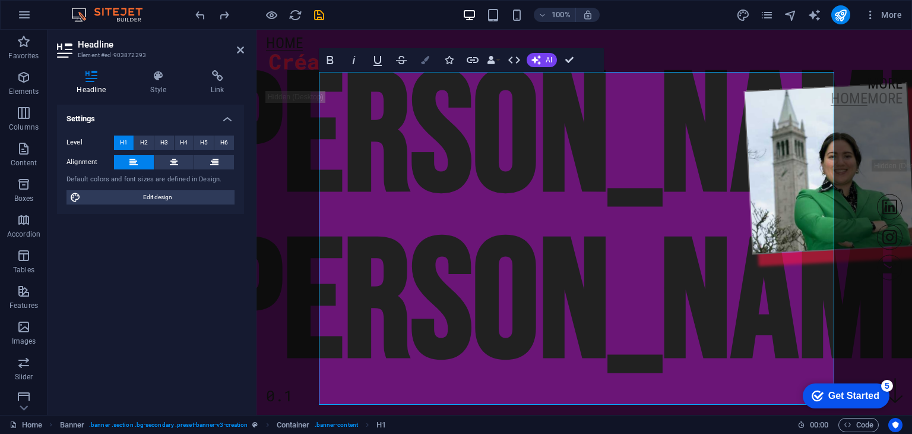
click at [423, 61] on icon "button" at bounding box center [425, 60] width 8 height 8
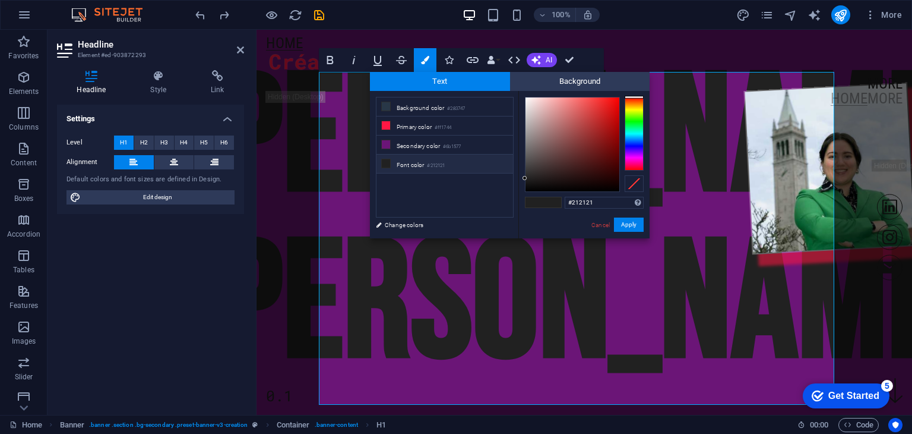
drag, startPoint x: 594, startPoint y: 201, endPoint x: 546, endPoint y: 202, distance: 47.5
click at [546, 202] on div "#212121 Supported formats #0852ed rgb(8, 82, 237) rgba(8, 82, 237, 90%) hsv(221…" at bounding box center [584, 251] width 131 height 320
type input "#e89eb8"
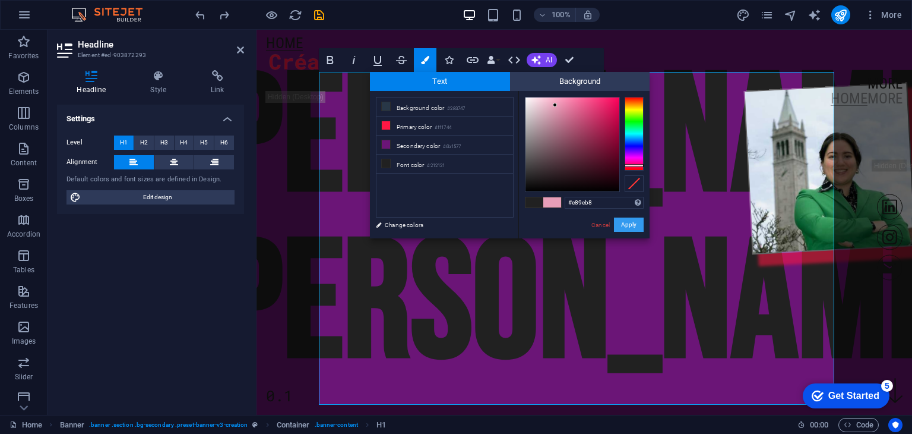
click at [621, 225] on button "Apply" at bounding box center [629, 224] width 30 height 14
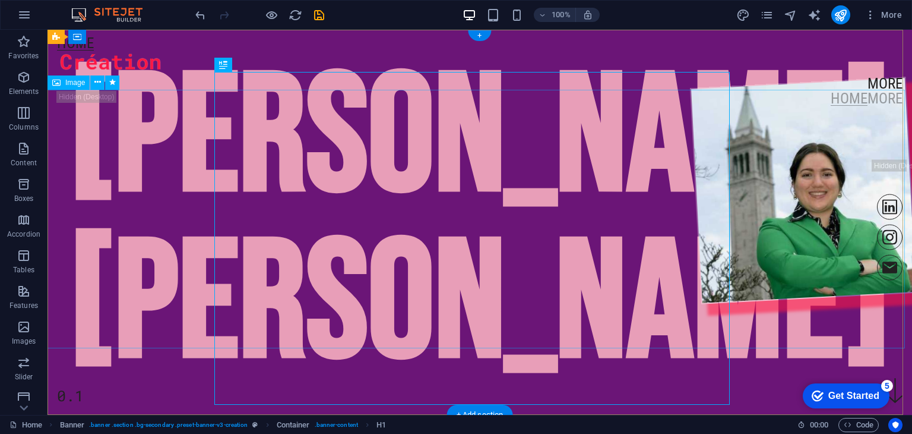
click at [833, 197] on figure at bounding box center [479, 207] width 875 height 261
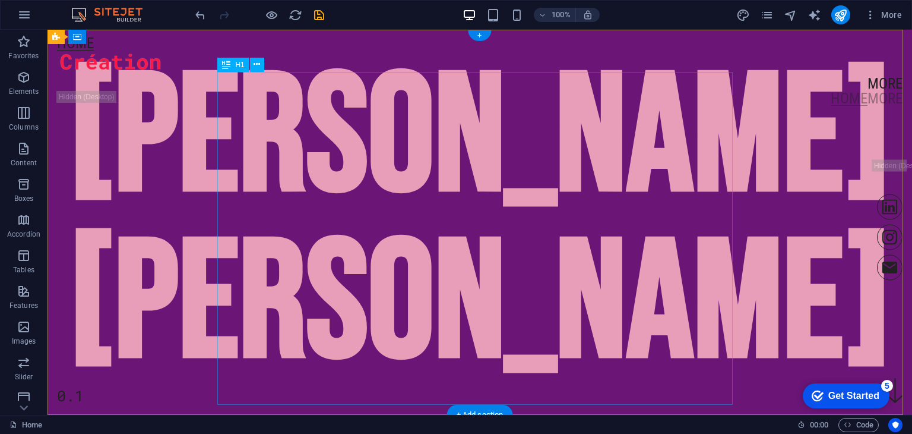
click at [356, 206] on div "[PERSON_NAME]" at bounding box center [480, 222] width 823 height 333
drag, startPoint x: 707, startPoint y: 235, endPoint x: 628, endPoint y: 233, distance: 79.0
click at [628, 233] on div "[PERSON_NAME]" at bounding box center [480, 222] width 823 height 333
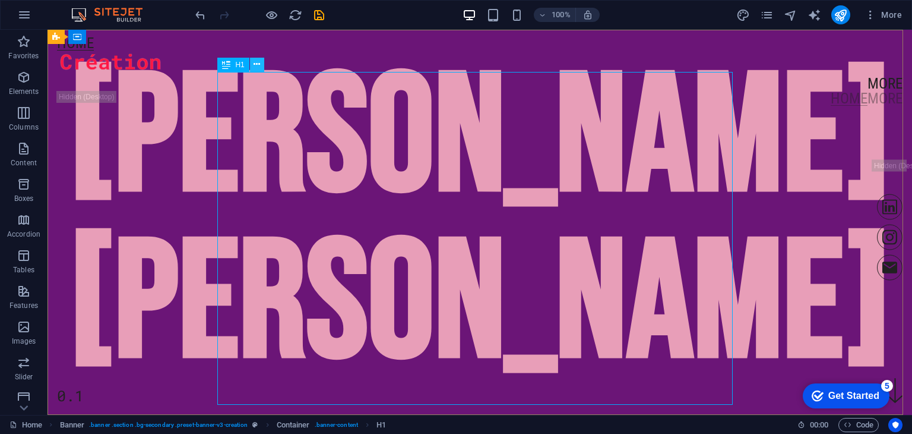
click at [257, 59] on icon at bounding box center [257, 64] width 7 height 12
click at [465, 257] on div "[PERSON_NAME]" at bounding box center [480, 222] width 823 height 333
click at [369, 121] on div "[PERSON_NAME]" at bounding box center [480, 222] width 823 height 333
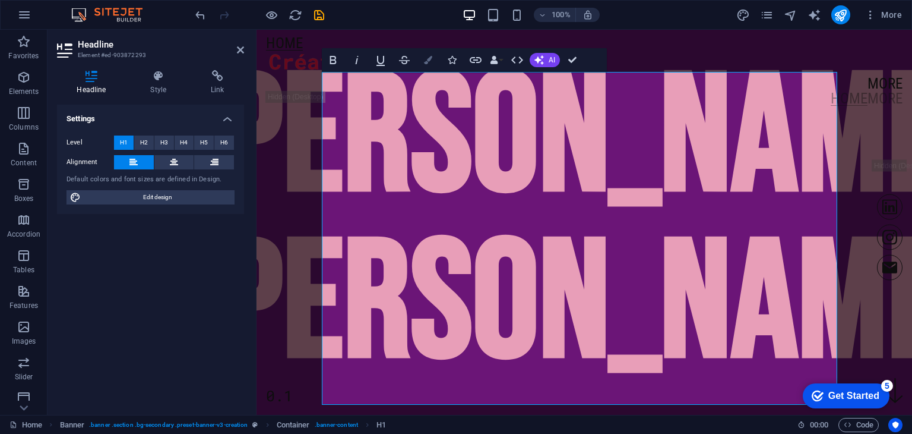
click at [431, 61] on icon "button" at bounding box center [428, 60] width 8 height 8
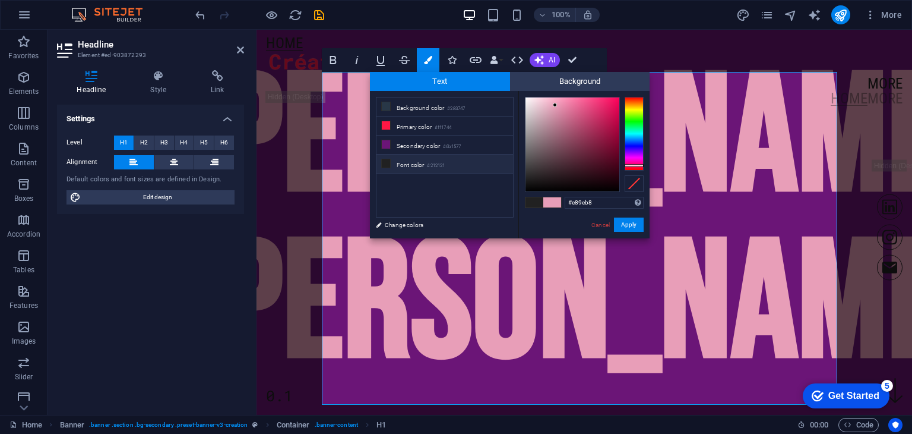
drag, startPoint x: 599, startPoint y: 198, endPoint x: 551, endPoint y: 198, distance: 47.5
click at [551, 198] on div "#e89eb8 Supported formats #0852ed rgb(8, 82, 237) rgba(8, 82, 237, 90%) hsv(221…" at bounding box center [584, 251] width 131 height 320
type input "#ffffe3"
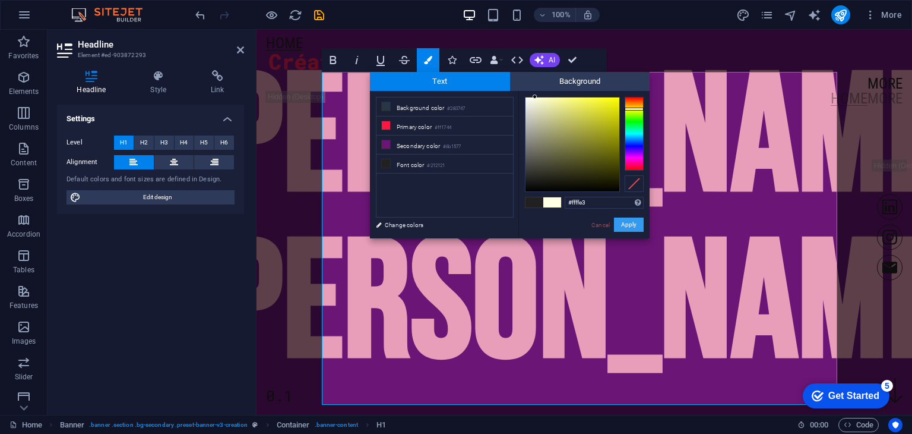
click at [627, 226] on button "Apply" at bounding box center [629, 224] width 30 height 14
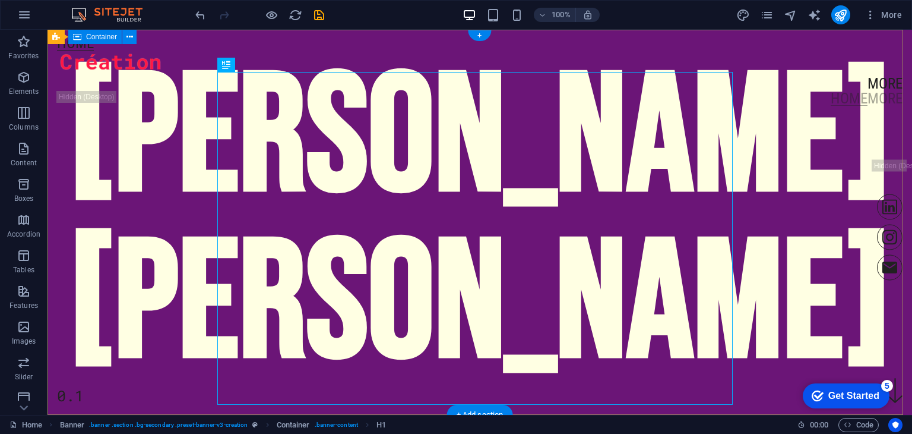
click at [93, 175] on div "[PERSON_NAME] 0.1" at bounding box center [480, 103] width 865 height 146
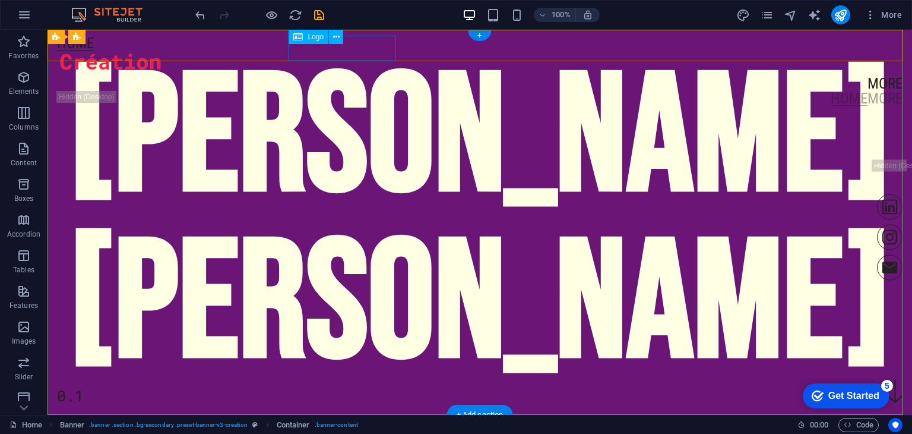
click at [375, 50] on div at bounding box center [480, 63] width 846 height 26
select select "px"
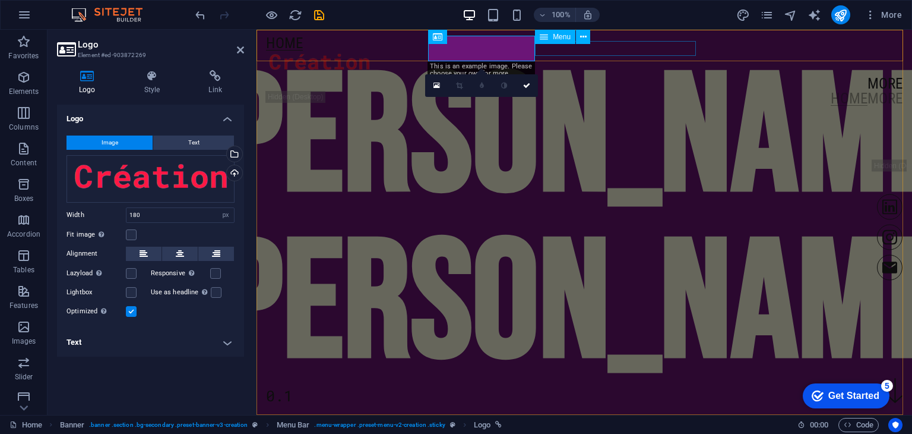
click at [536, 43] on div "Menu" at bounding box center [555, 37] width 40 height 14
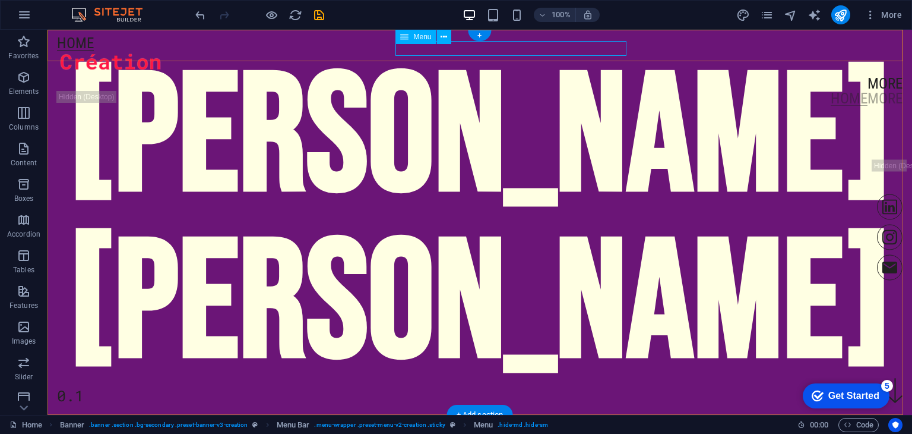
click at [527, 76] on nav "More" at bounding box center [480, 83] width 846 height 15
click at [353, 50] on div at bounding box center [480, 63] width 846 height 26
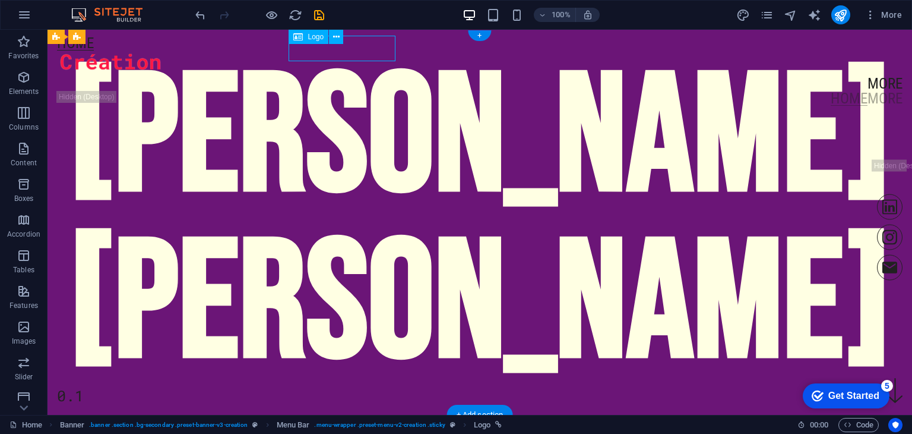
click at [353, 50] on div at bounding box center [480, 63] width 846 height 26
select select "px"
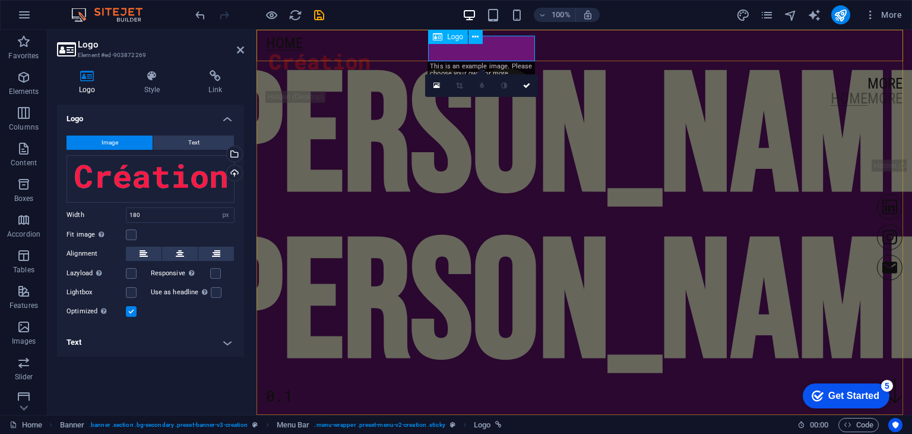
click at [507, 50] on div at bounding box center [584, 63] width 637 height 26
click at [352, 214] on div "[PERSON_NAME]" at bounding box center [584, 222] width 823 height 333
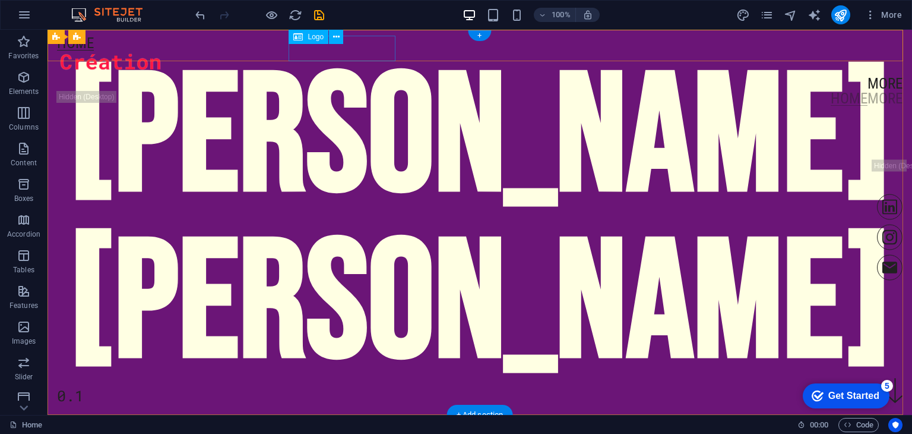
click at [339, 50] on div at bounding box center [480, 63] width 846 height 26
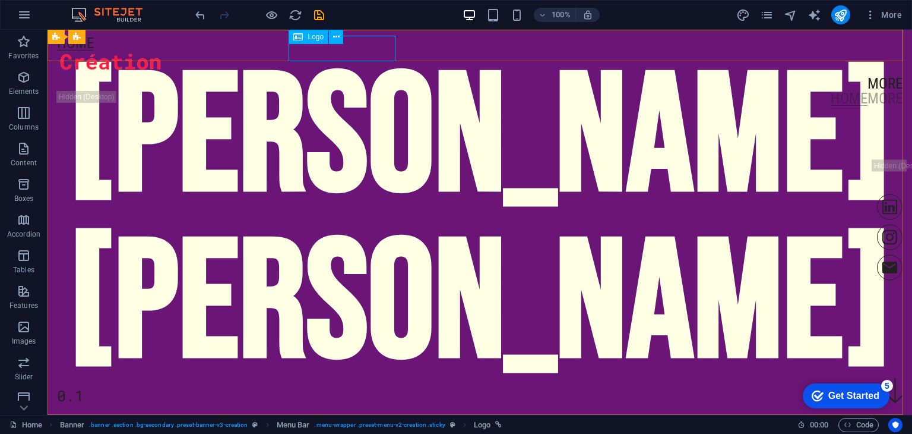
click at [311, 37] on span "Logo" at bounding box center [316, 36] width 16 height 7
click at [299, 36] on icon at bounding box center [298, 37] width 10 height 14
select select "px"
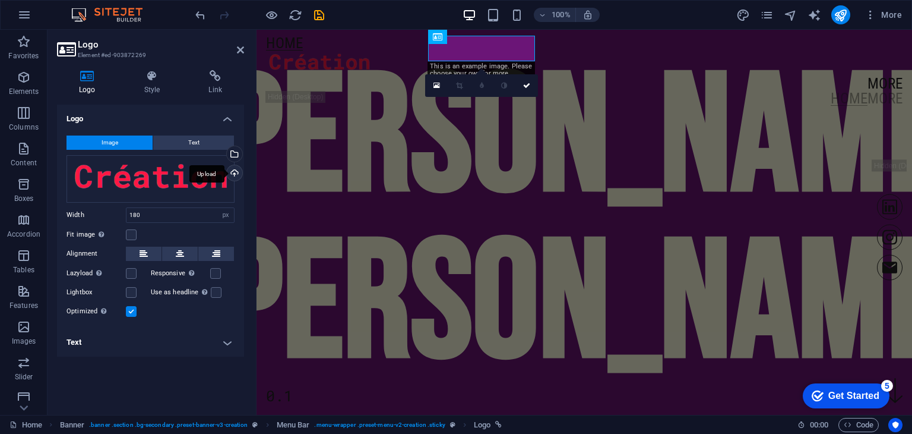
click at [237, 174] on div "Upload" at bounding box center [234, 174] width 18 height 18
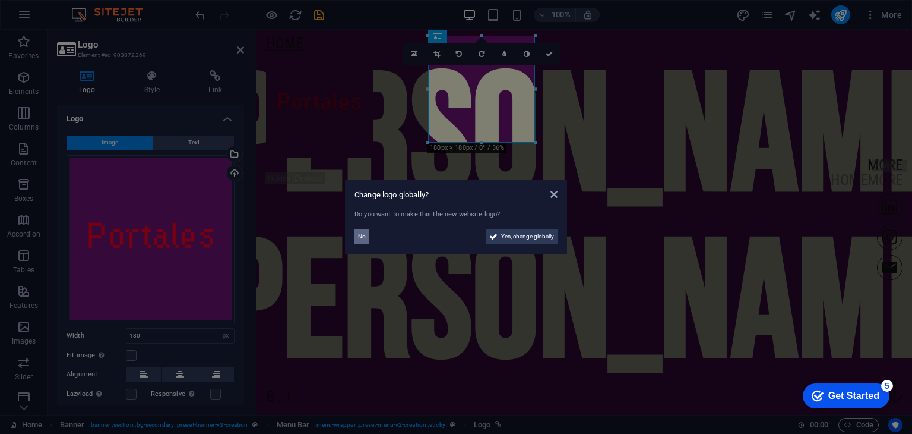
click at [362, 231] on span "No" at bounding box center [362, 236] width 8 height 14
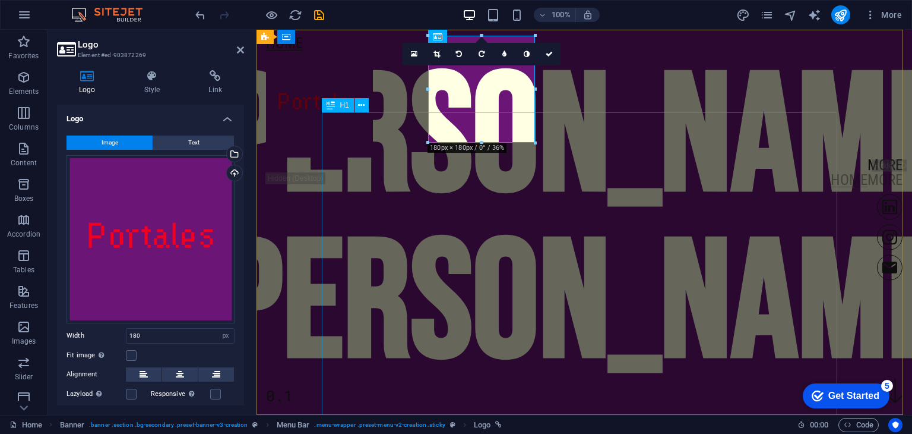
click at [782, 195] on div "[PERSON_NAME]" at bounding box center [584, 222] width 823 height 333
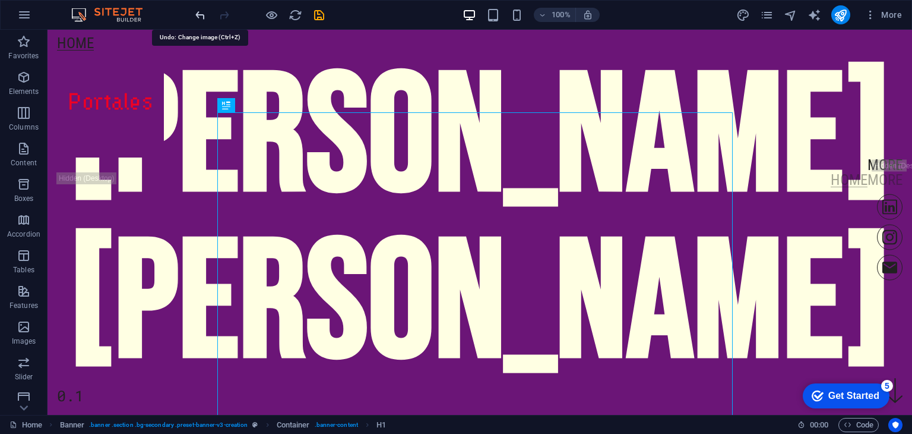
click at [205, 16] on icon "undo" at bounding box center [201, 15] width 14 height 14
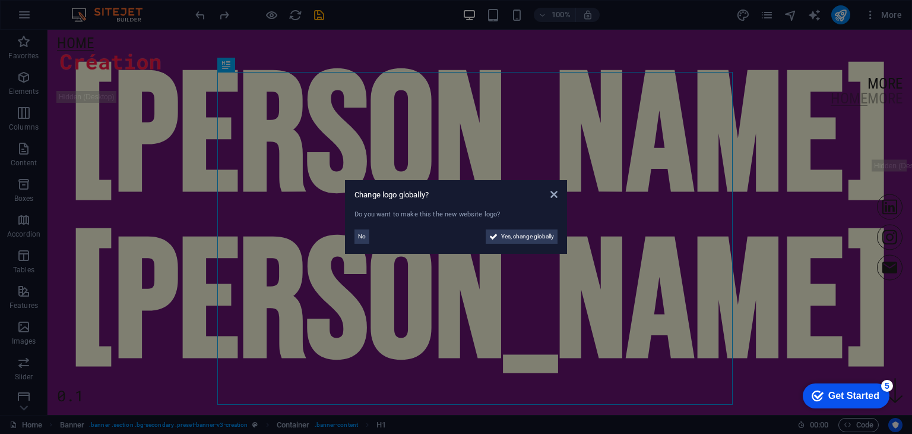
click at [141, 158] on aside "Change logo globally? Do you want to make this the new website logo? No Yes, ch…" at bounding box center [456, 217] width 912 height 434
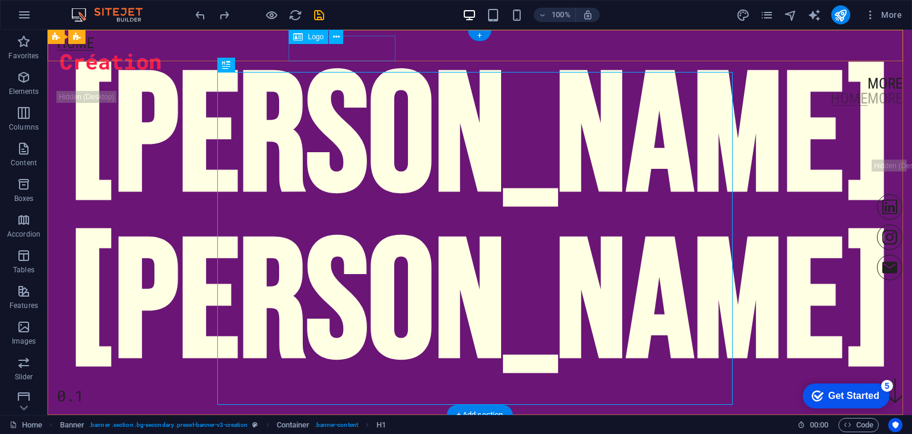
click at [350, 58] on div at bounding box center [480, 63] width 846 height 26
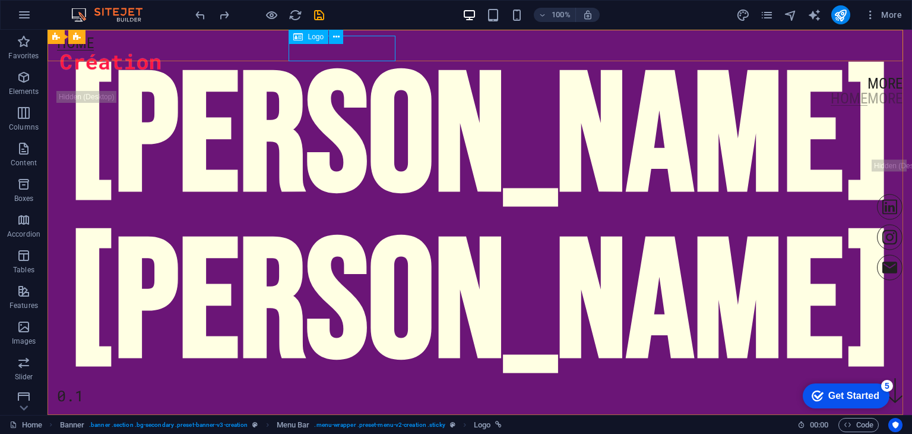
click at [314, 39] on span "Logo" at bounding box center [316, 36] width 16 height 7
click at [316, 36] on span "Logo" at bounding box center [316, 36] width 16 height 7
select select "px"
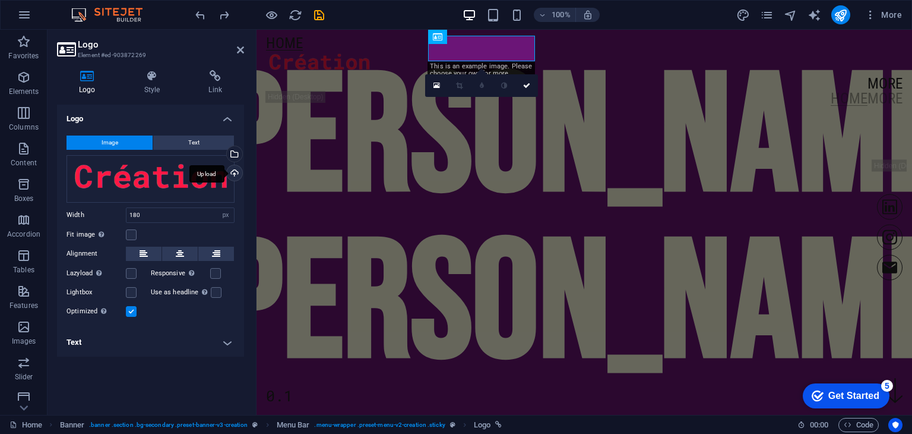
click at [233, 176] on div "Upload" at bounding box center [234, 174] width 18 height 18
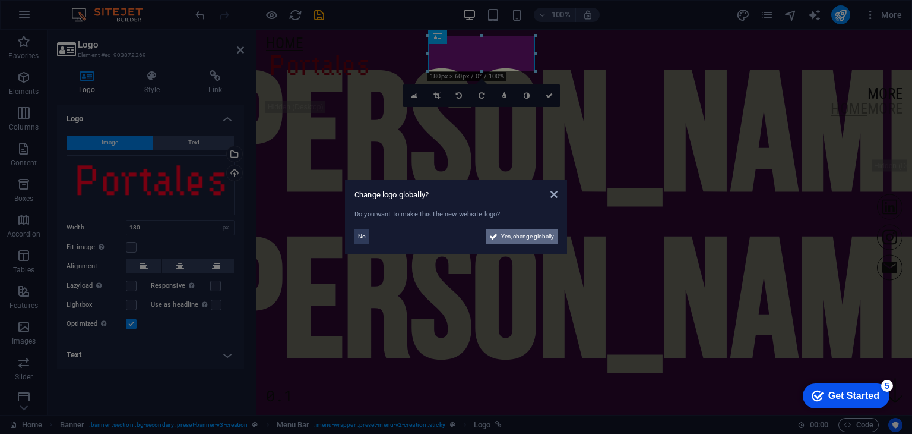
click at [508, 239] on span "Yes, change globally" at bounding box center [527, 236] width 53 height 14
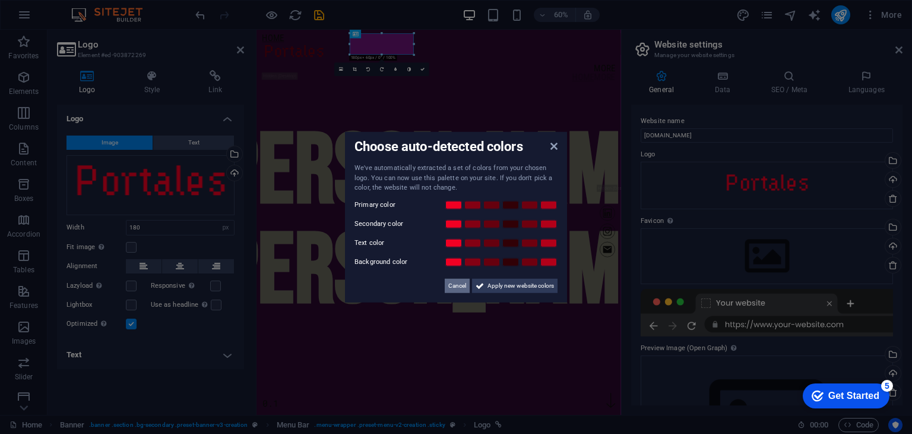
click at [456, 285] on span "Cancel" at bounding box center [457, 285] width 18 height 14
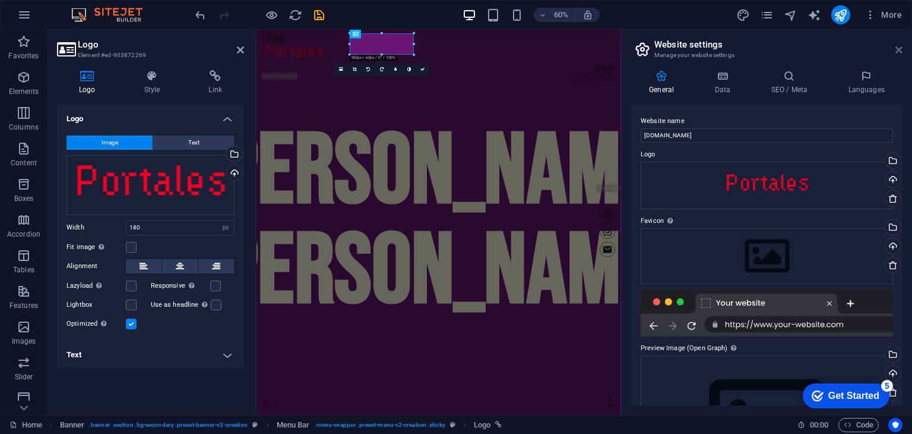
click at [898, 48] on icon at bounding box center [899, 50] width 7 height 10
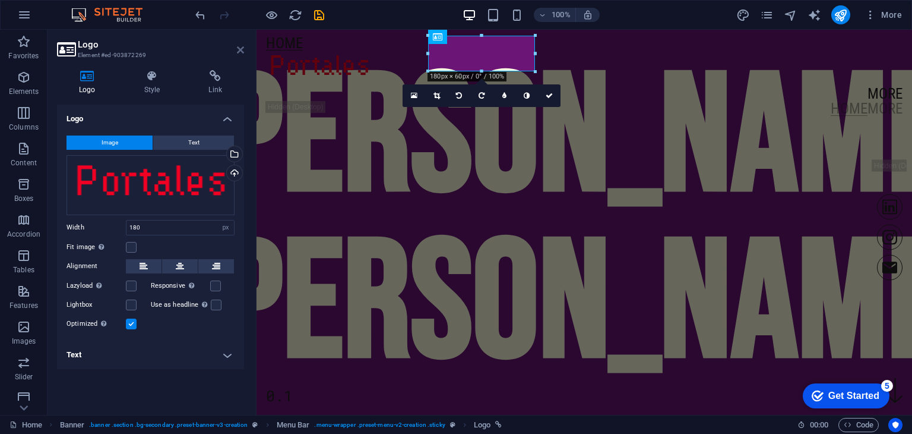
click at [244, 49] on icon at bounding box center [240, 50] width 7 height 10
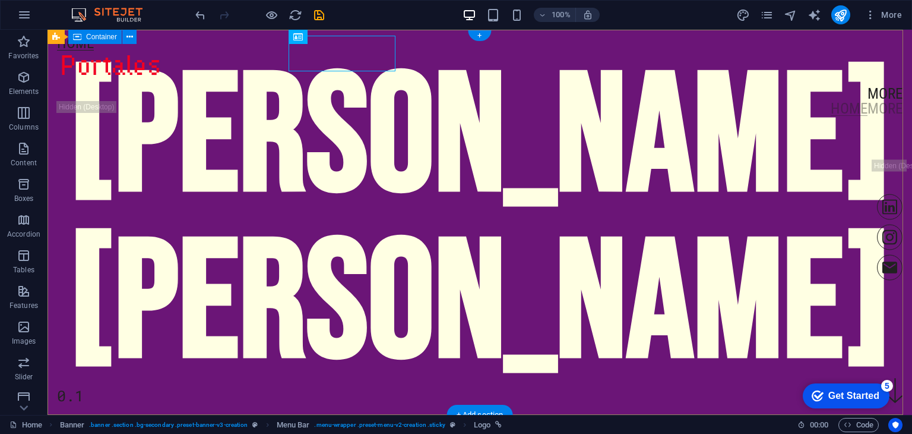
click at [98, 185] on div "[PERSON_NAME] 0.1" at bounding box center [480, 108] width 865 height 156
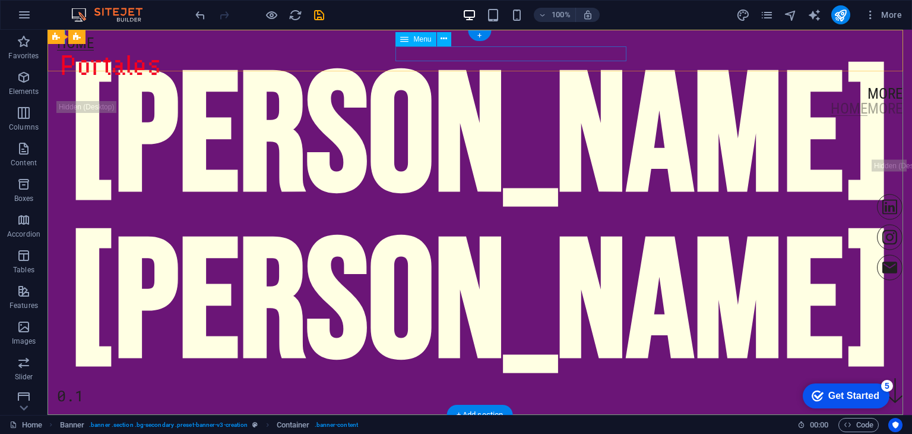
click at [613, 86] on nav "More" at bounding box center [480, 93] width 846 height 15
select select "1"
select select
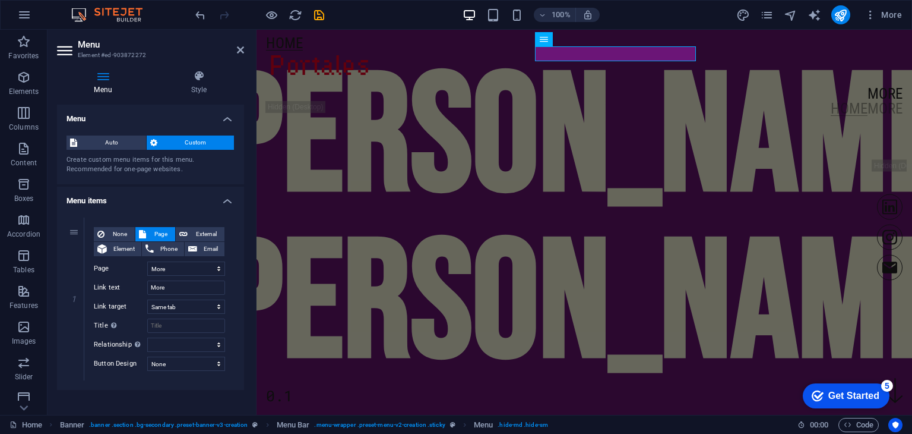
click at [245, 50] on aside "Menu Element #ed-903872272 Menu Style Menu Auto Custom Create custom menu items…" at bounding box center [152, 222] width 209 height 385
click at [238, 50] on icon at bounding box center [240, 50] width 7 height 10
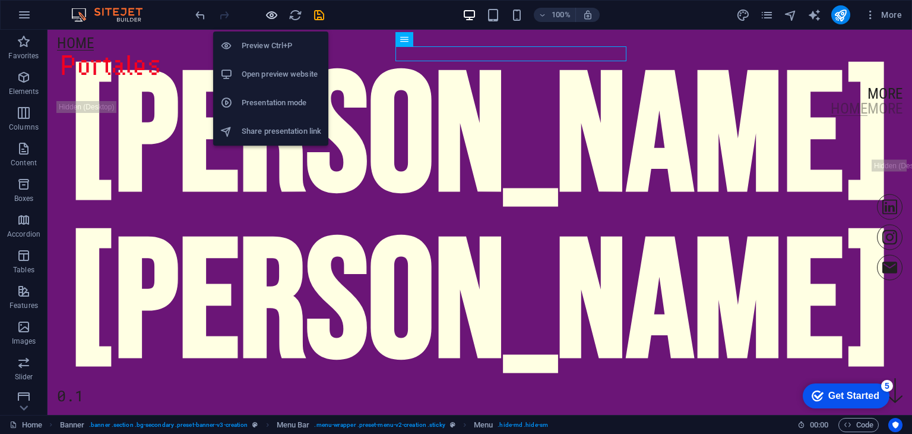
click at [269, 16] on icon "button" at bounding box center [272, 15] width 14 height 14
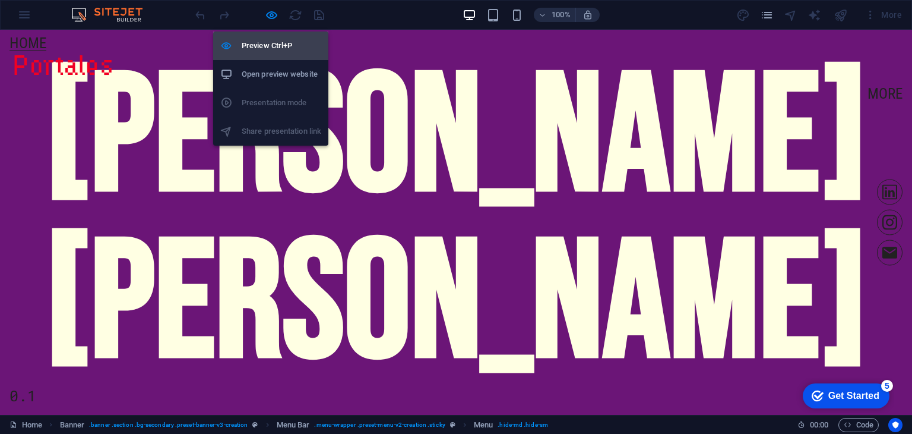
click at [290, 46] on h6 "Preview Ctrl+P" at bounding box center [282, 46] width 80 height 14
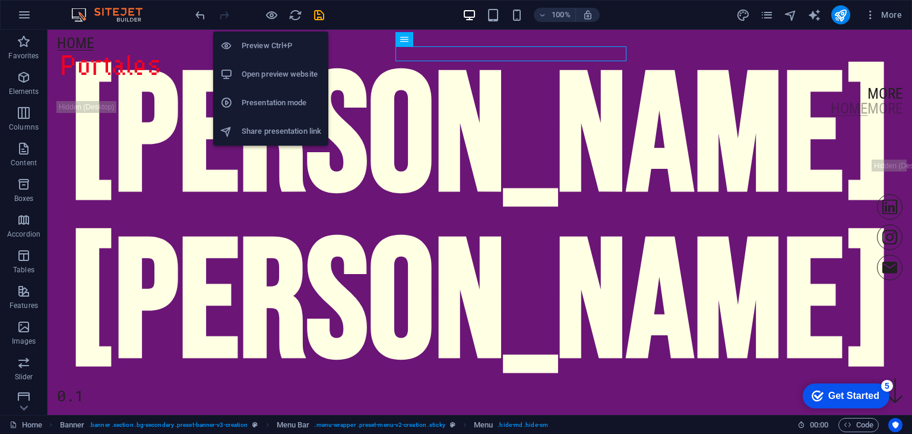
click at [290, 46] on h6 "Preview Ctrl+P" at bounding box center [282, 46] width 80 height 14
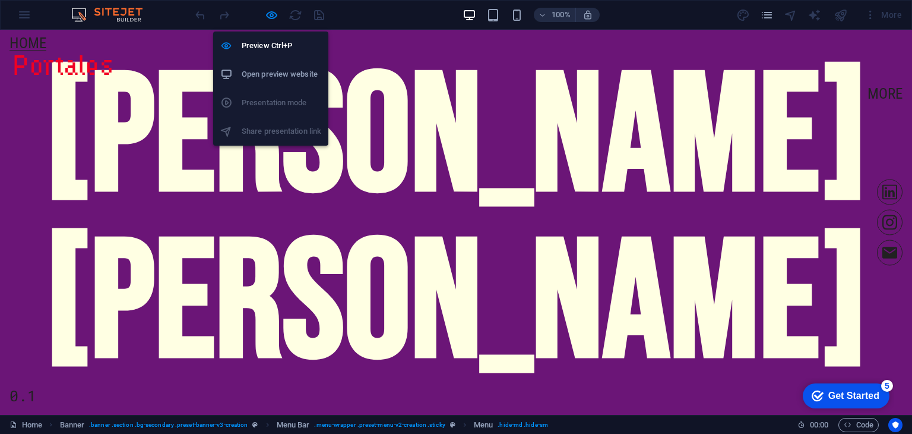
click at [314, 75] on h6 "Open preview website" at bounding box center [282, 74] width 80 height 14
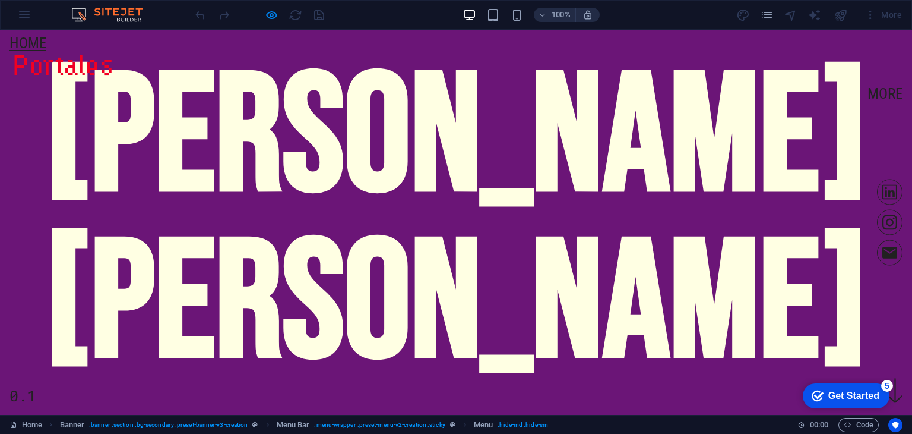
click at [325, 14] on div at bounding box center [259, 14] width 133 height 19
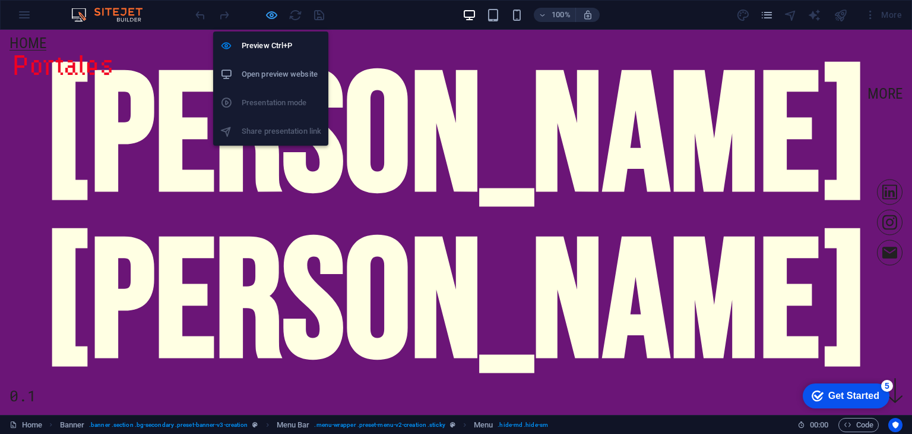
click at [271, 11] on icon "button" at bounding box center [272, 15] width 14 height 14
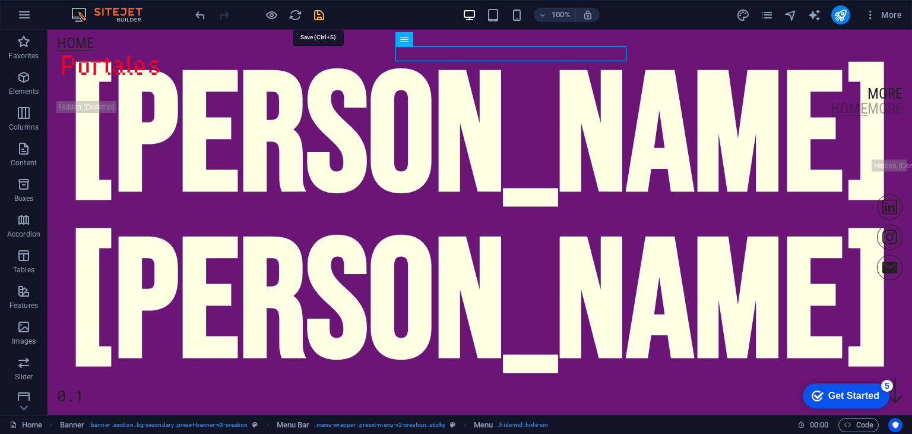
click at [315, 15] on icon "save" at bounding box center [319, 15] width 14 height 14
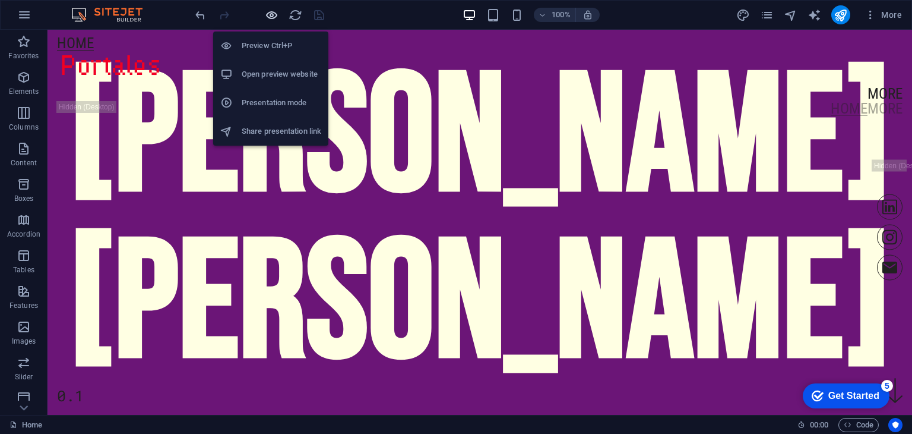
click at [274, 14] on icon "button" at bounding box center [272, 15] width 14 height 14
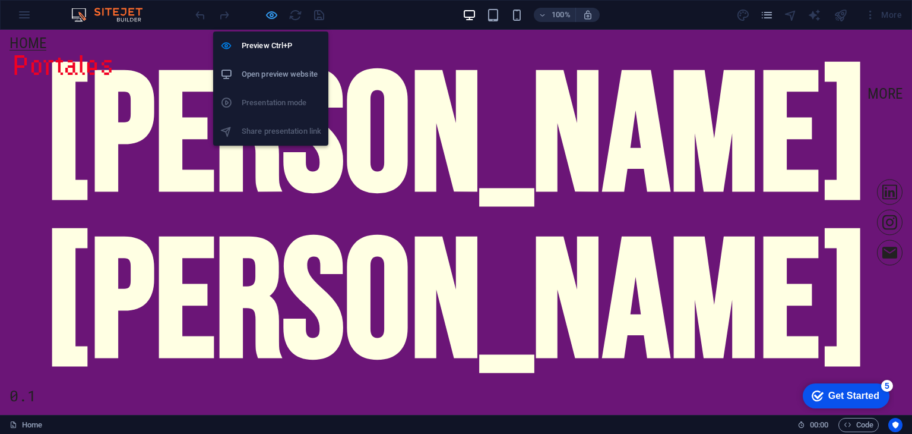
click at [271, 13] on icon "button" at bounding box center [272, 15] width 14 height 14
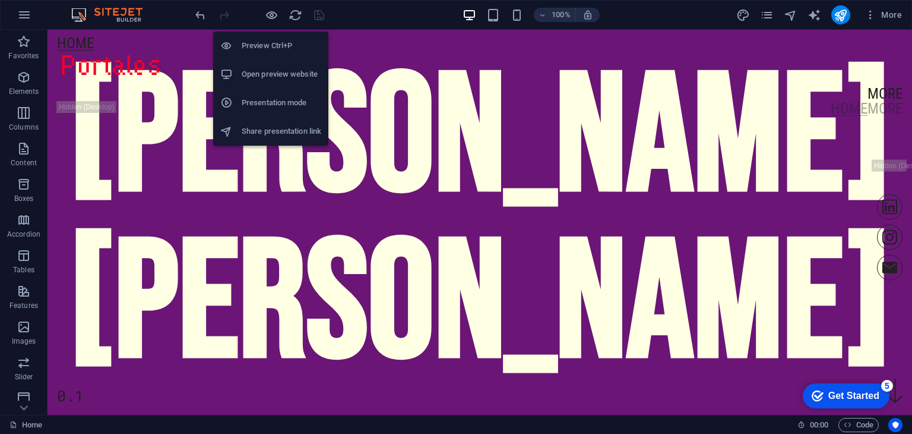
click at [279, 67] on h6 "Open preview website" at bounding box center [282, 74] width 80 height 14
